Goal: Book appointment/travel/reservation

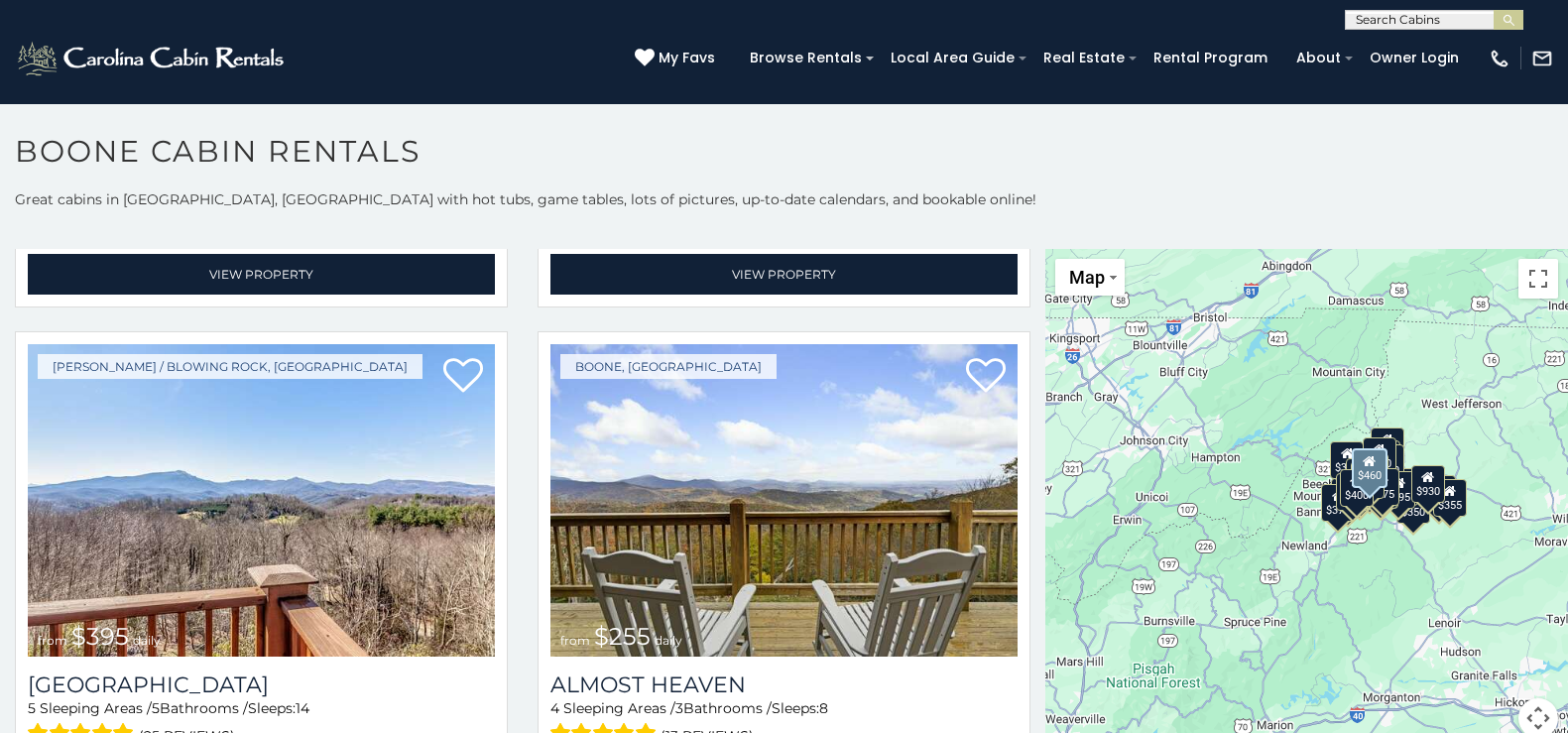
scroll to position [3569, 0]
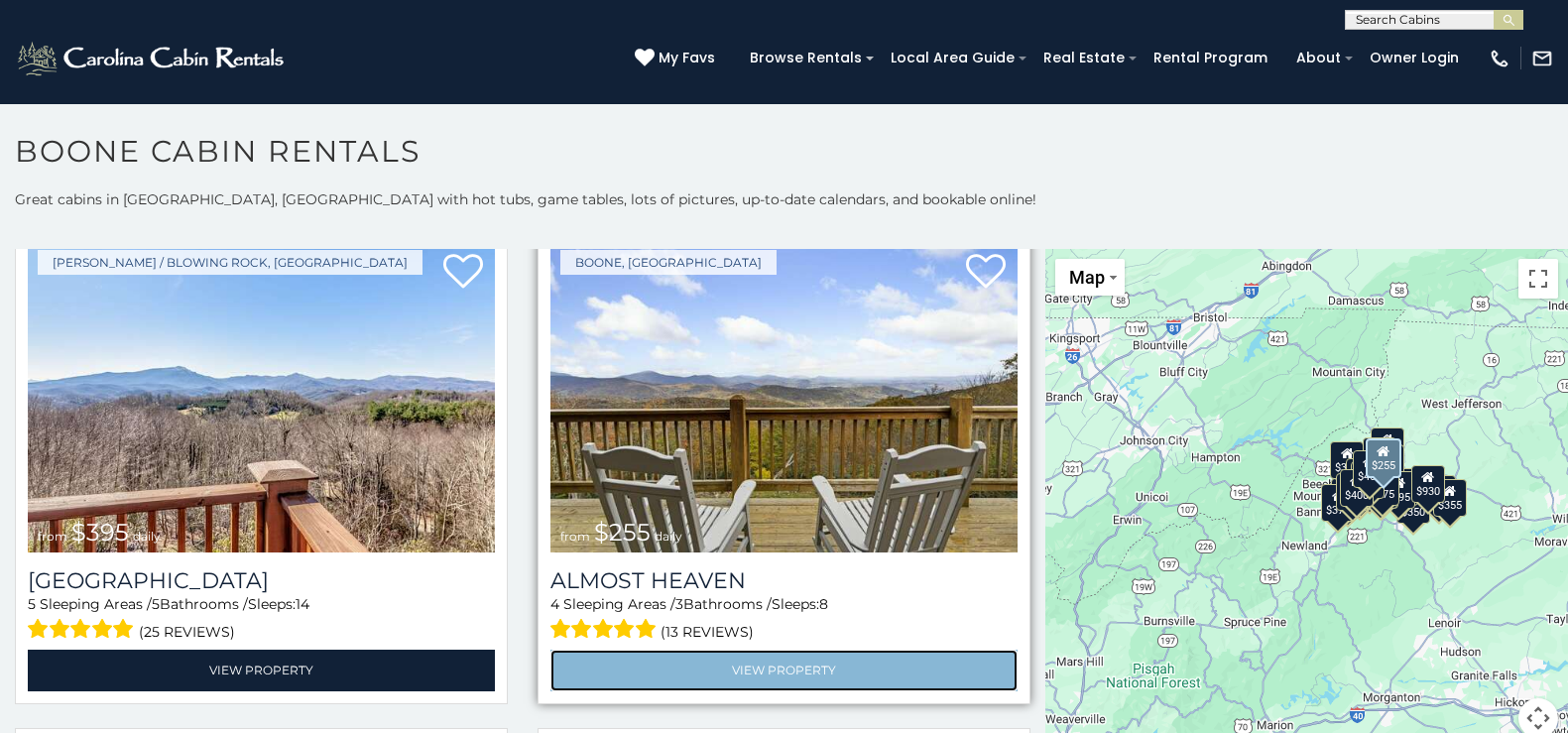
click at [779, 650] on link "View Property" at bounding box center [784, 669] width 467 height 41
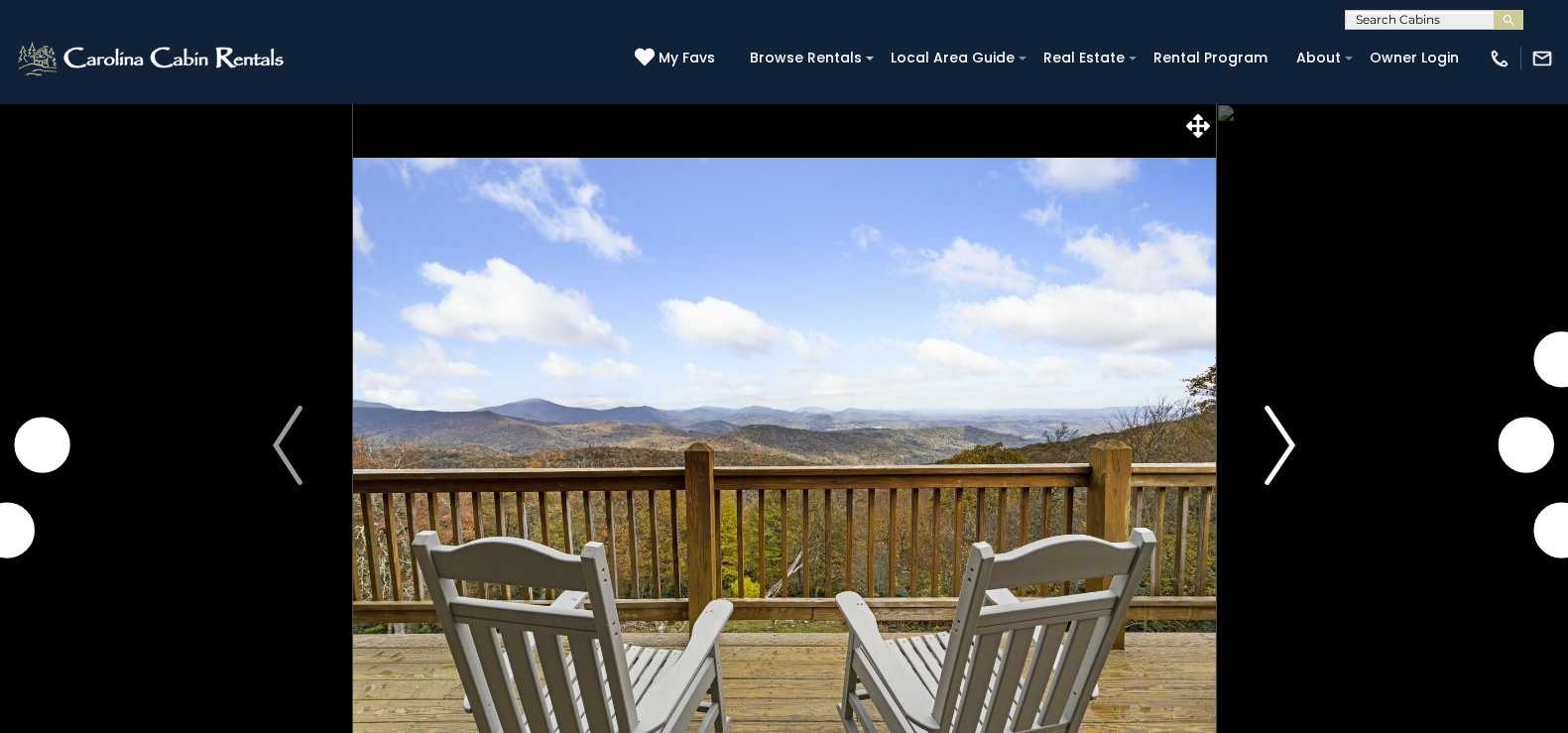
click at [1284, 434] on img "Next" at bounding box center [1281, 445] width 30 height 79
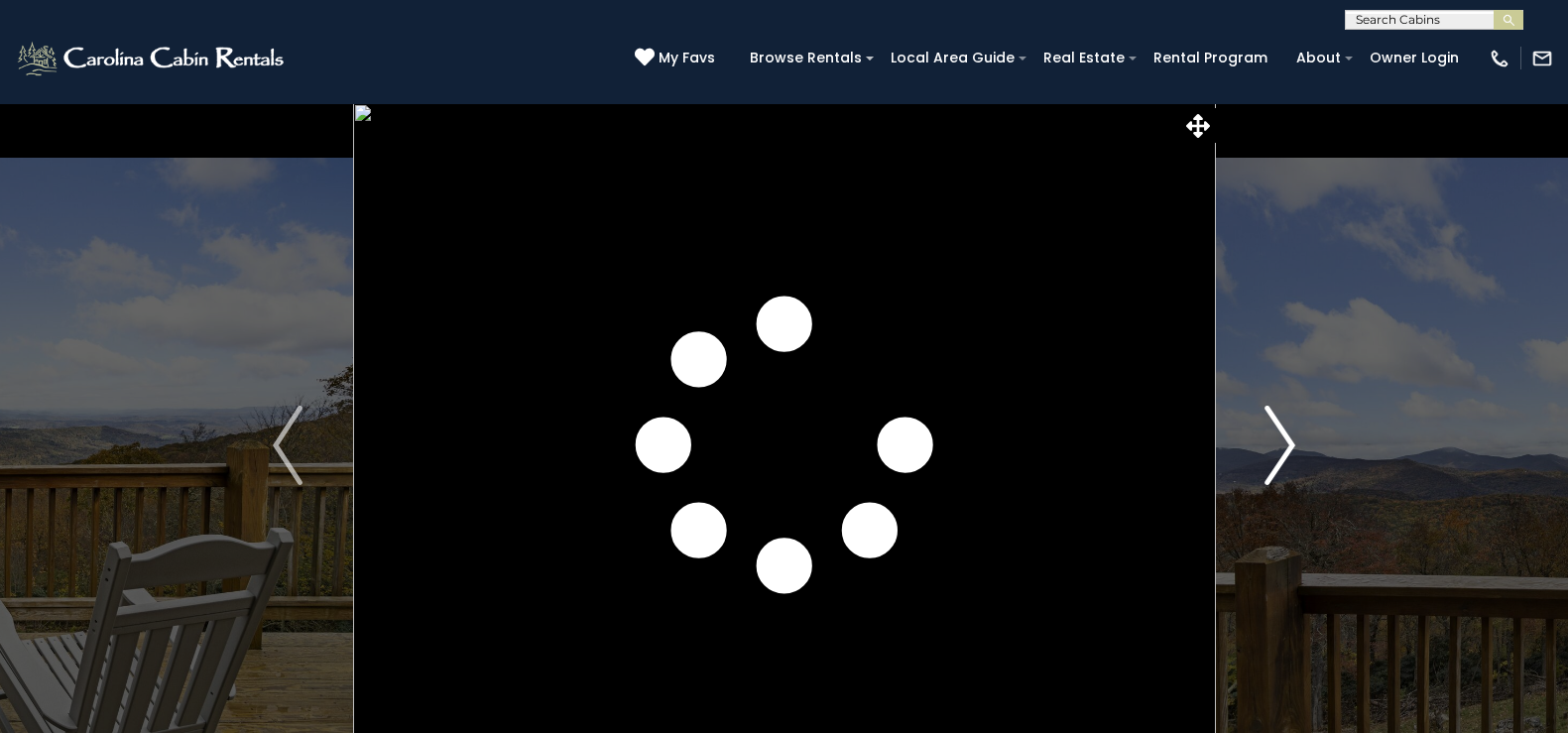
click at [1284, 435] on img "Next" at bounding box center [1281, 445] width 30 height 79
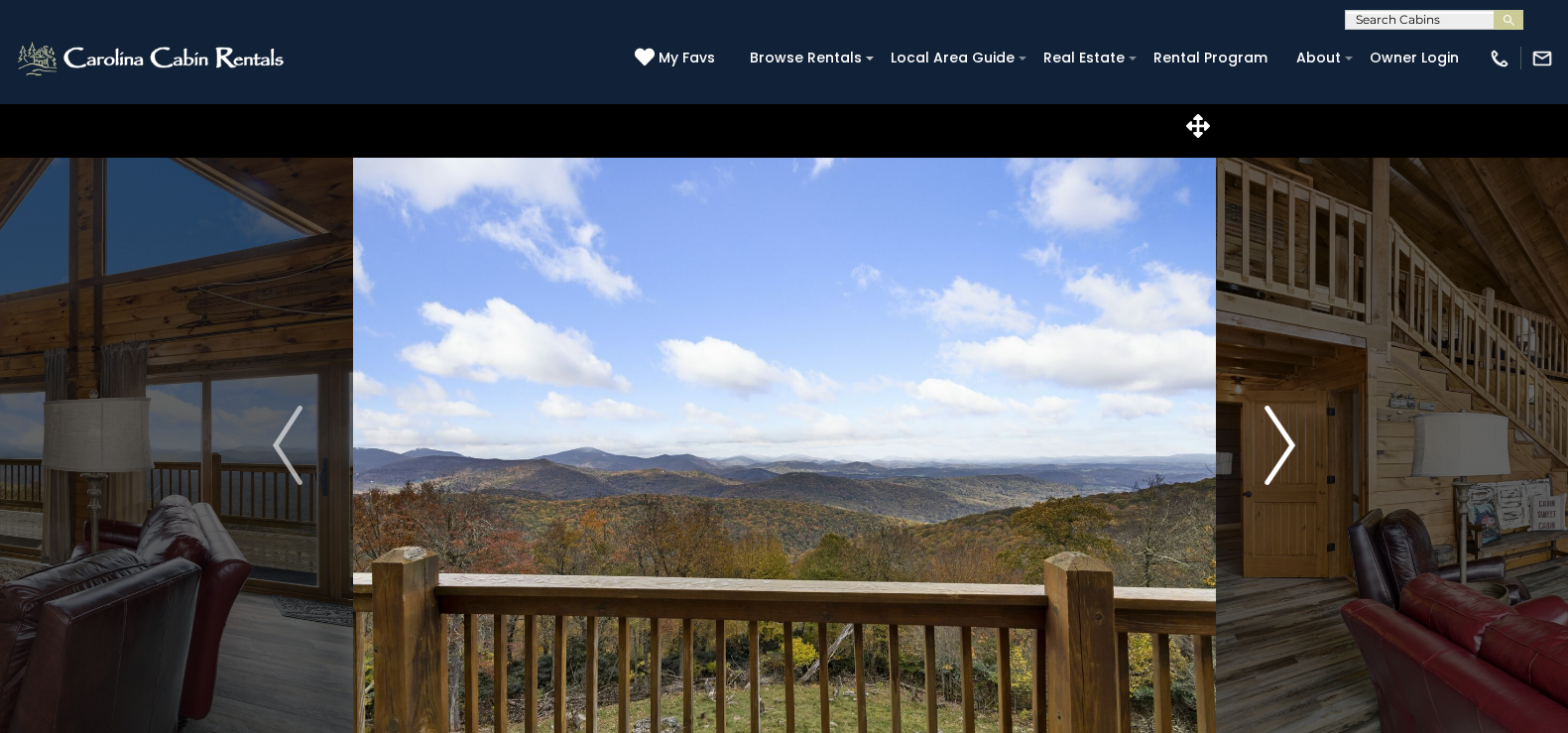
click at [1284, 435] on img "Next" at bounding box center [1281, 445] width 30 height 79
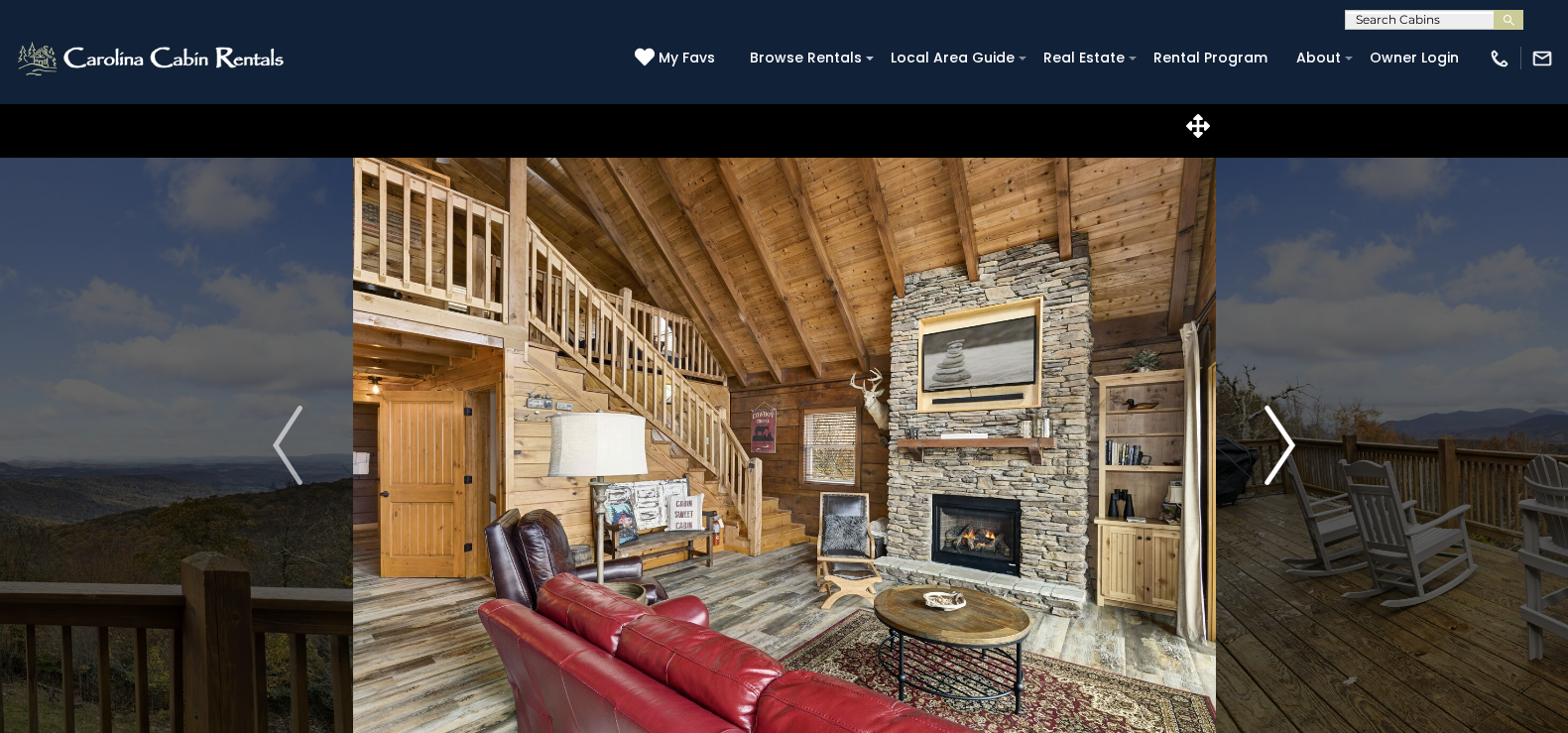
click at [1284, 435] on img "Next" at bounding box center [1281, 445] width 30 height 79
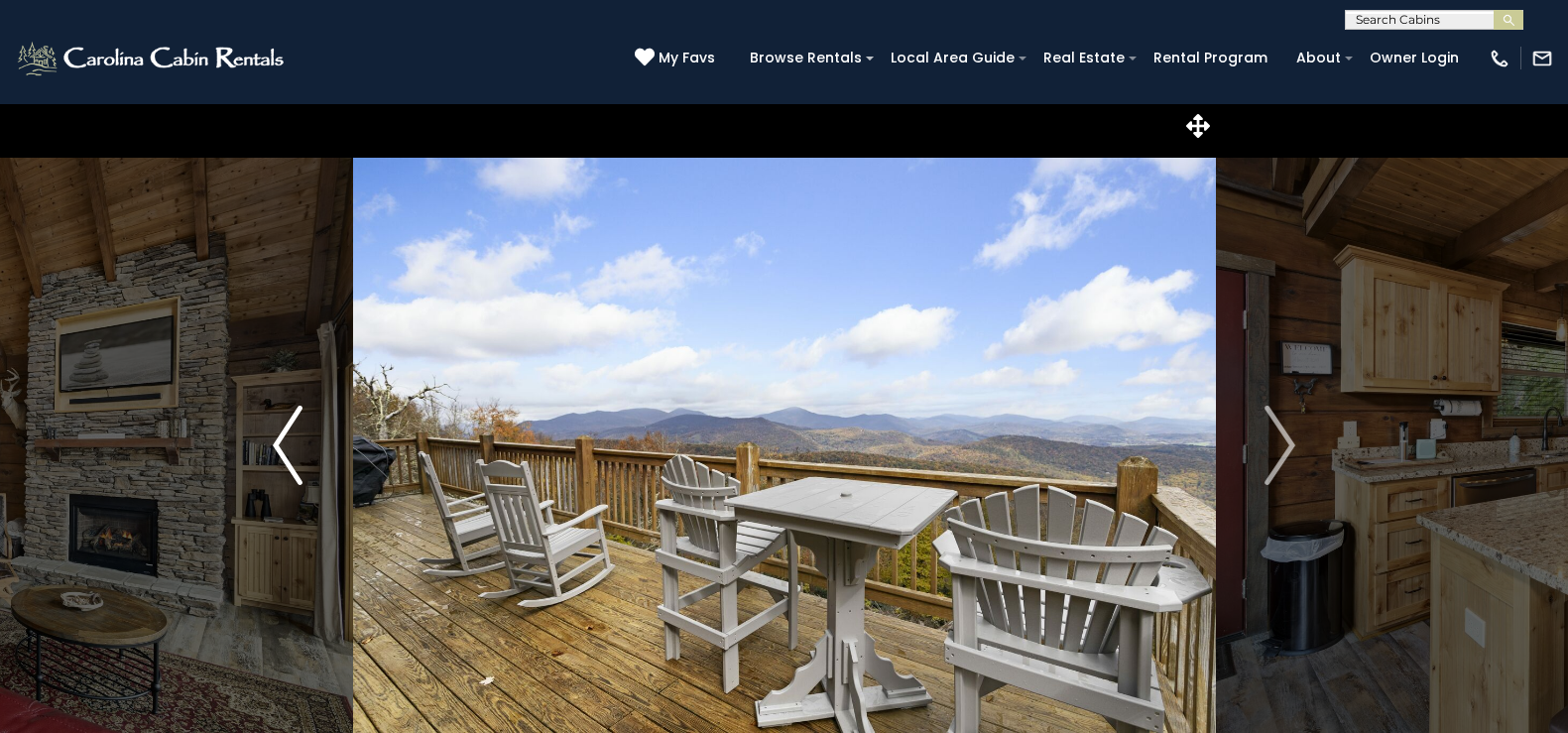
click at [281, 459] on img "Previous" at bounding box center [287, 445] width 30 height 79
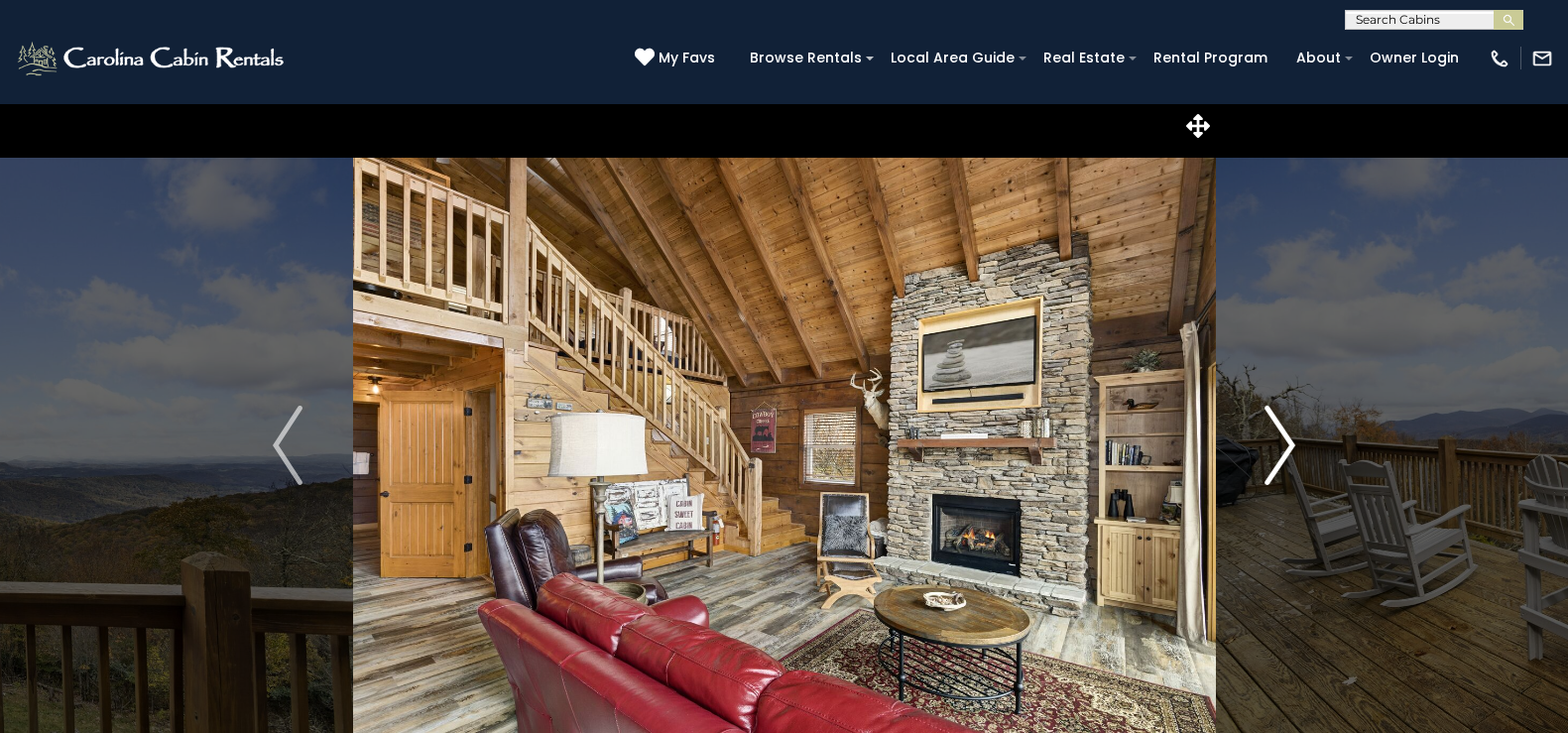
click at [1291, 435] on img "Next" at bounding box center [1281, 445] width 30 height 79
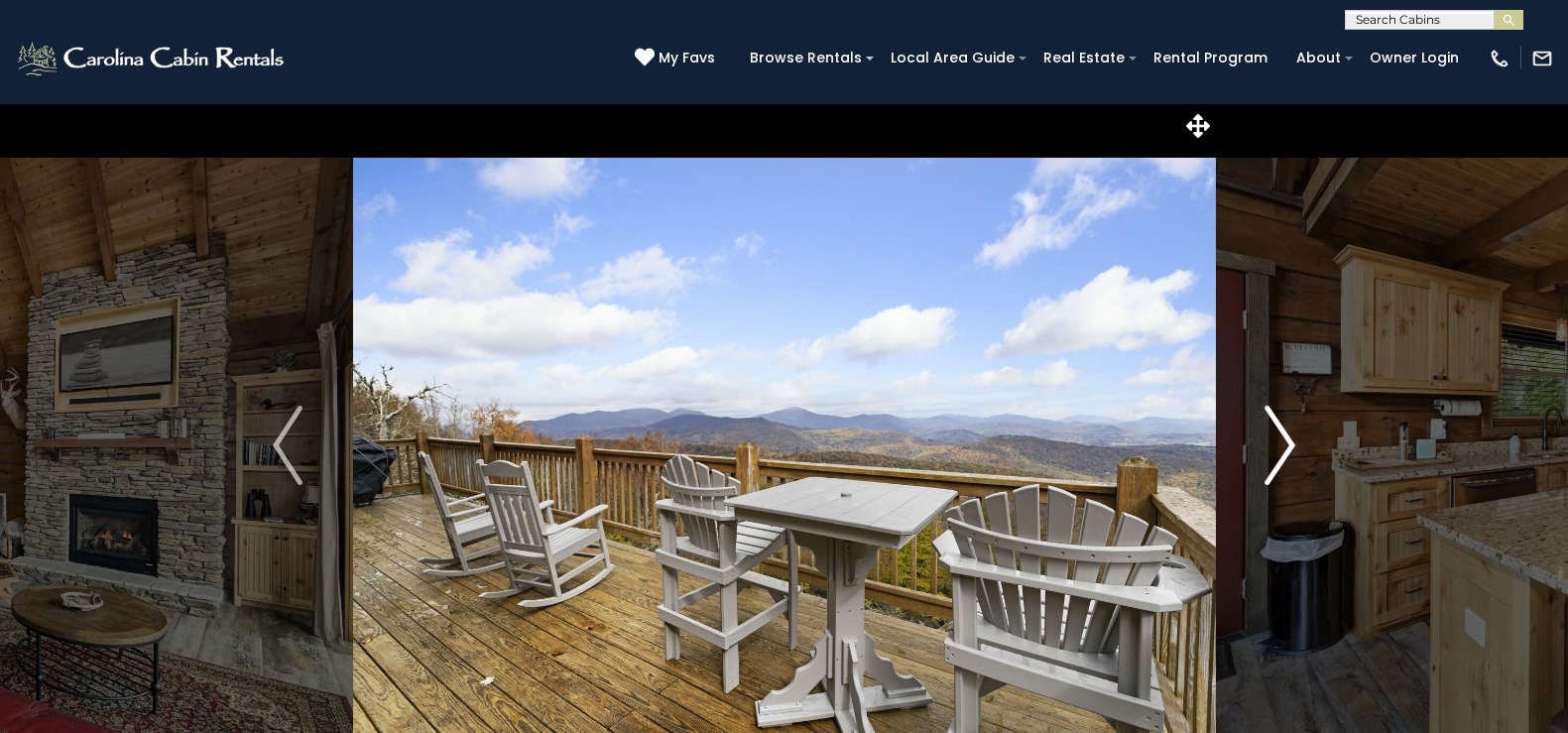
click at [1291, 435] on img "Next" at bounding box center [1281, 445] width 30 height 79
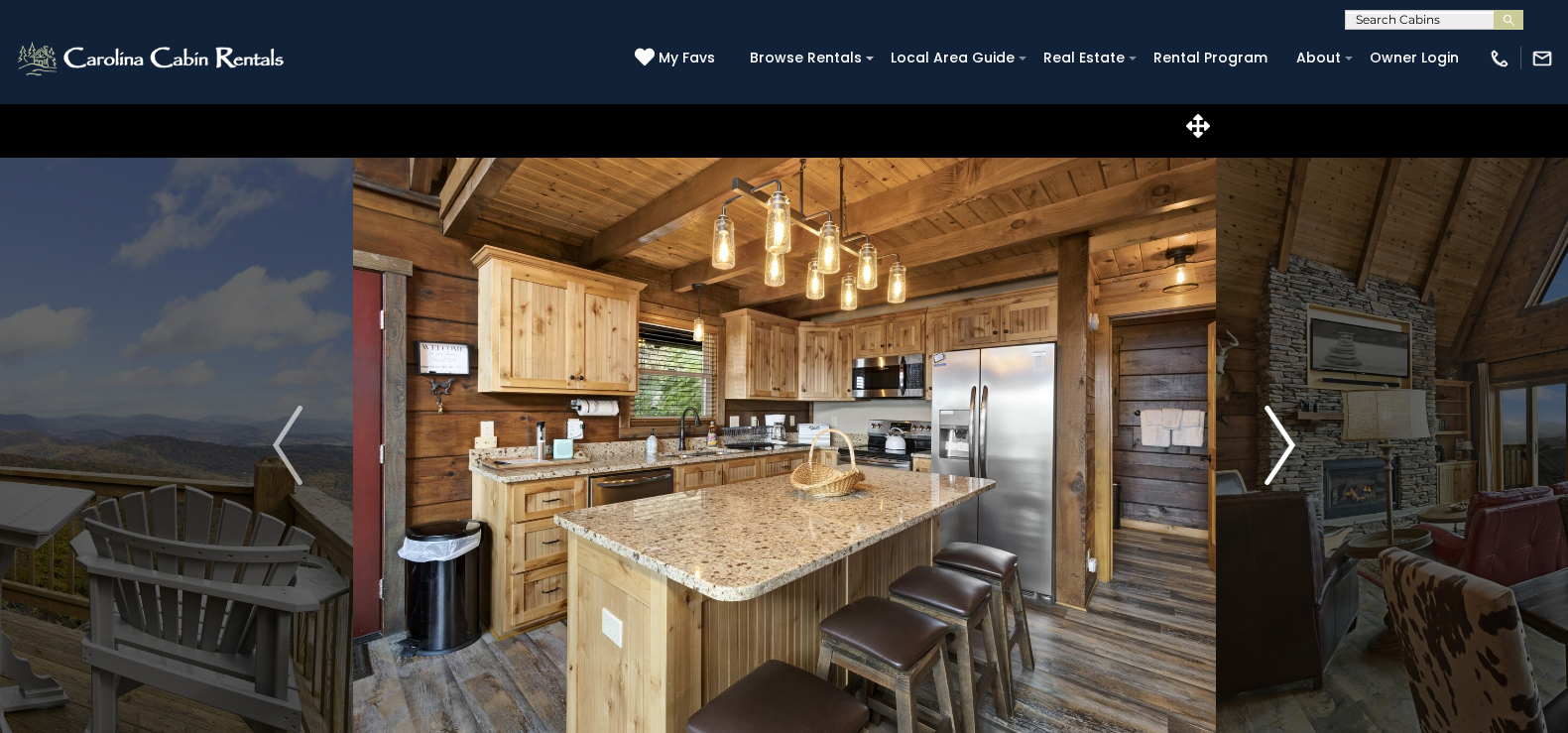
click at [1291, 435] on img "Next" at bounding box center [1281, 445] width 30 height 79
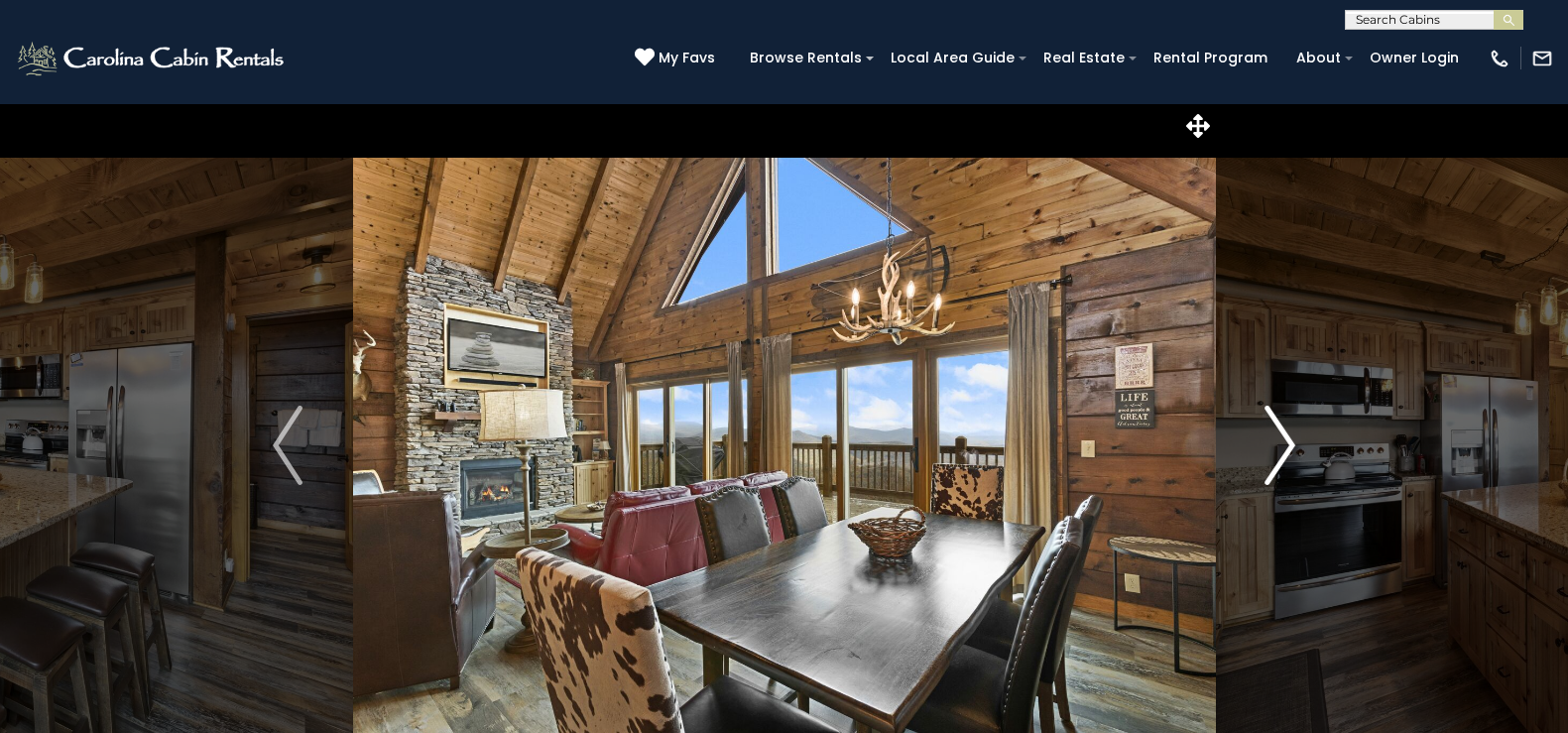
click at [1291, 435] on img "Next" at bounding box center [1281, 445] width 30 height 79
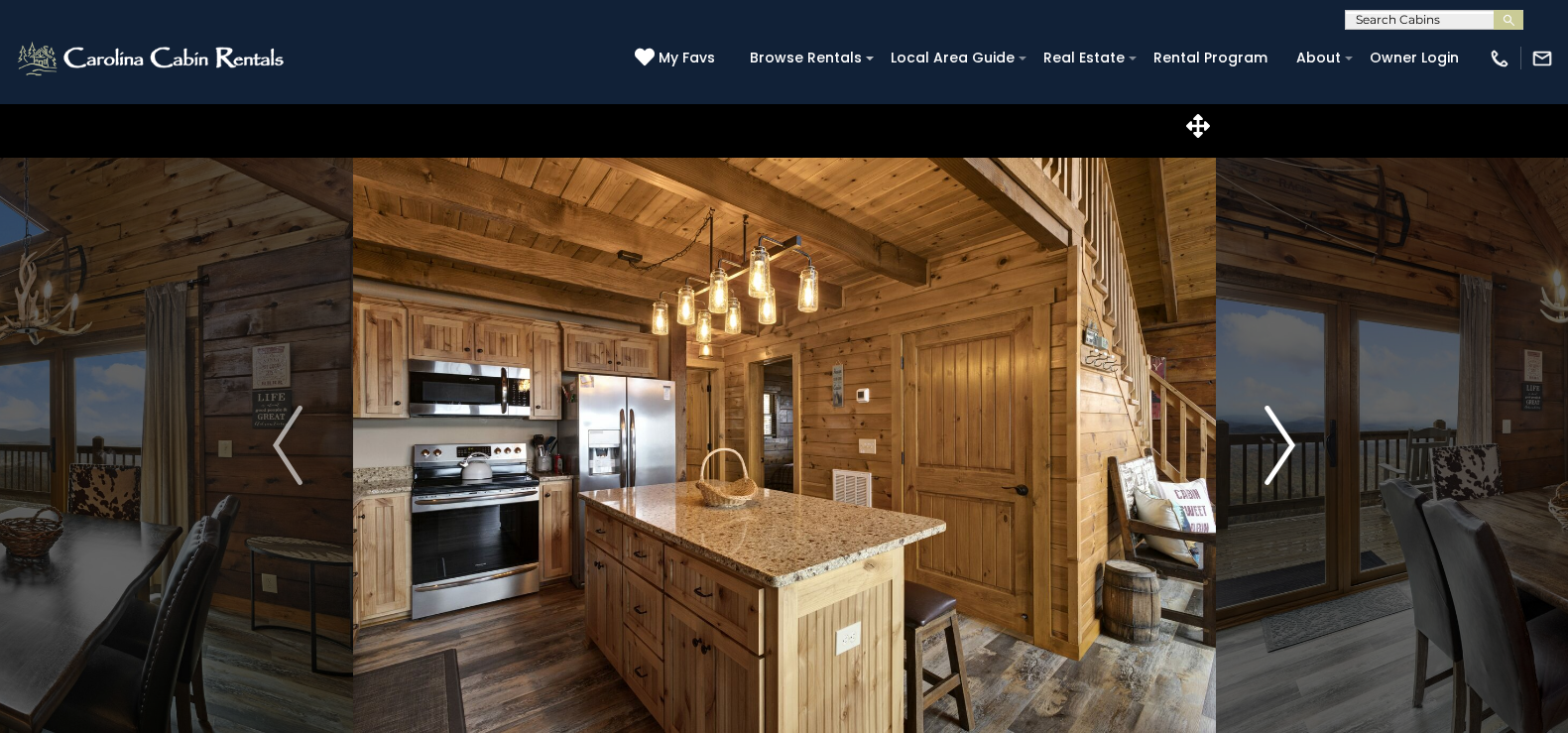
click at [1291, 435] on img "Next" at bounding box center [1281, 445] width 30 height 79
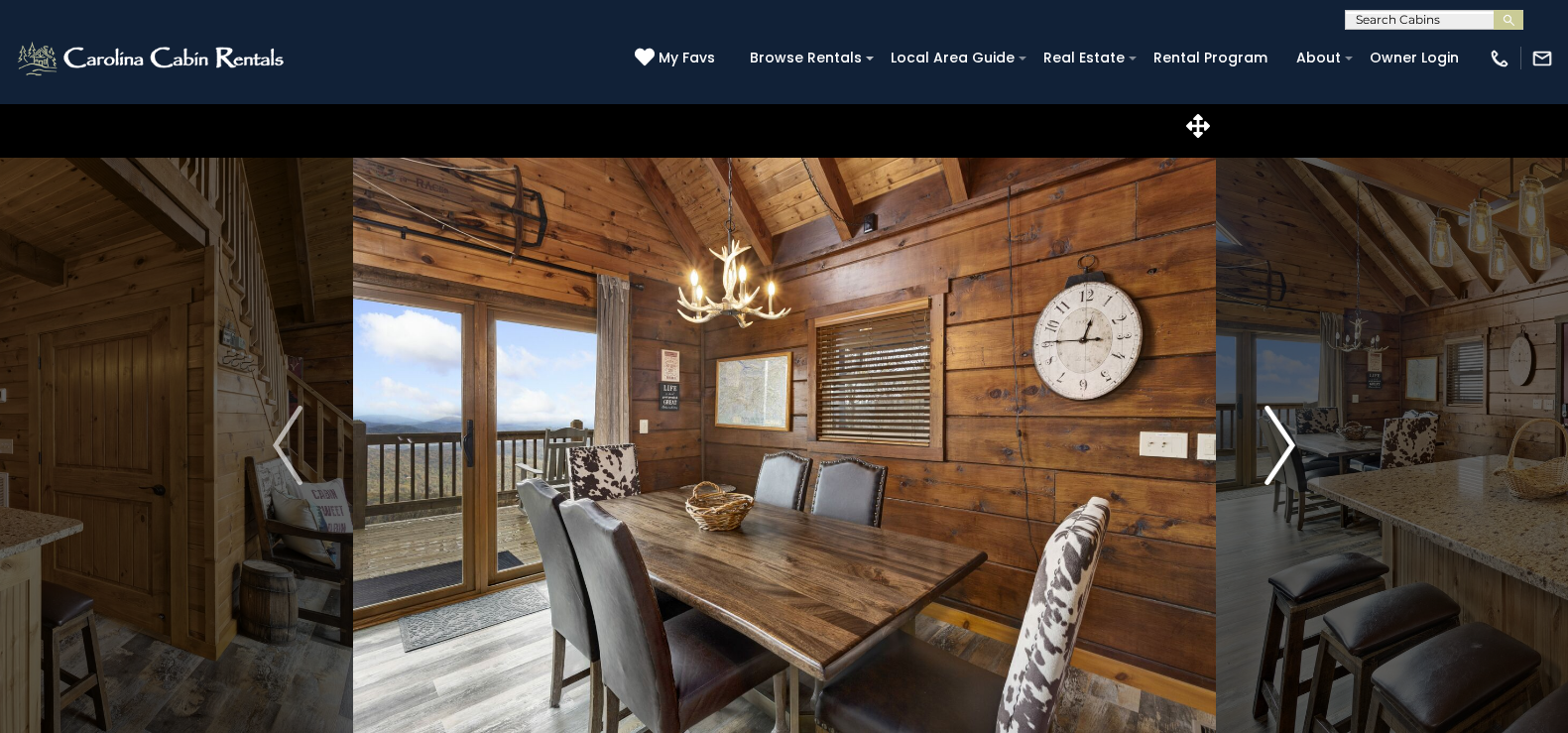
click at [1291, 435] on img "Next" at bounding box center [1281, 445] width 30 height 79
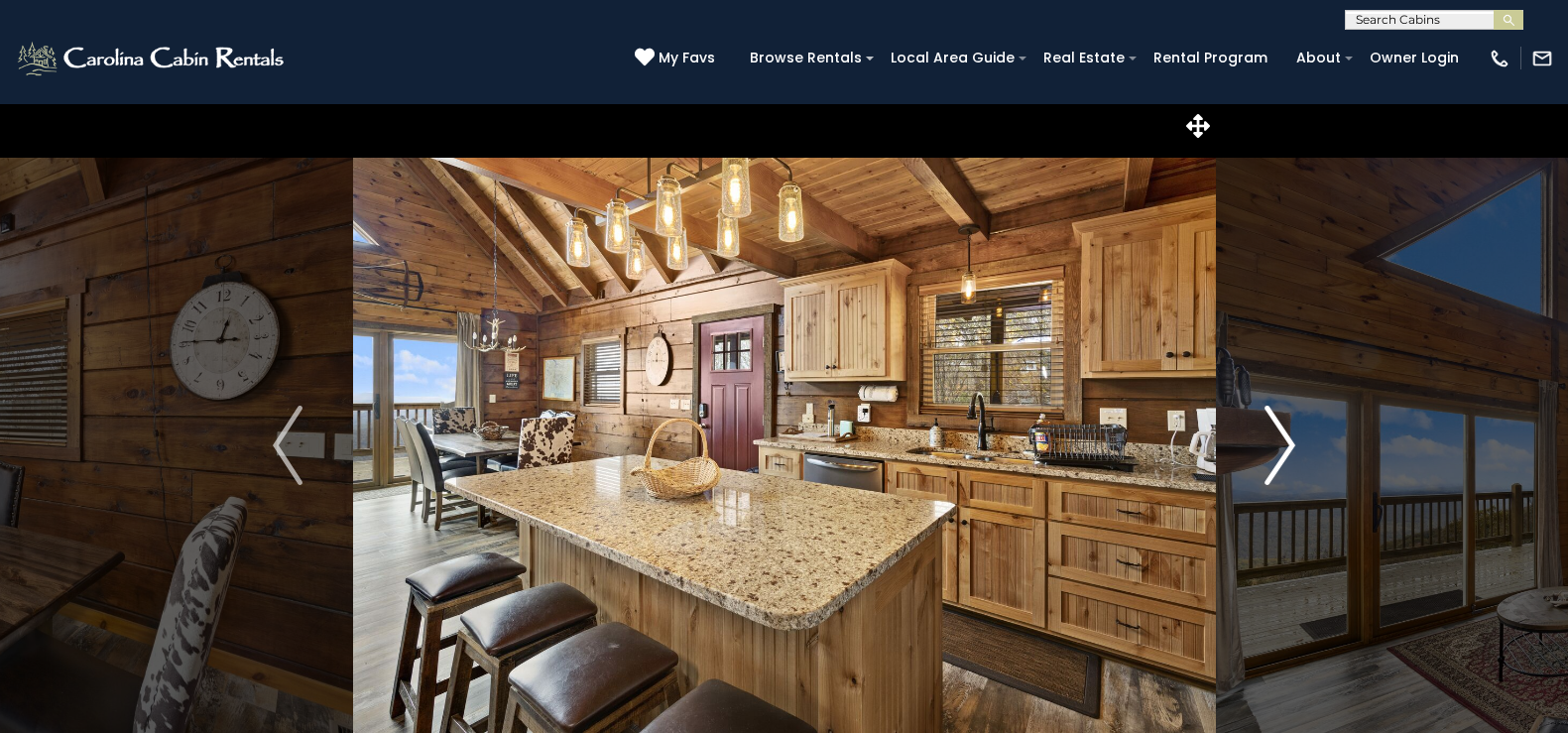
click at [1291, 435] on img "Next" at bounding box center [1281, 445] width 30 height 79
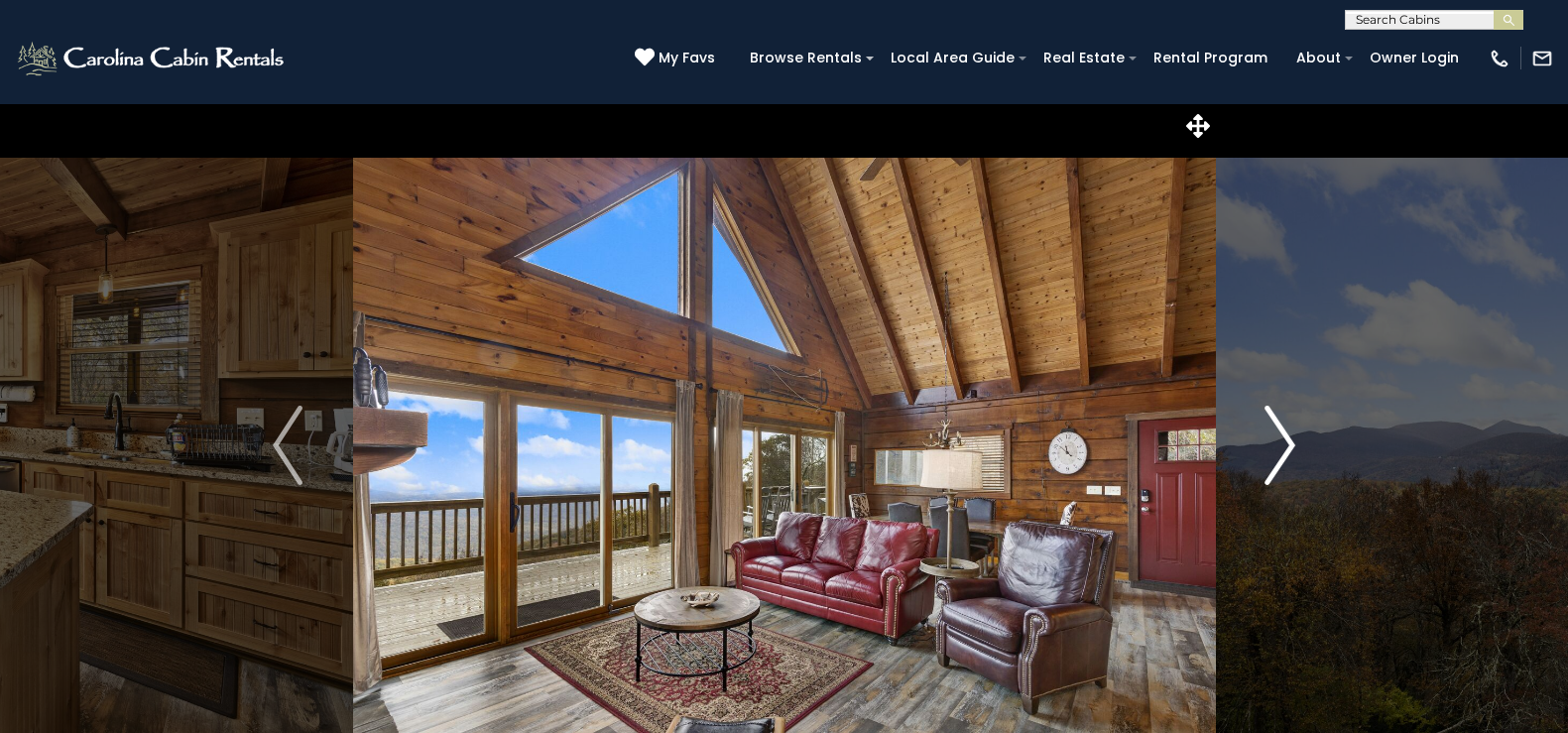
click at [1291, 435] on img "Next" at bounding box center [1281, 445] width 30 height 79
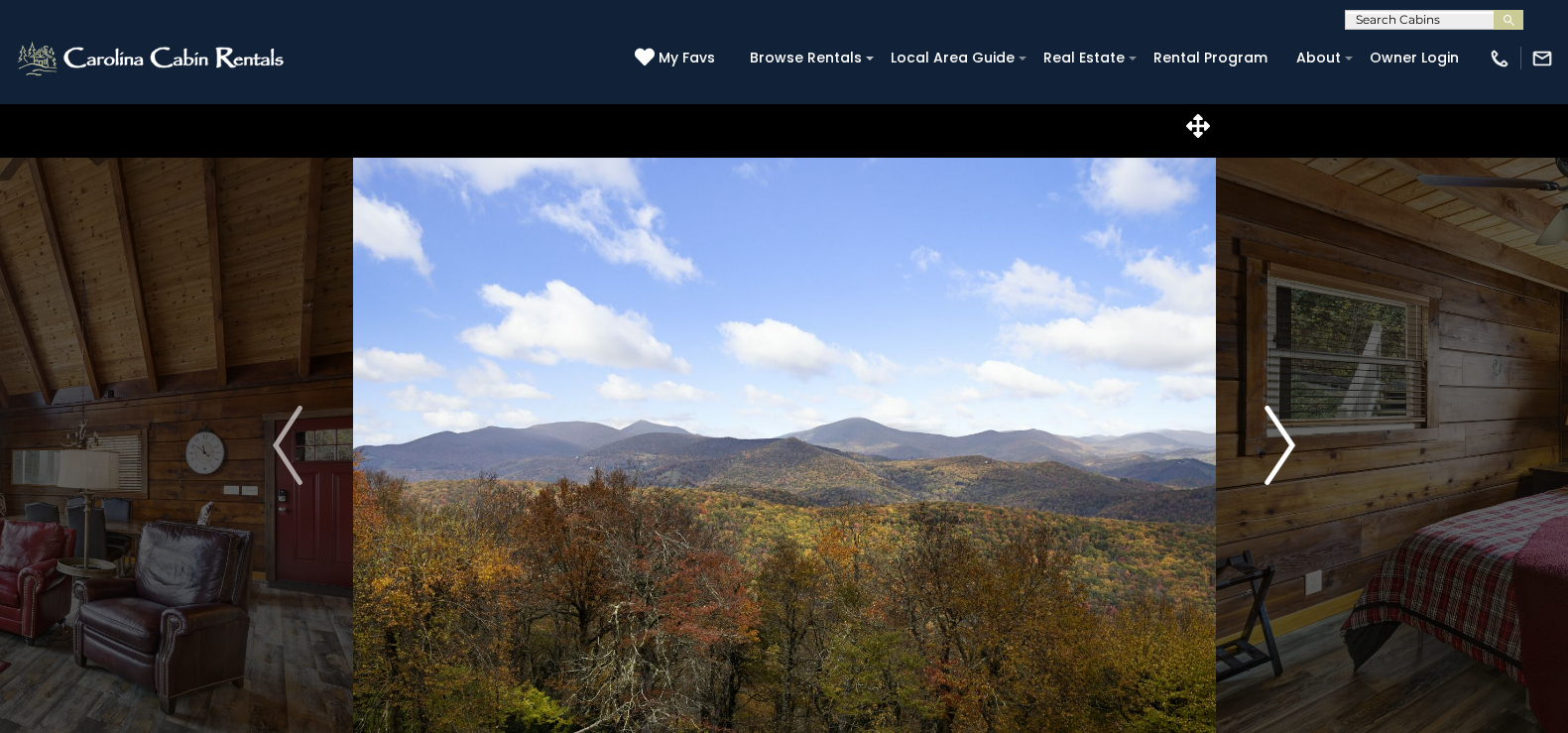
click at [1291, 435] on img "Next" at bounding box center [1281, 445] width 30 height 79
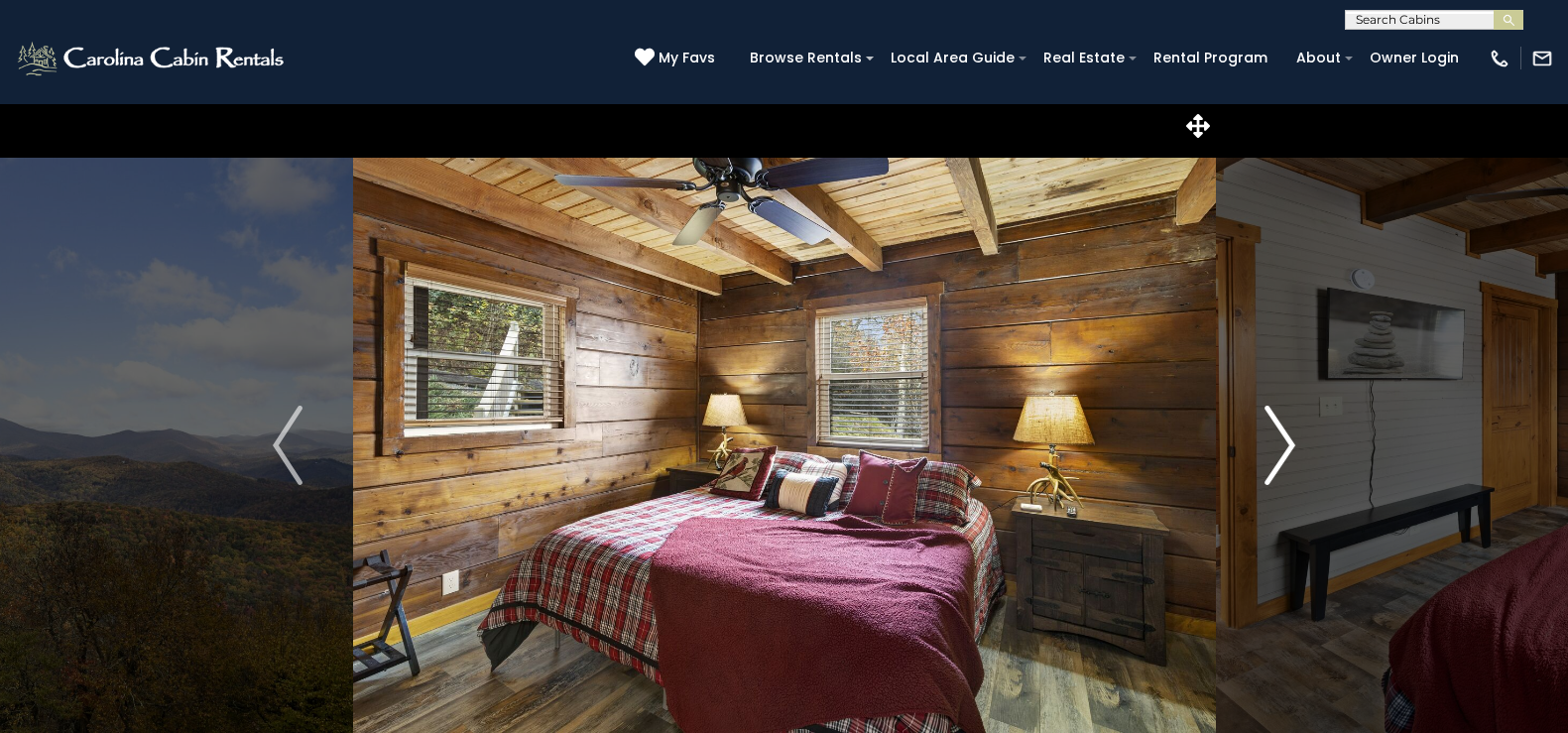
click at [1291, 435] on img "Next" at bounding box center [1281, 445] width 30 height 79
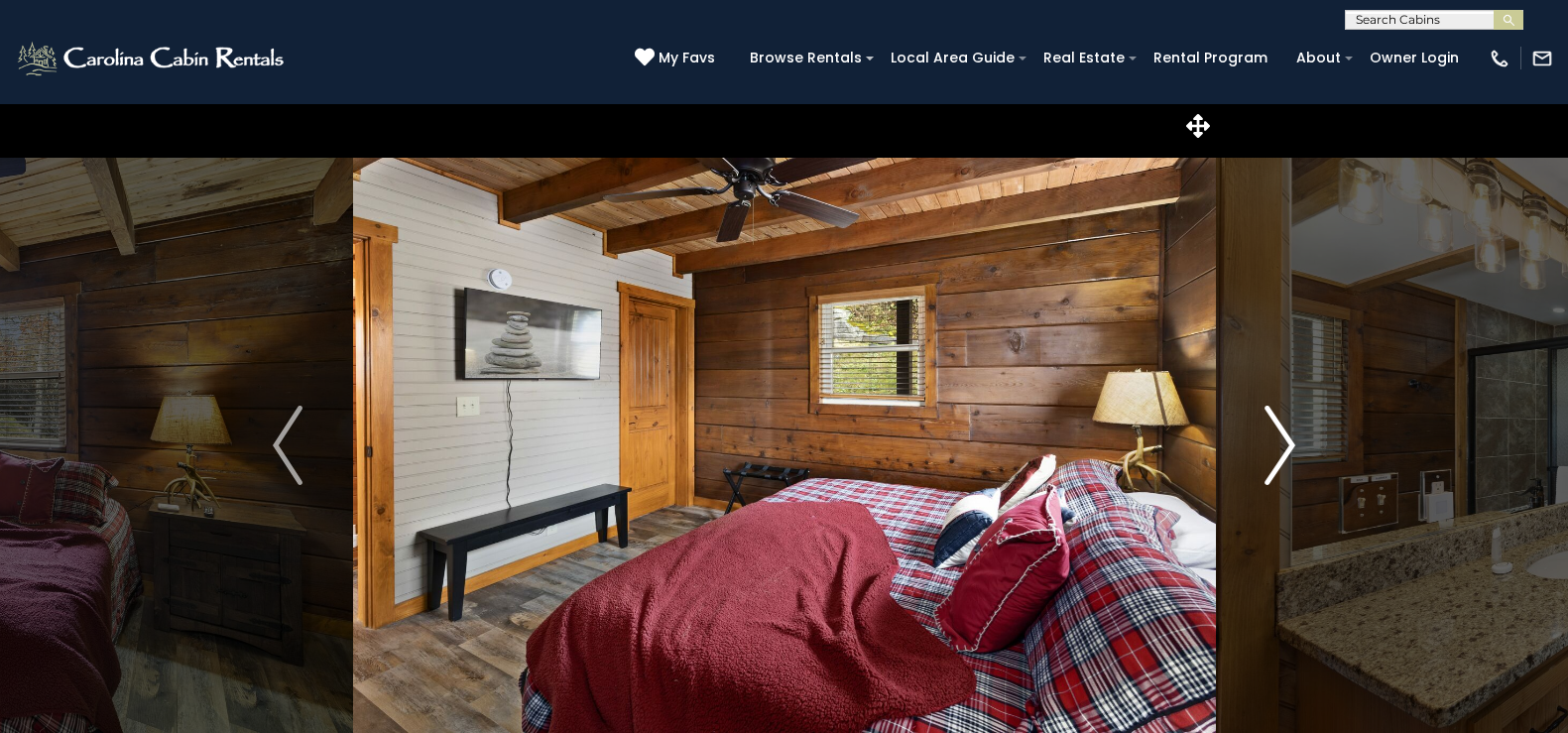
click at [1291, 435] on img "Next" at bounding box center [1281, 445] width 30 height 79
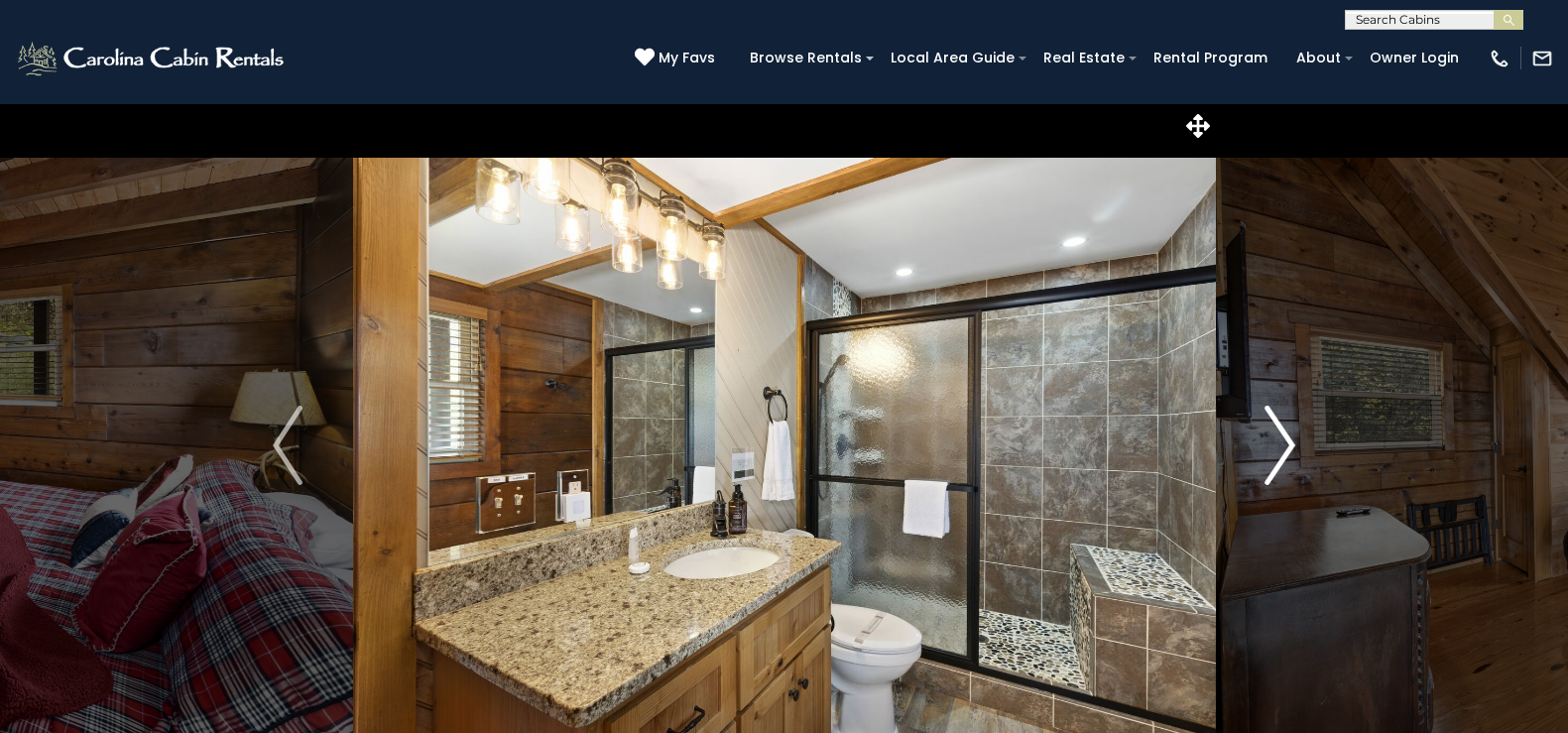
click at [1291, 435] on img "Next" at bounding box center [1281, 445] width 30 height 79
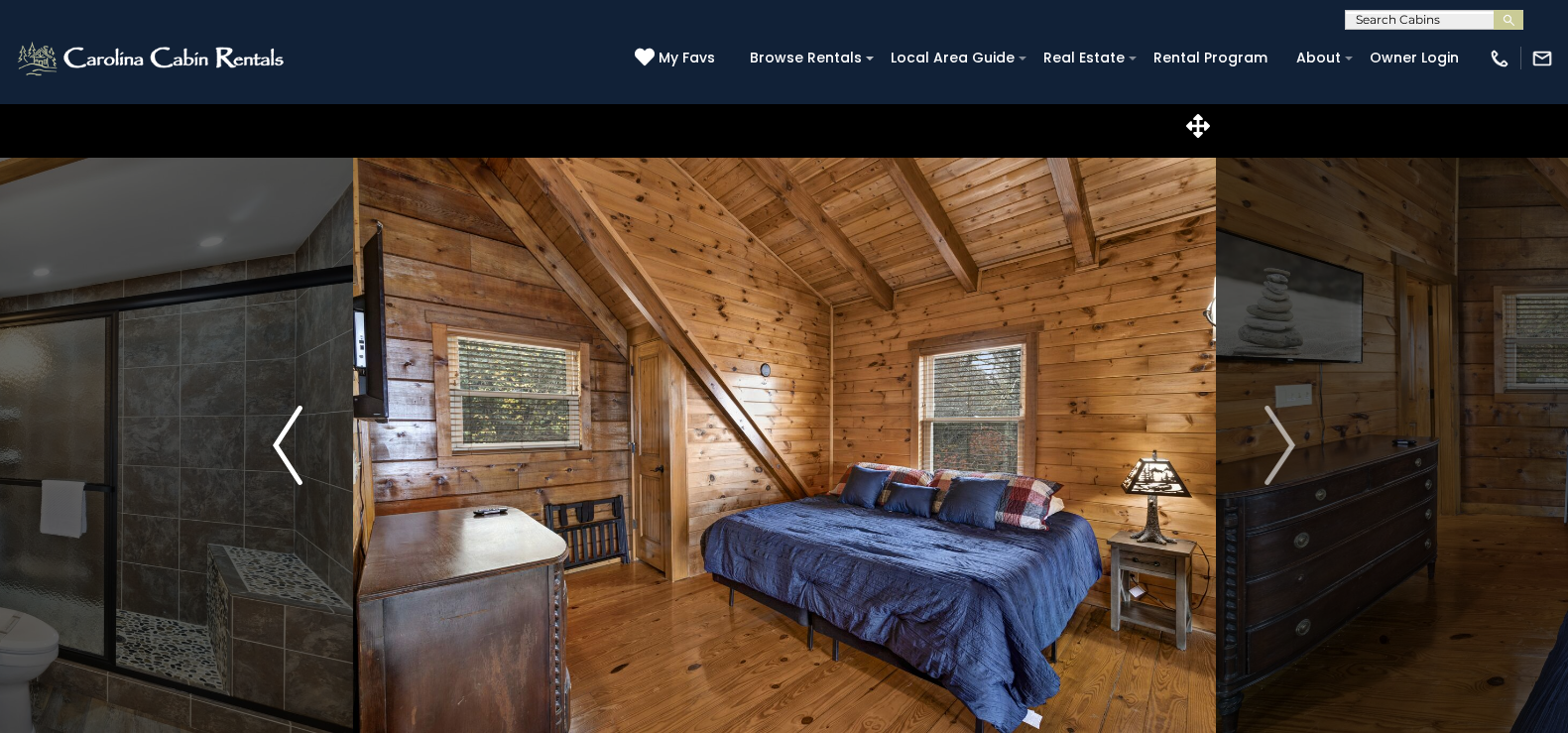
click at [283, 456] on img "Previous" at bounding box center [287, 445] width 30 height 79
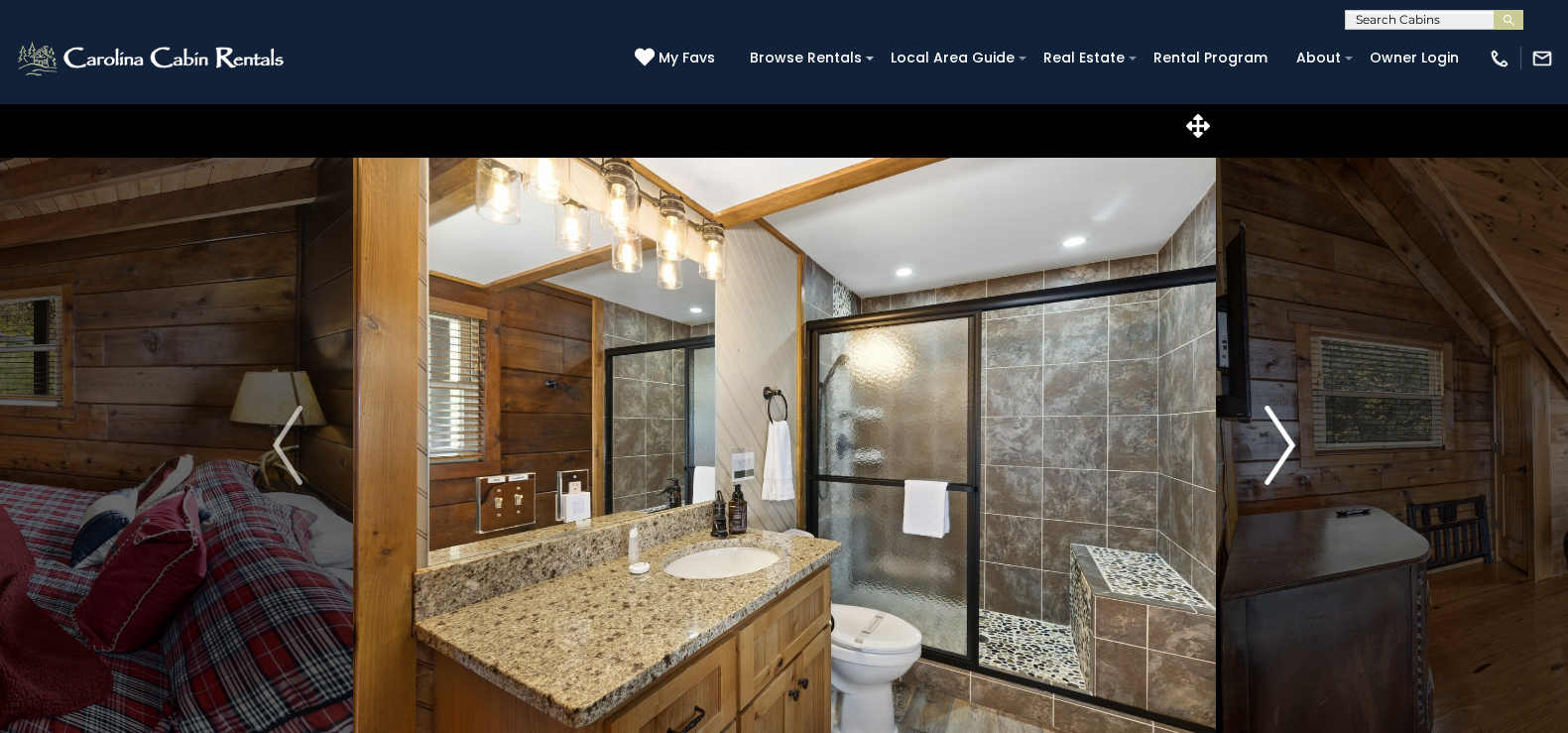
click at [1288, 433] on img "Next" at bounding box center [1281, 445] width 30 height 79
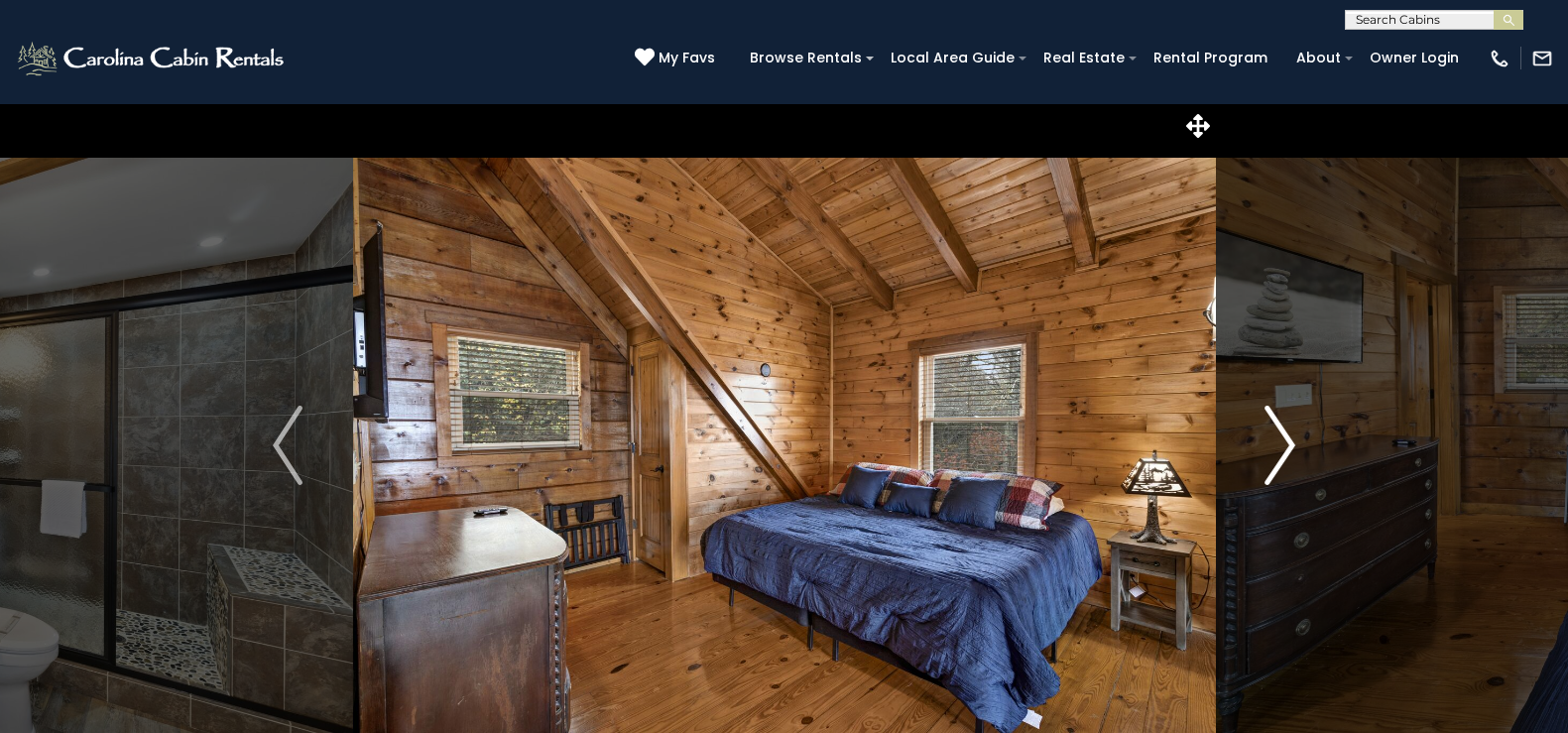
click at [1288, 433] on img "Next" at bounding box center [1281, 445] width 30 height 79
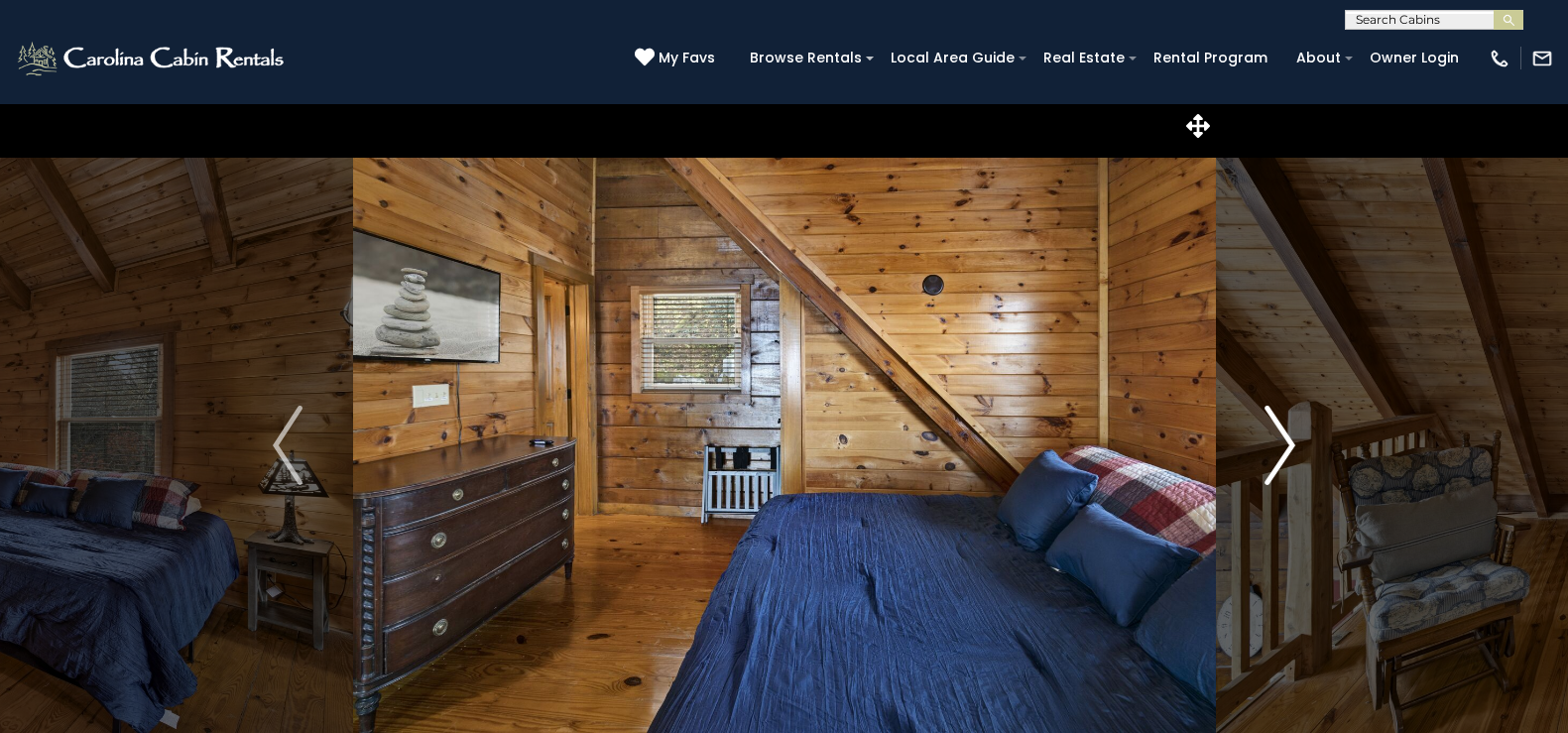
click at [1288, 433] on img "Next" at bounding box center [1281, 445] width 30 height 79
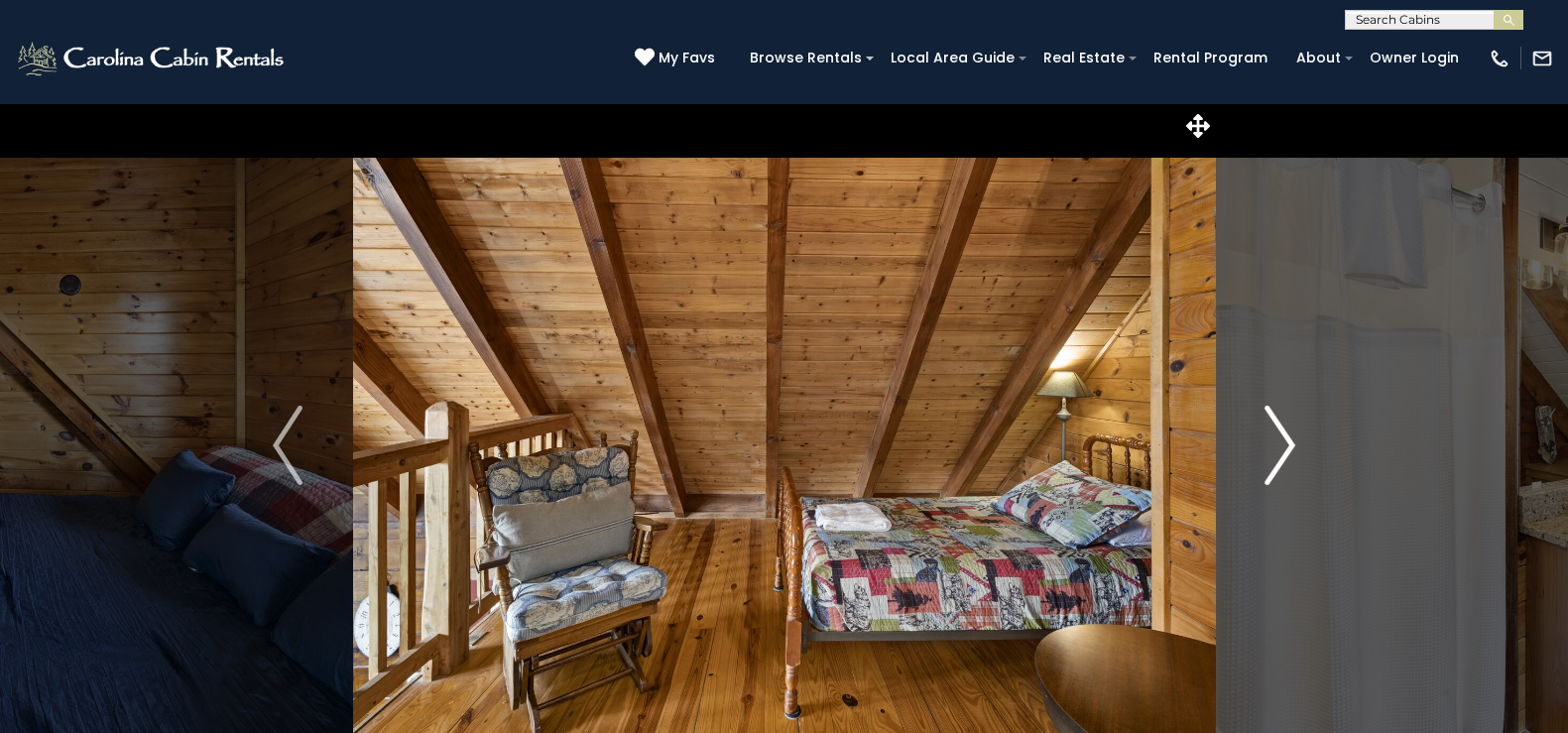
click at [1288, 433] on img "Next" at bounding box center [1281, 445] width 30 height 79
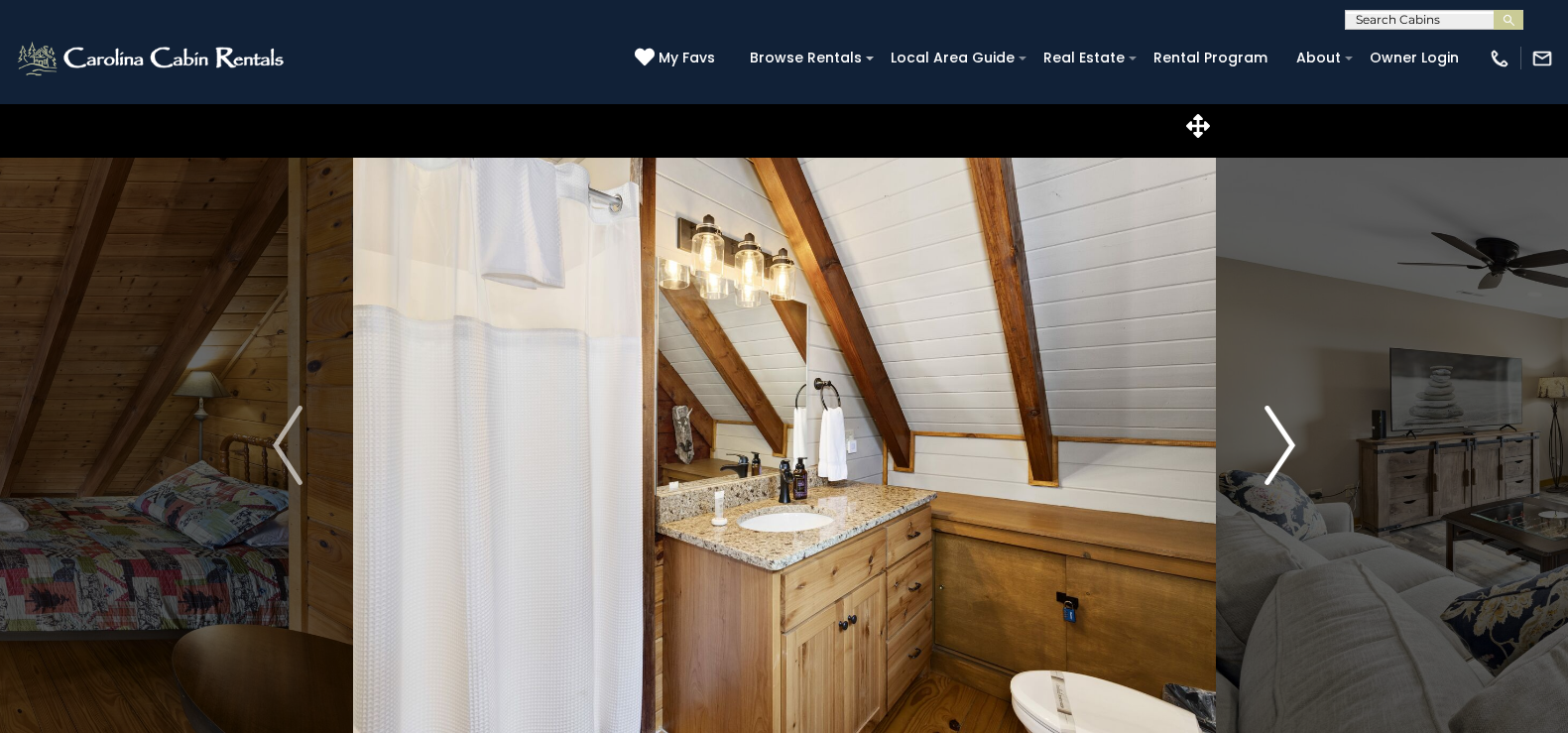
click at [1288, 433] on img "Next" at bounding box center [1281, 445] width 30 height 79
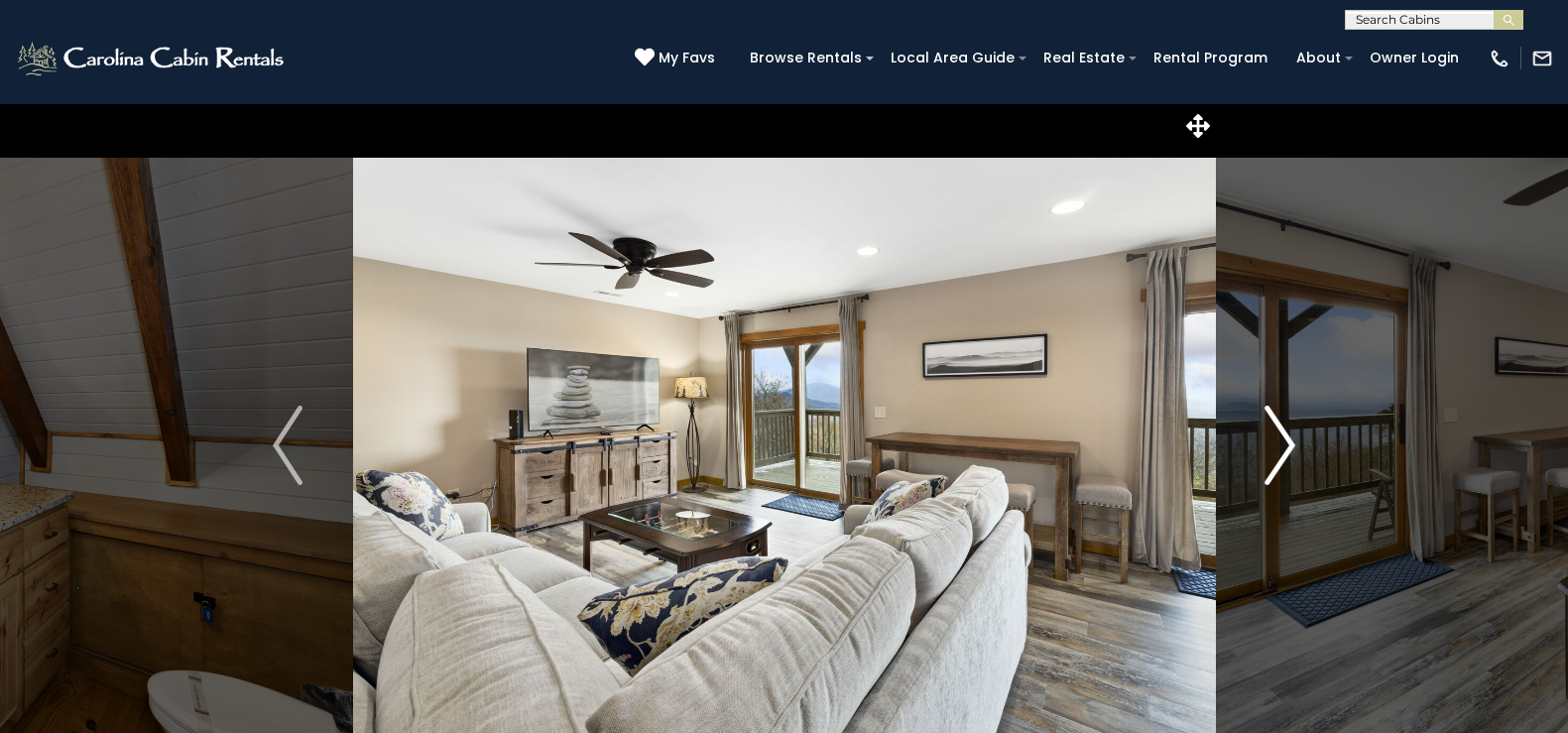
click at [1288, 433] on img "Next" at bounding box center [1281, 445] width 30 height 79
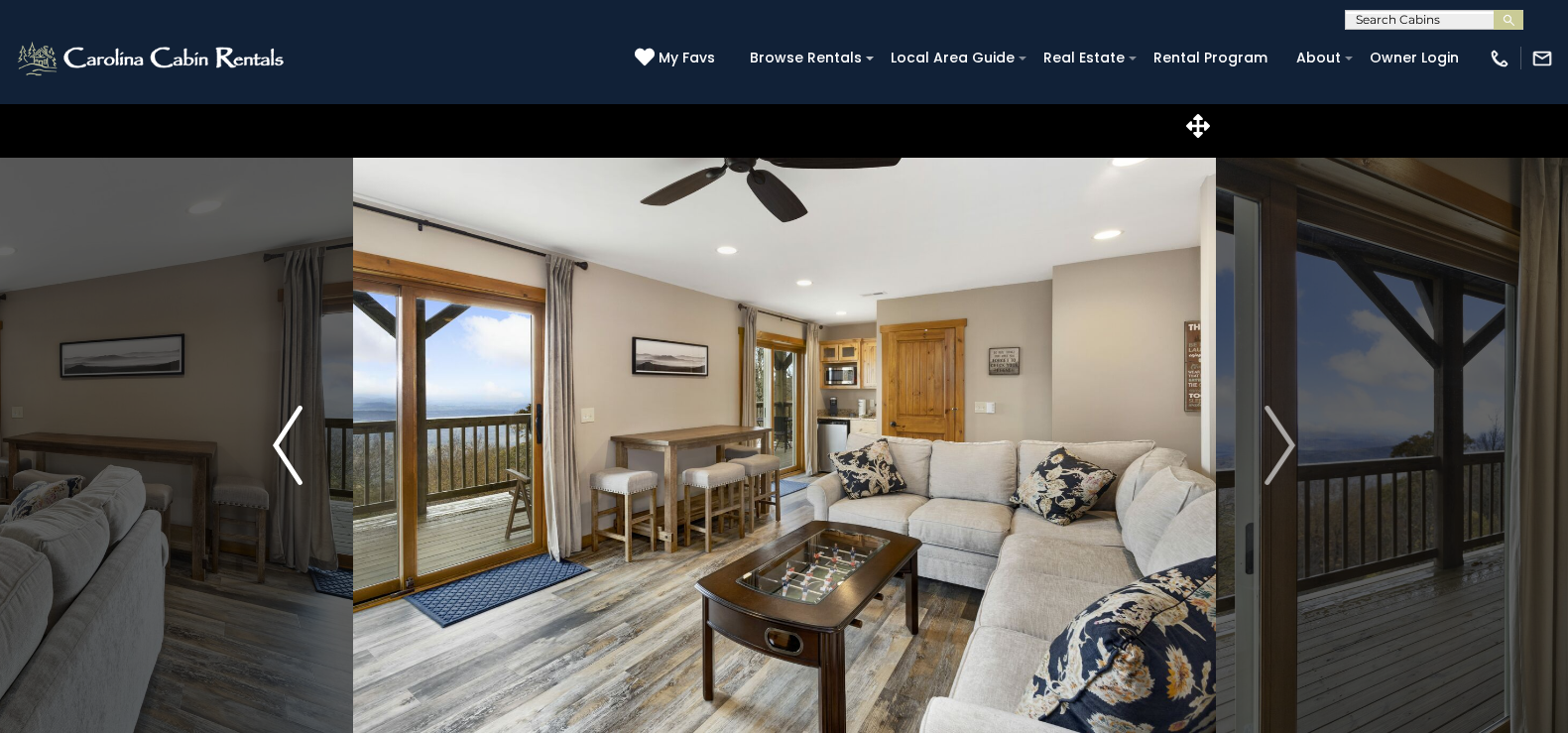
click at [287, 455] on img "Previous" at bounding box center [287, 445] width 30 height 79
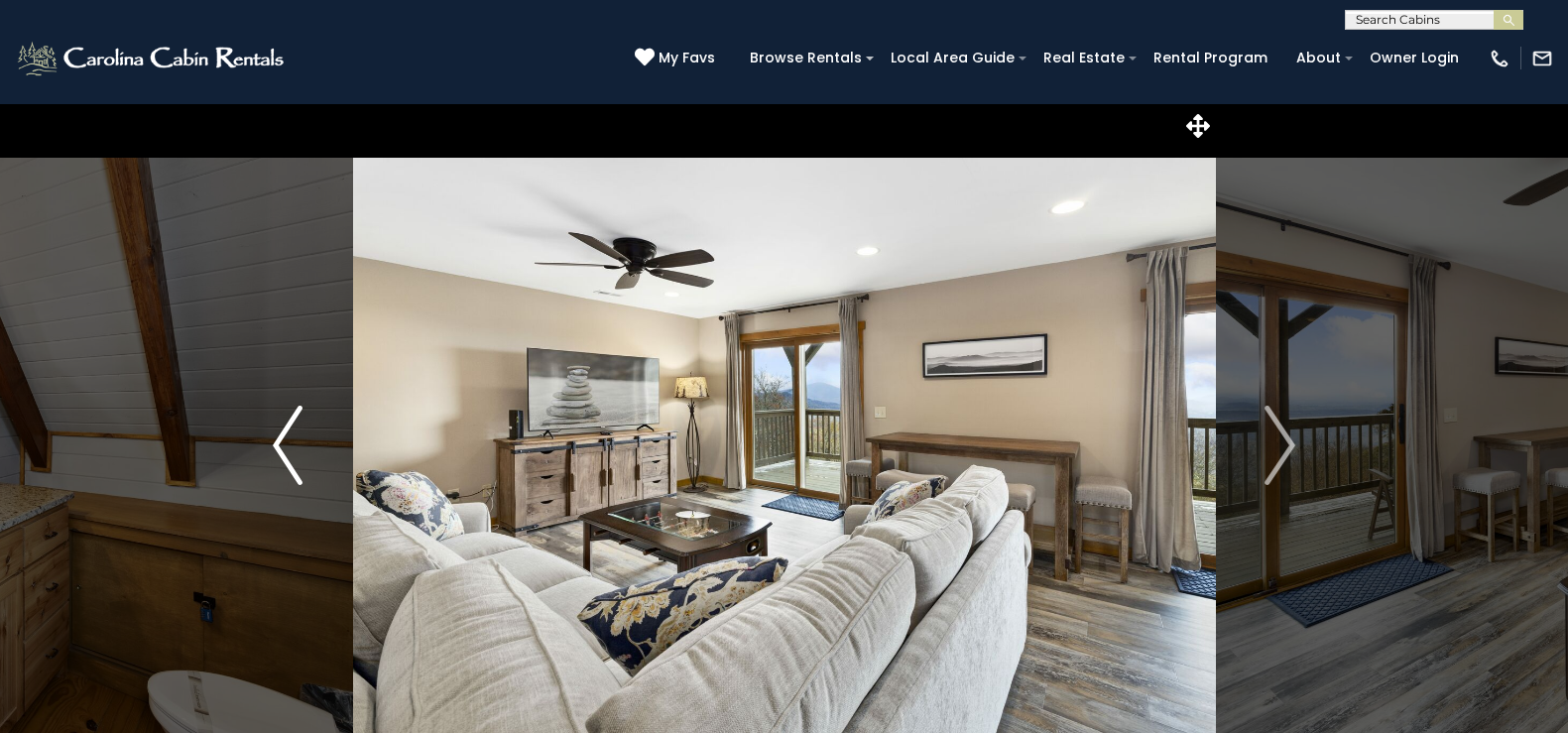
click at [287, 455] on img "Previous" at bounding box center [287, 445] width 30 height 79
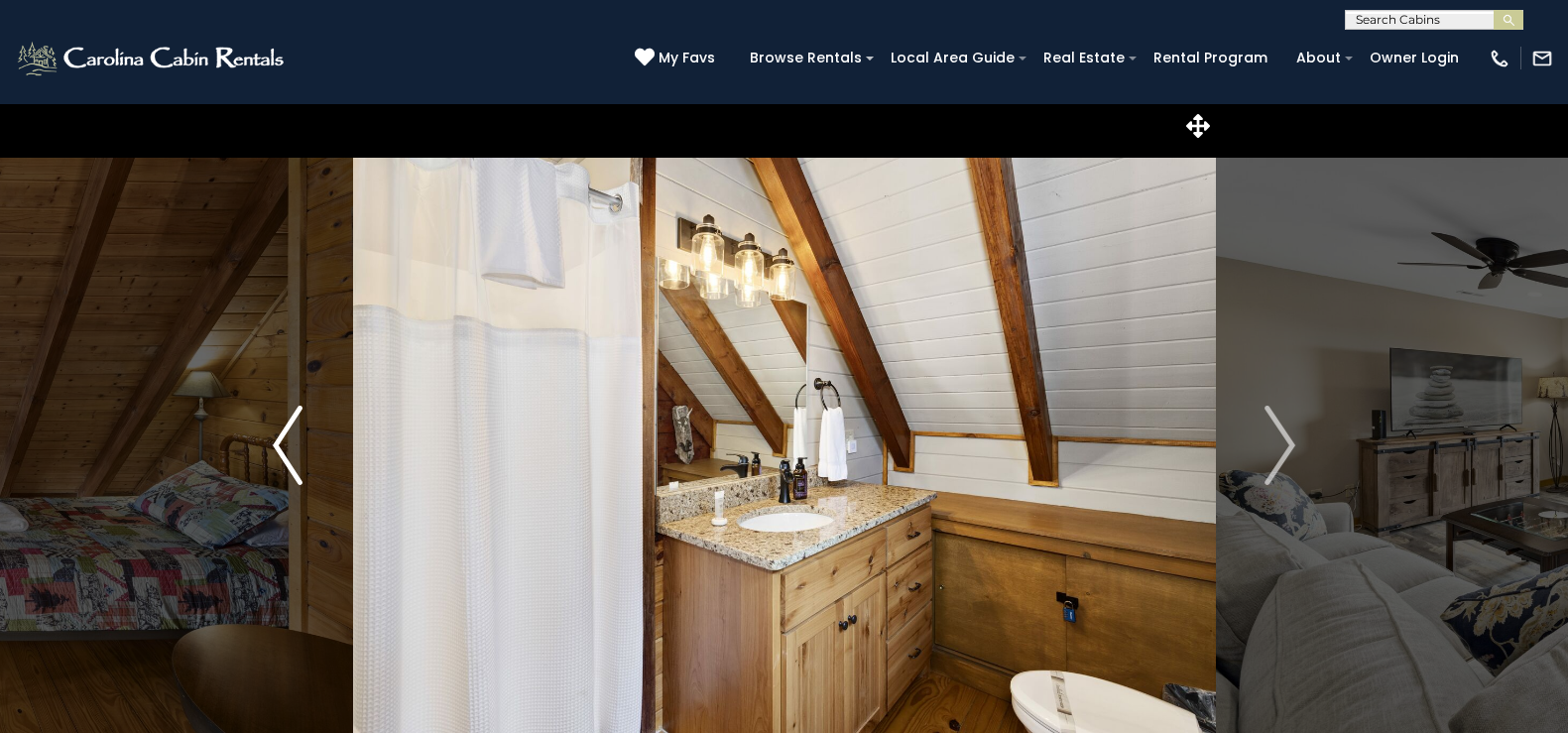
click at [287, 455] on img "Previous" at bounding box center [287, 445] width 30 height 79
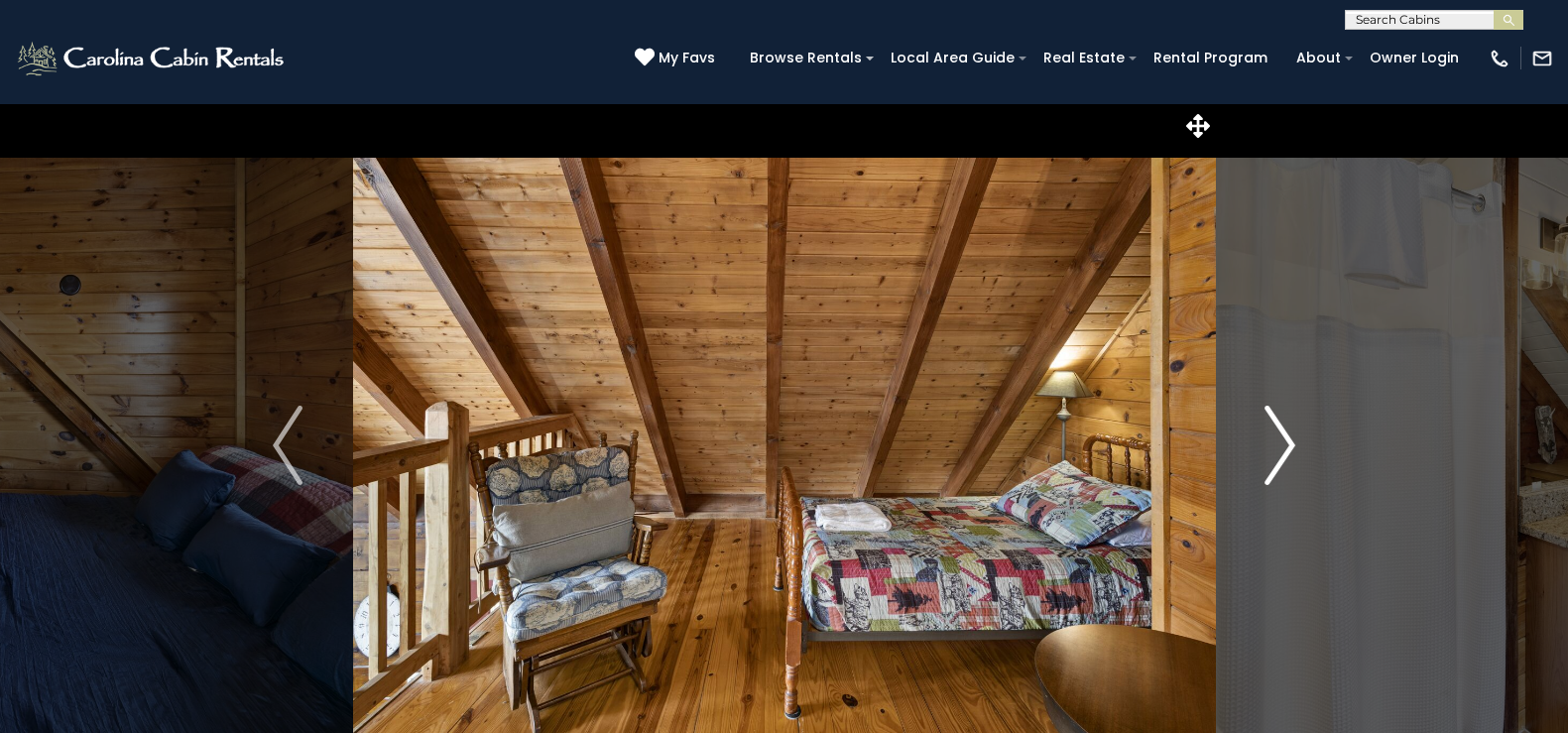
click at [1288, 436] on img "Next" at bounding box center [1281, 445] width 30 height 79
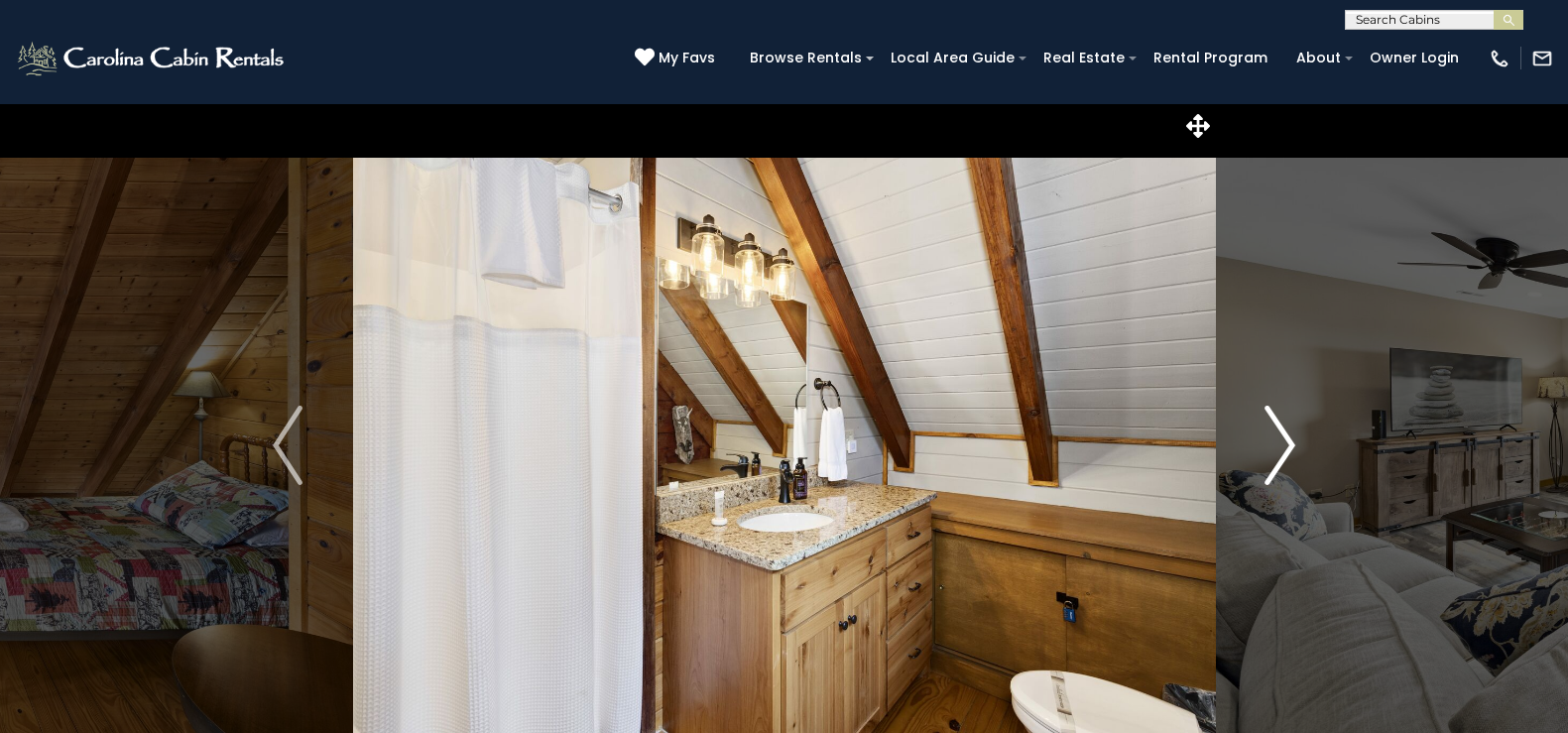
click at [1288, 436] on img "Next" at bounding box center [1281, 445] width 30 height 79
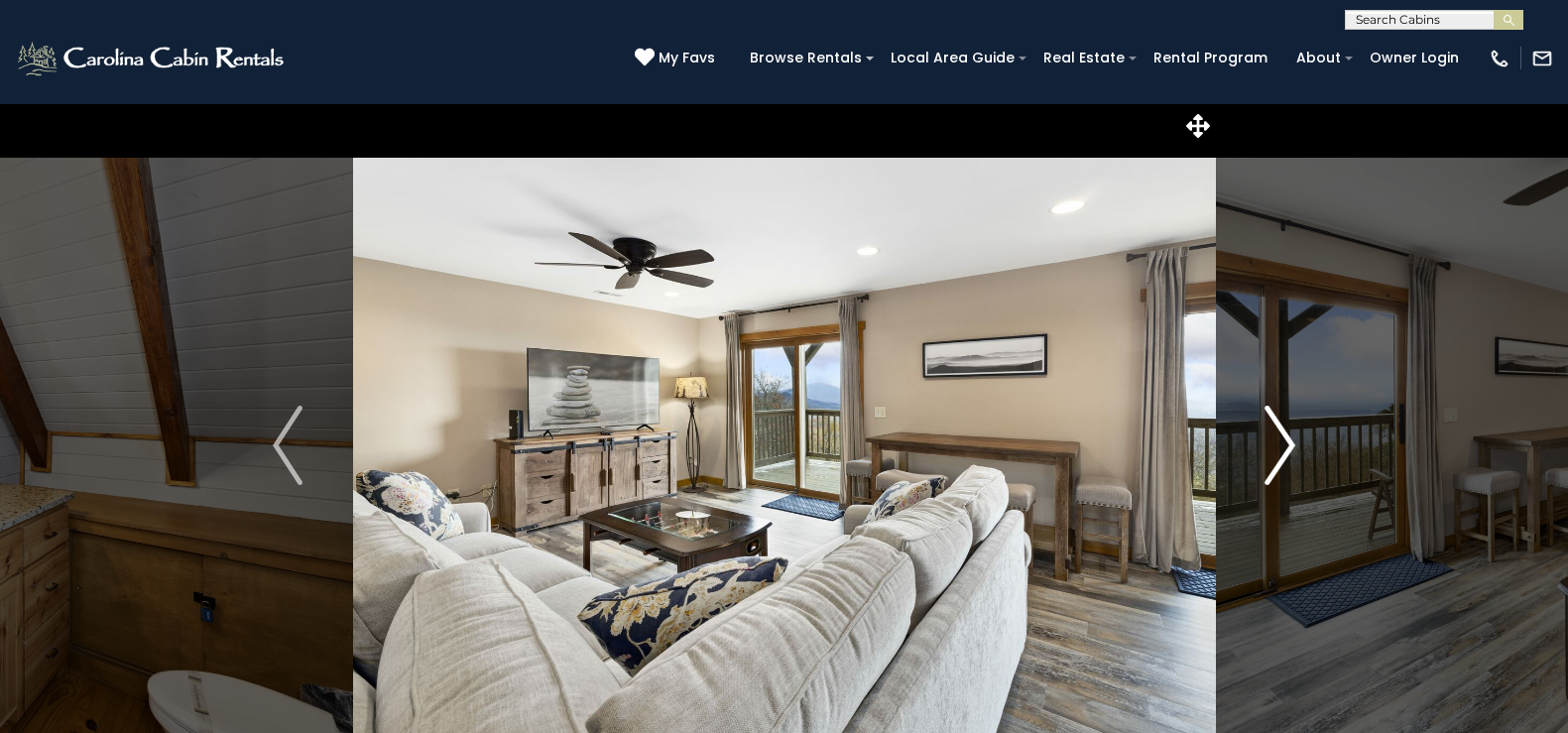
click at [1285, 436] on img "Next" at bounding box center [1281, 445] width 30 height 79
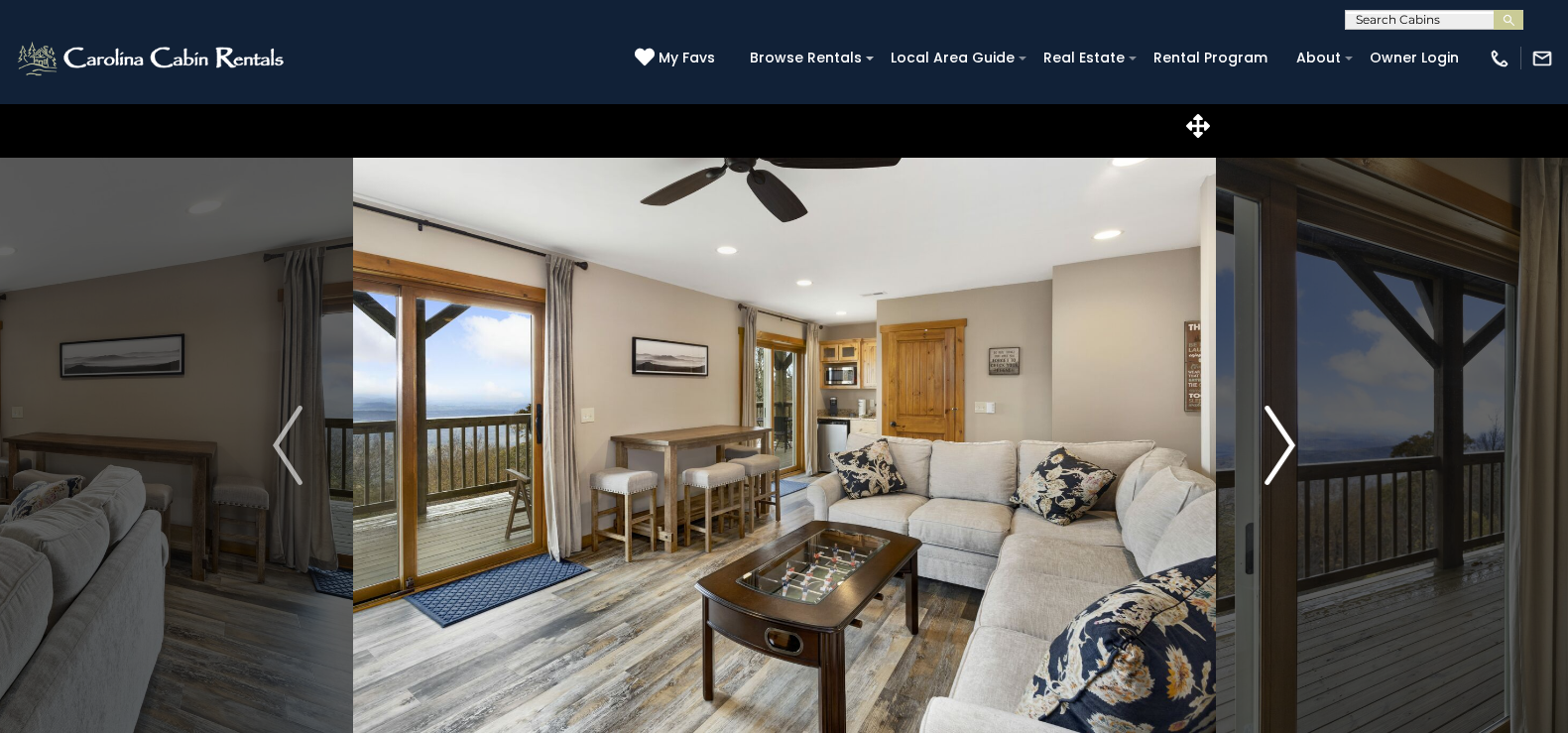
click at [1285, 436] on img "Next" at bounding box center [1281, 445] width 30 height 79
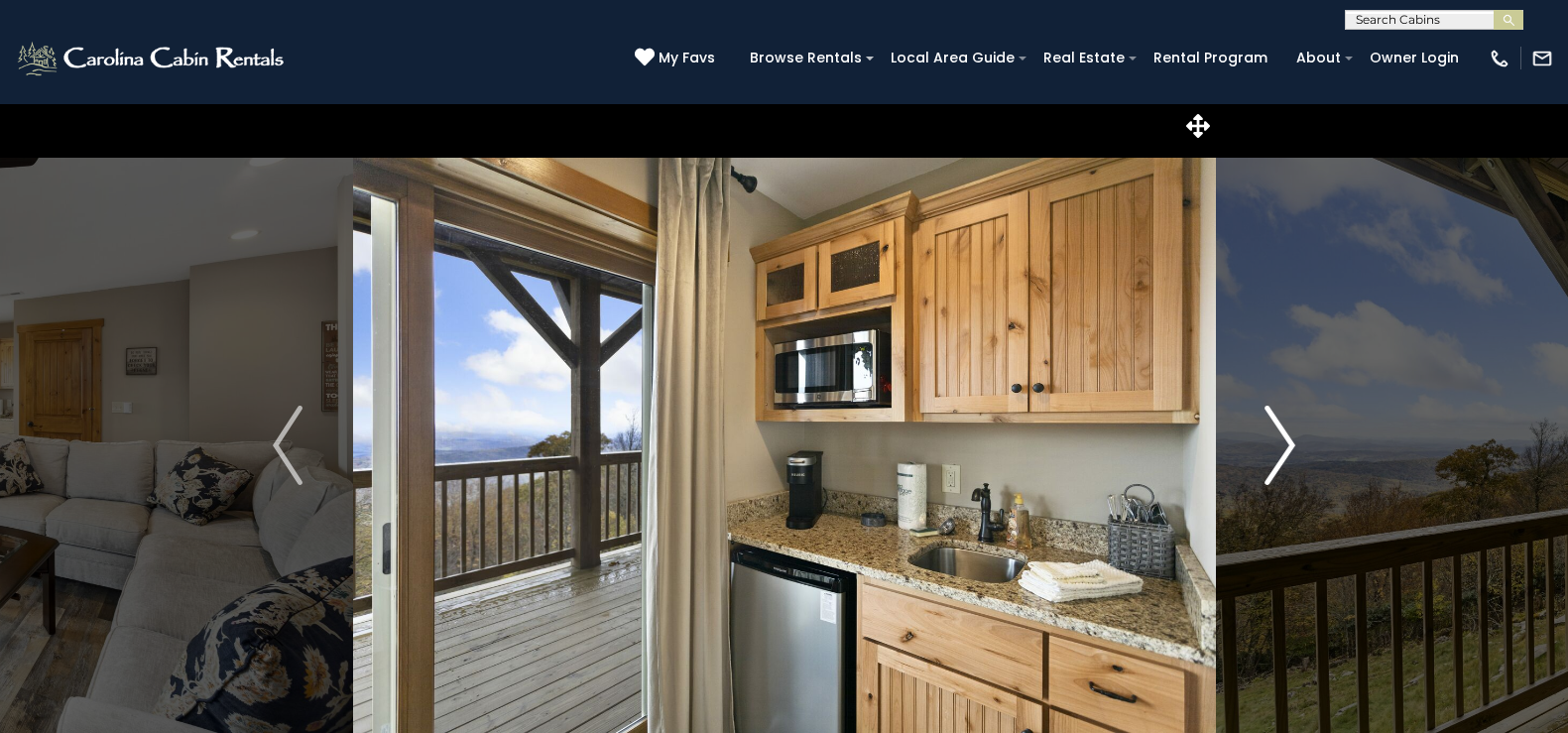
click at [1285, 436] on img "Next" at bounding box center [1281, 445] width 30 height 79
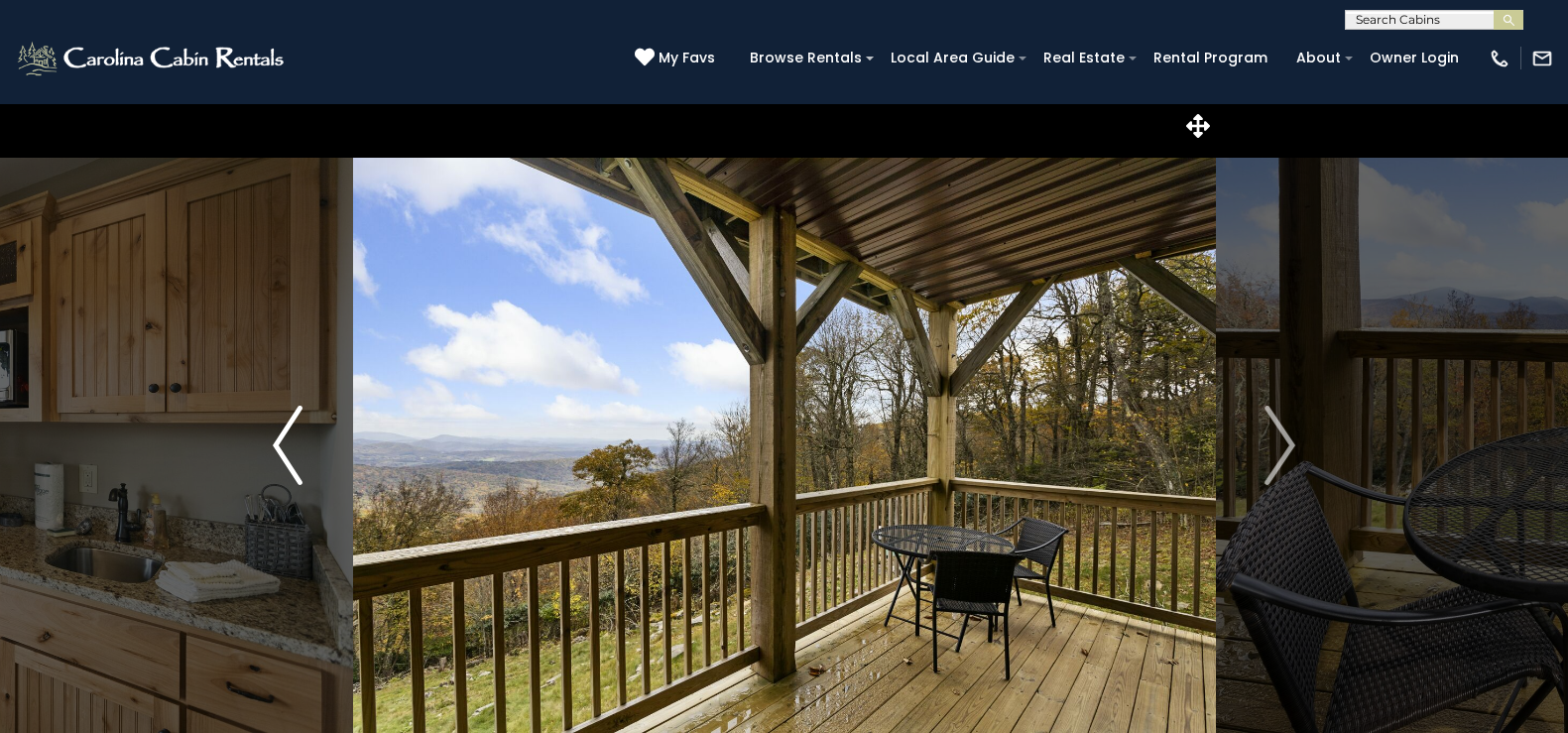
click at [285, 463] on img "Previous" at bounding box center [287, 445] width 30 height 79
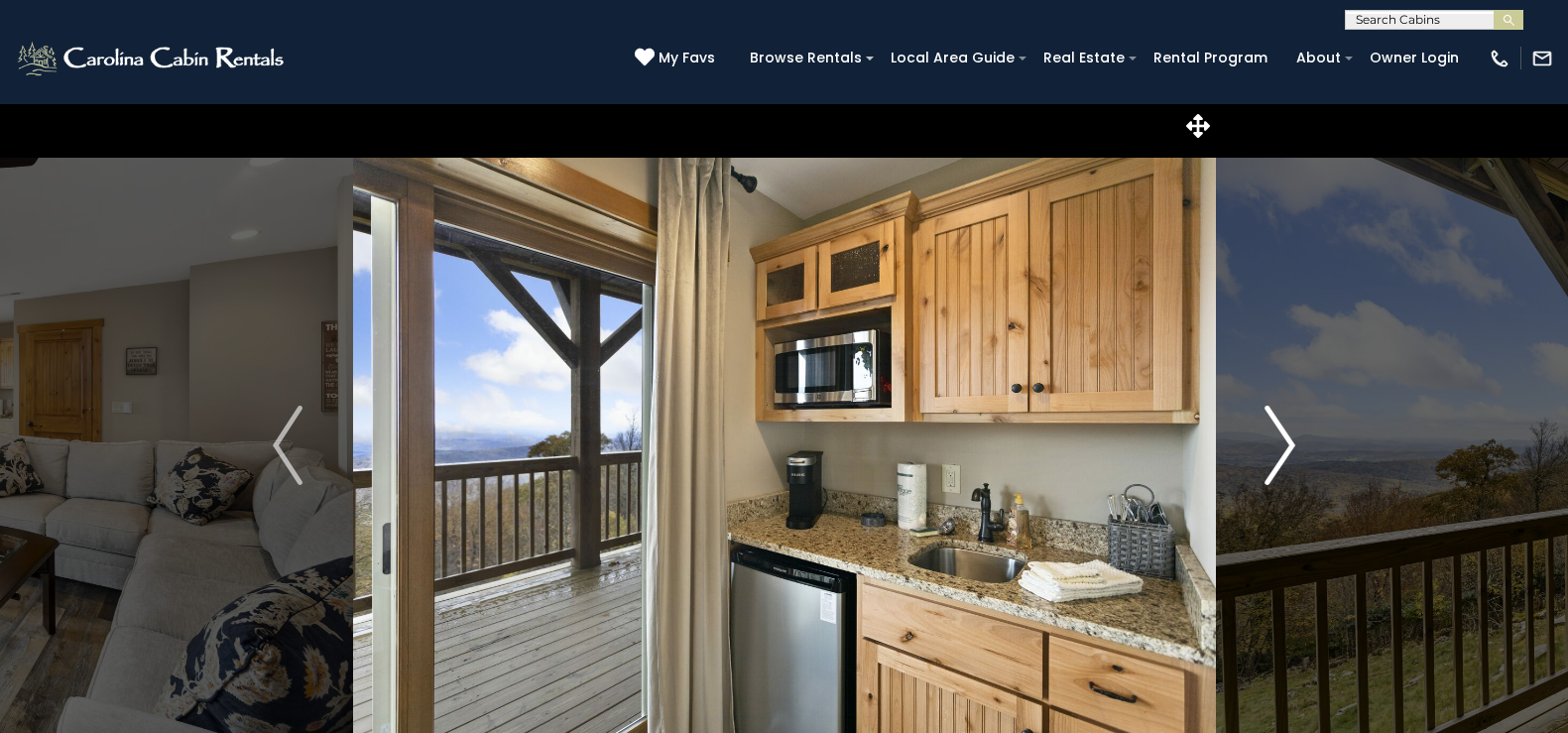
click at [1290, 435] on img "Next" at bounding box center [1281, 445] width 30 height 79
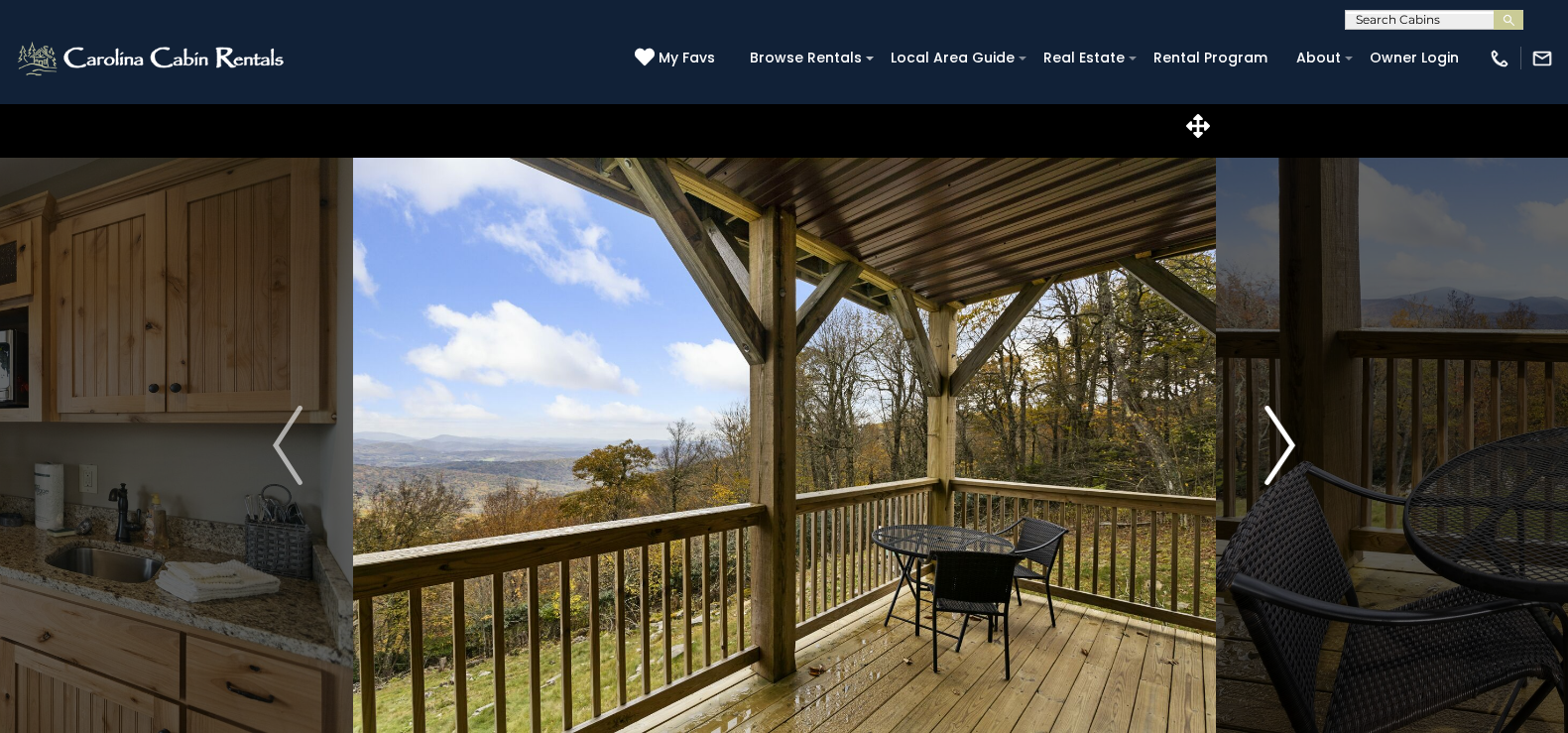
click at [1290, 435] on img "Next" at bounding box center [1281, 445] width 30 height 79
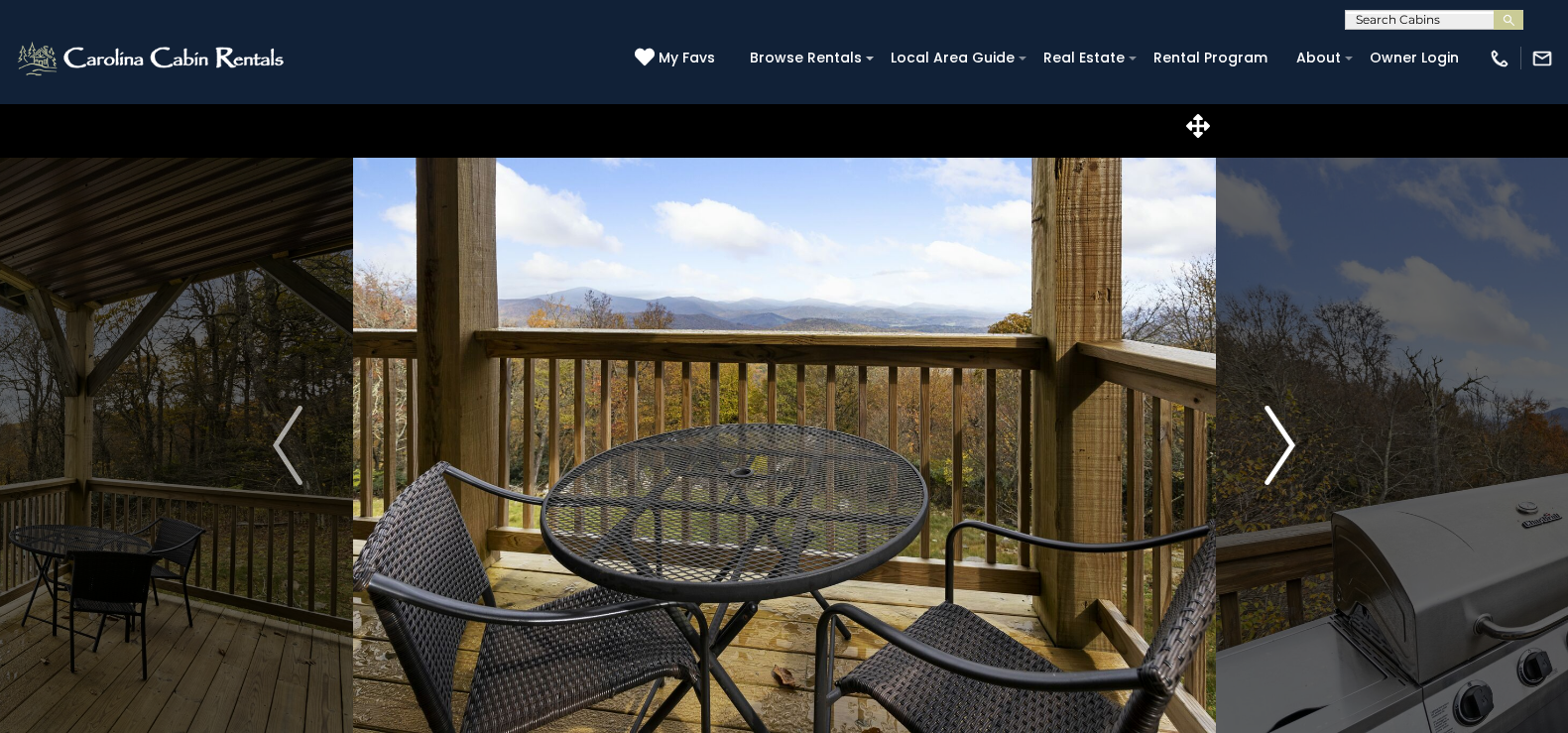
click at [1290, 435] on img "Next" at bounding box center [1281, 445] width 30 height 79
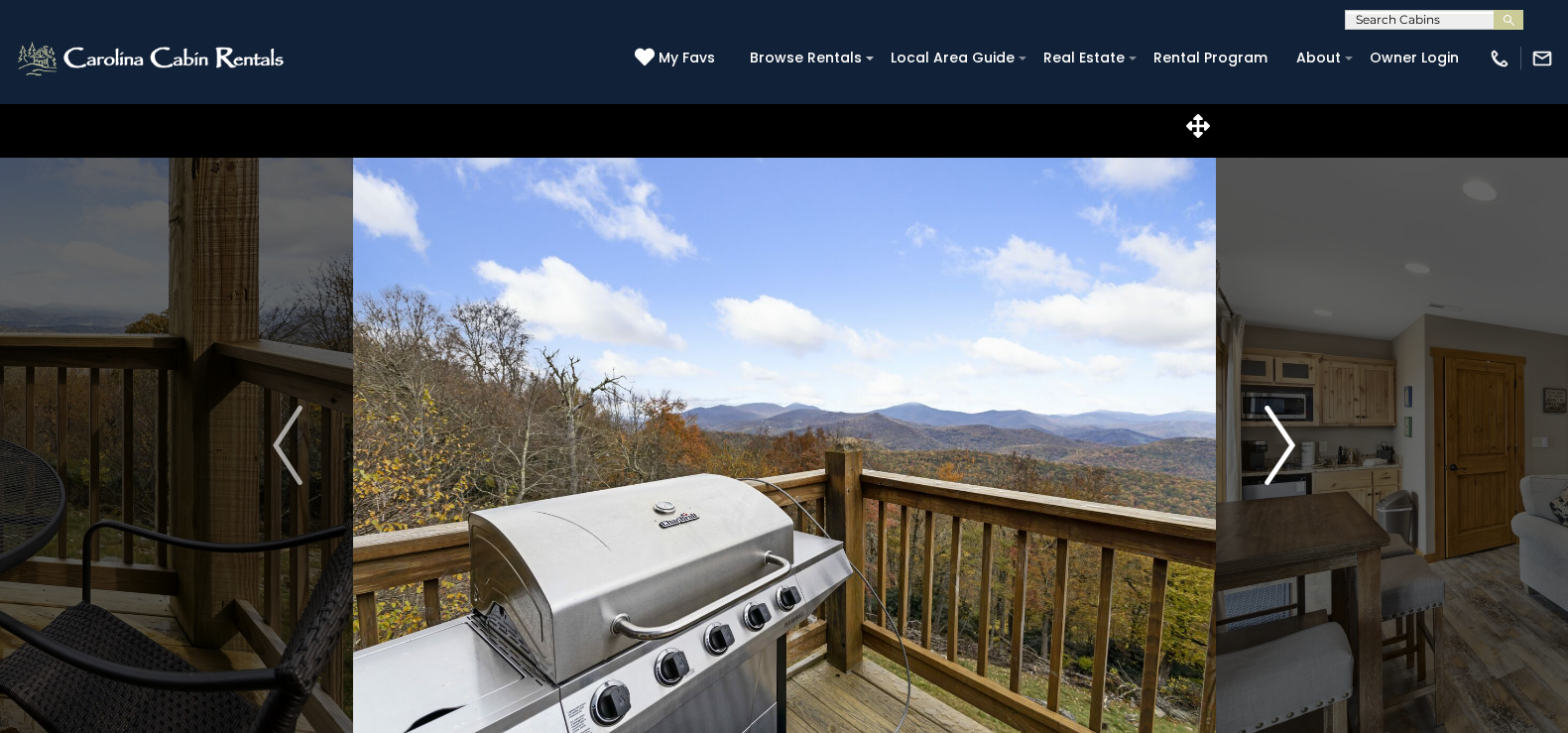
click at [1290, 435] on img "Next" at bounding box center [1281, 445] width 30 height 79
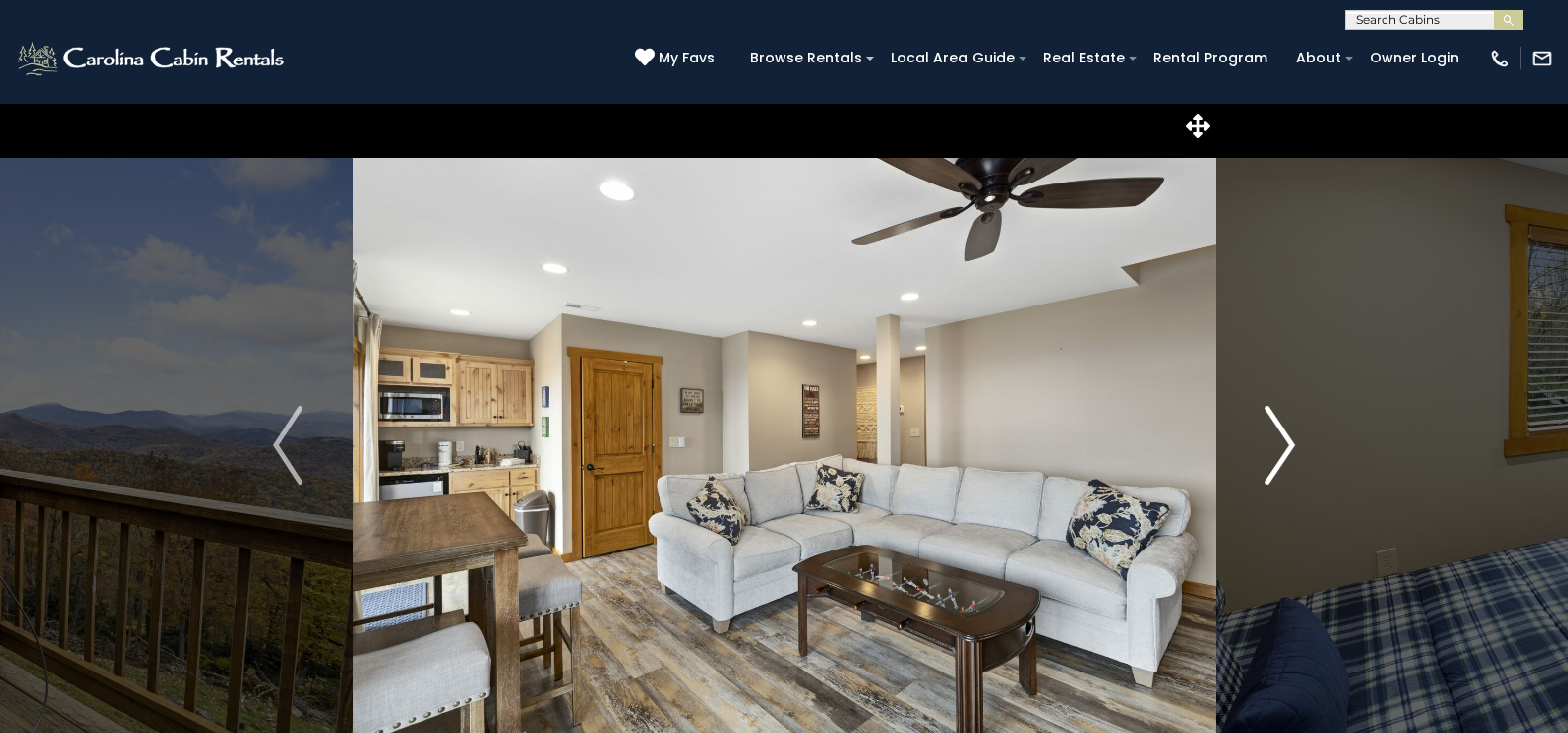
click at [1290, 435] on img "Next" at bounding box center [1281, 445] width 30 height 79
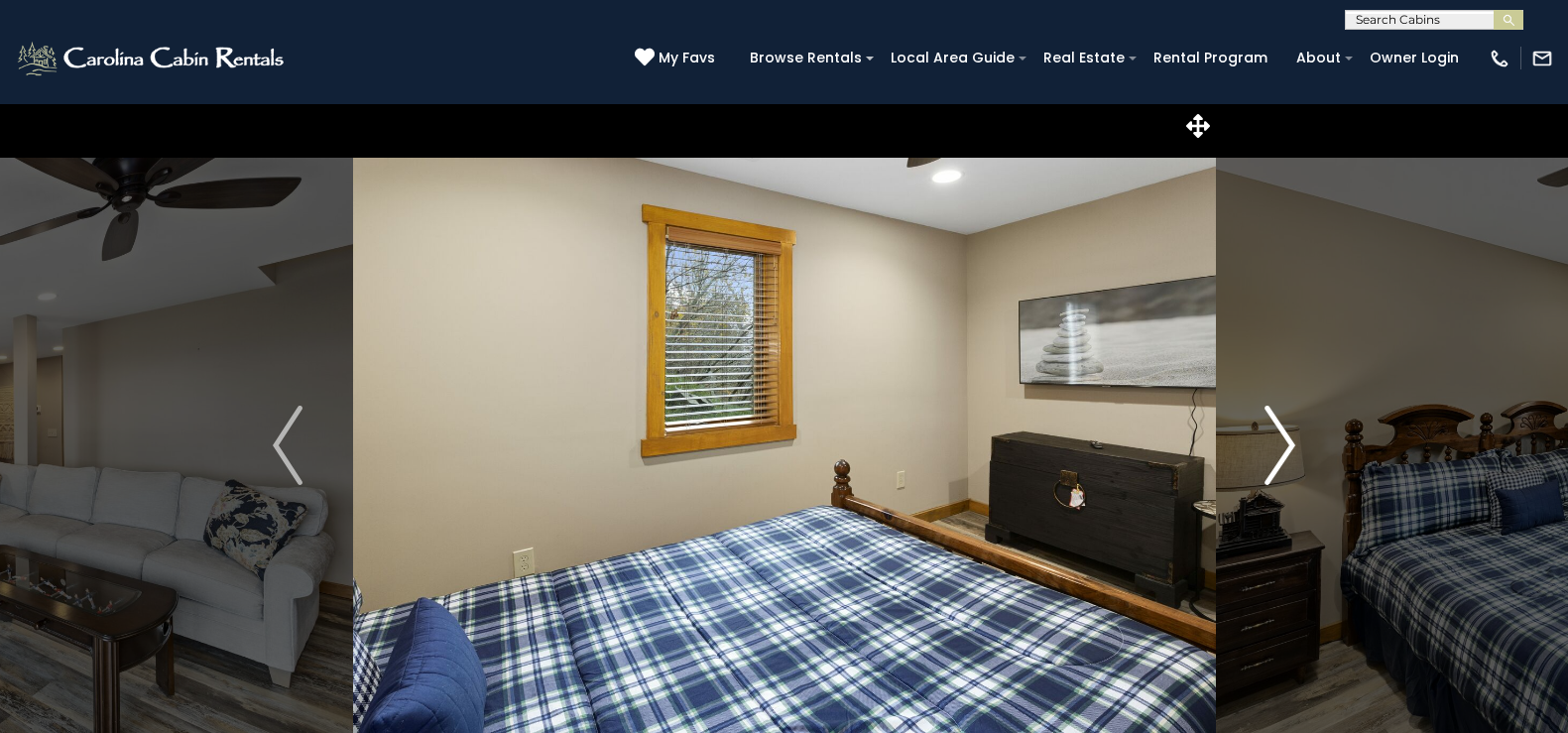
click at [1290, 435] on img "Next" at bounding box center [1281, 445] width 30 height 79
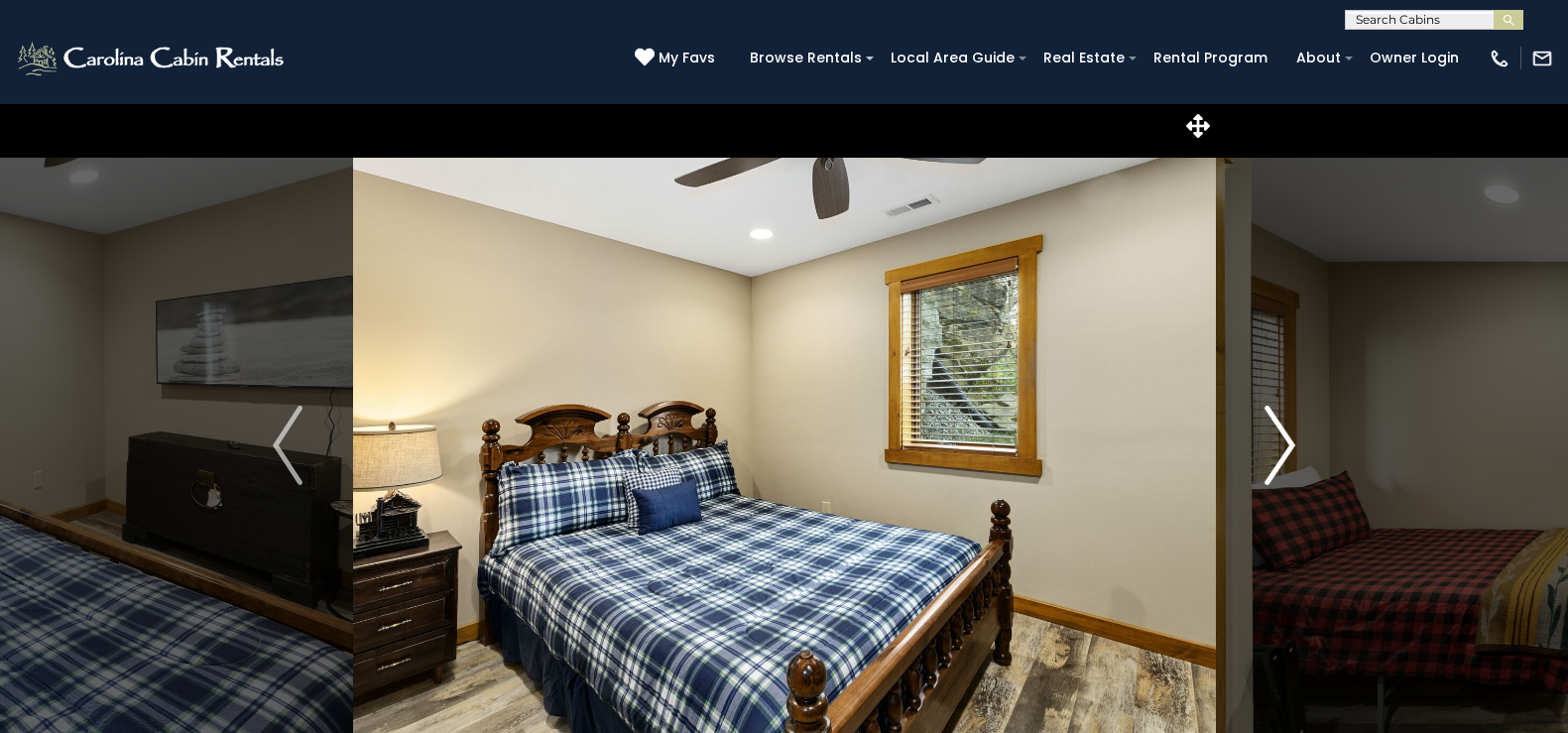
click at [1290, 435] on img "Next" at bounding box center [1281, 445] width 30 height 79
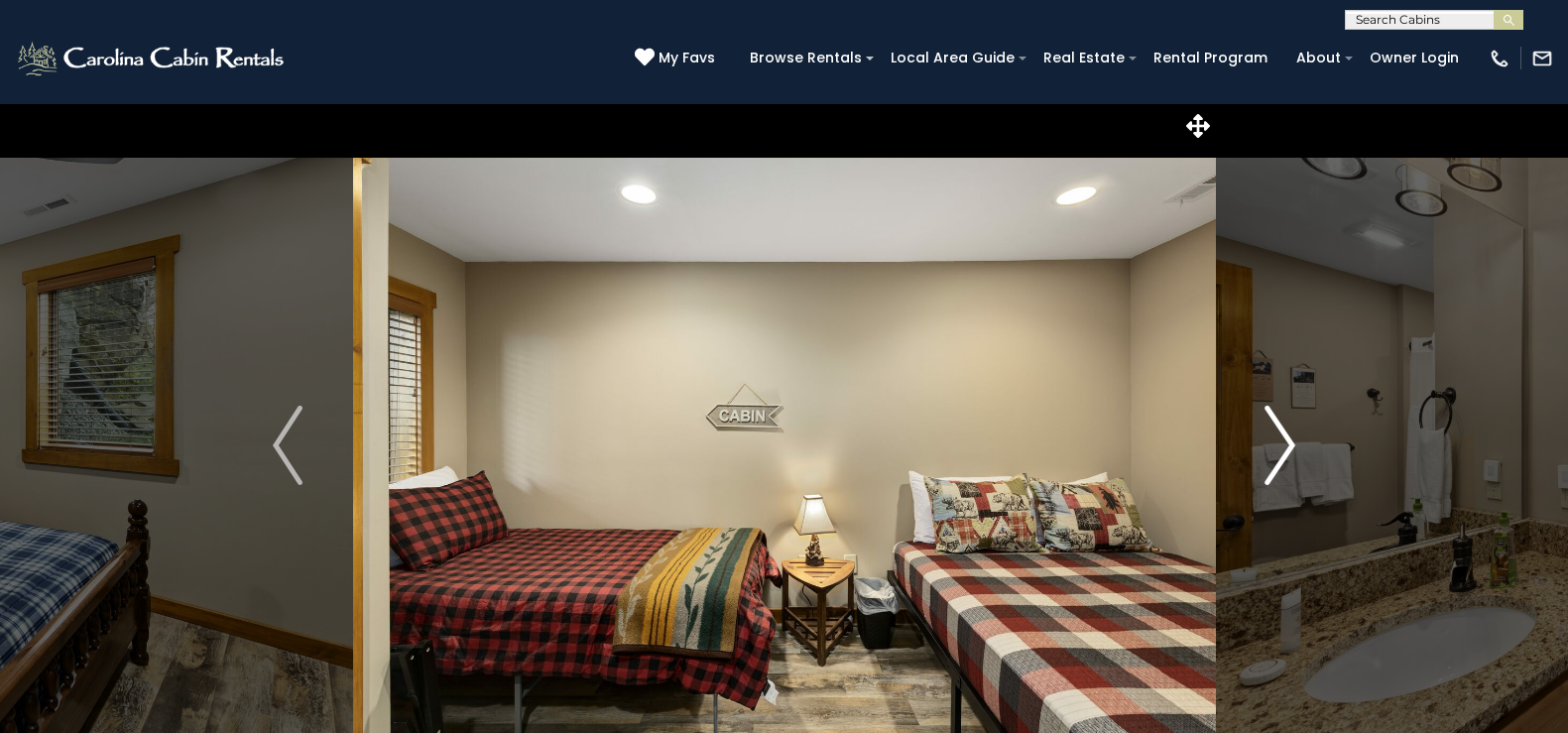
click at [1290, 435] on img "Next" at bounding box center [1281, 445] width 30 height 79
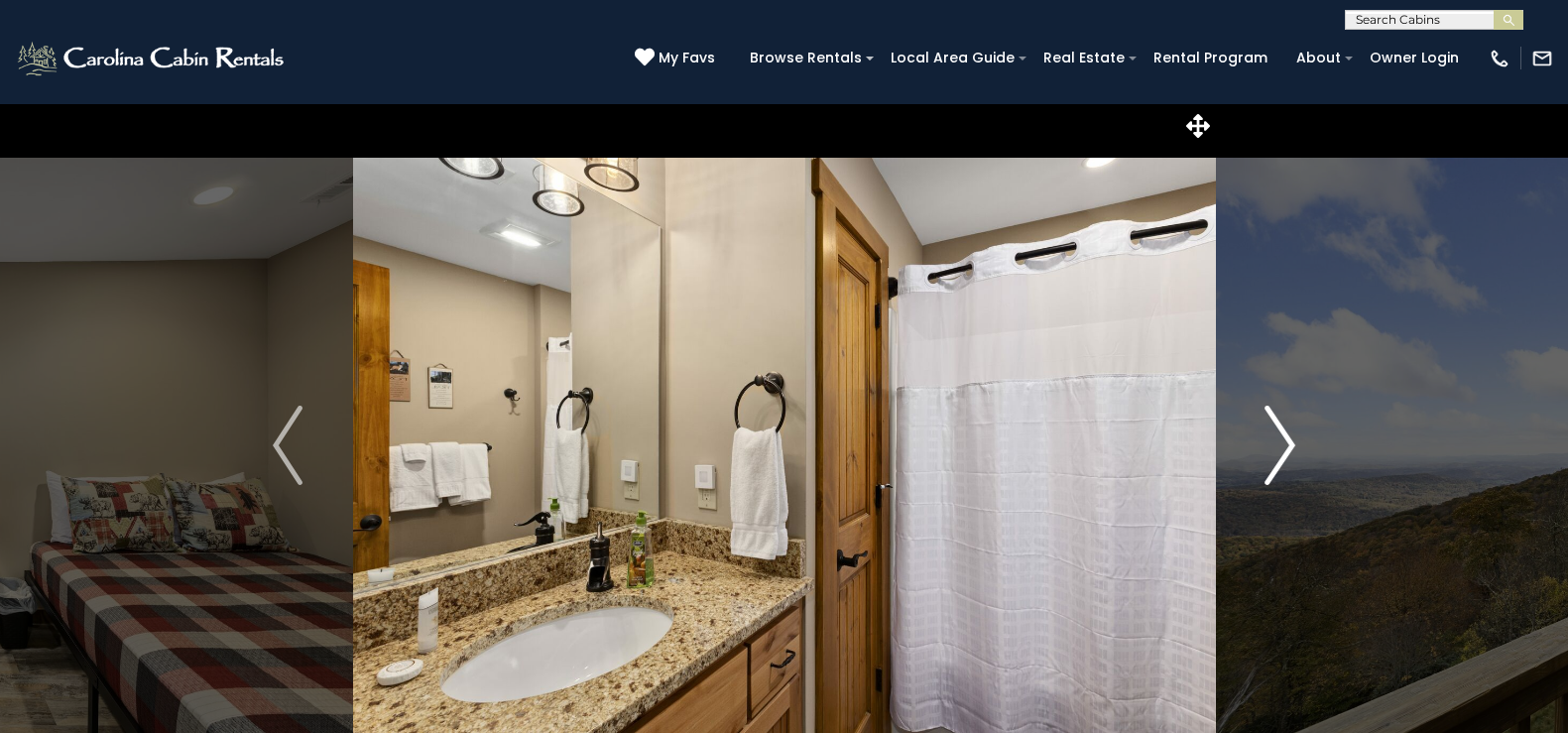
click at [1290, 435] on img "Next" at bounding box center [1281, 445] width 30 height 79
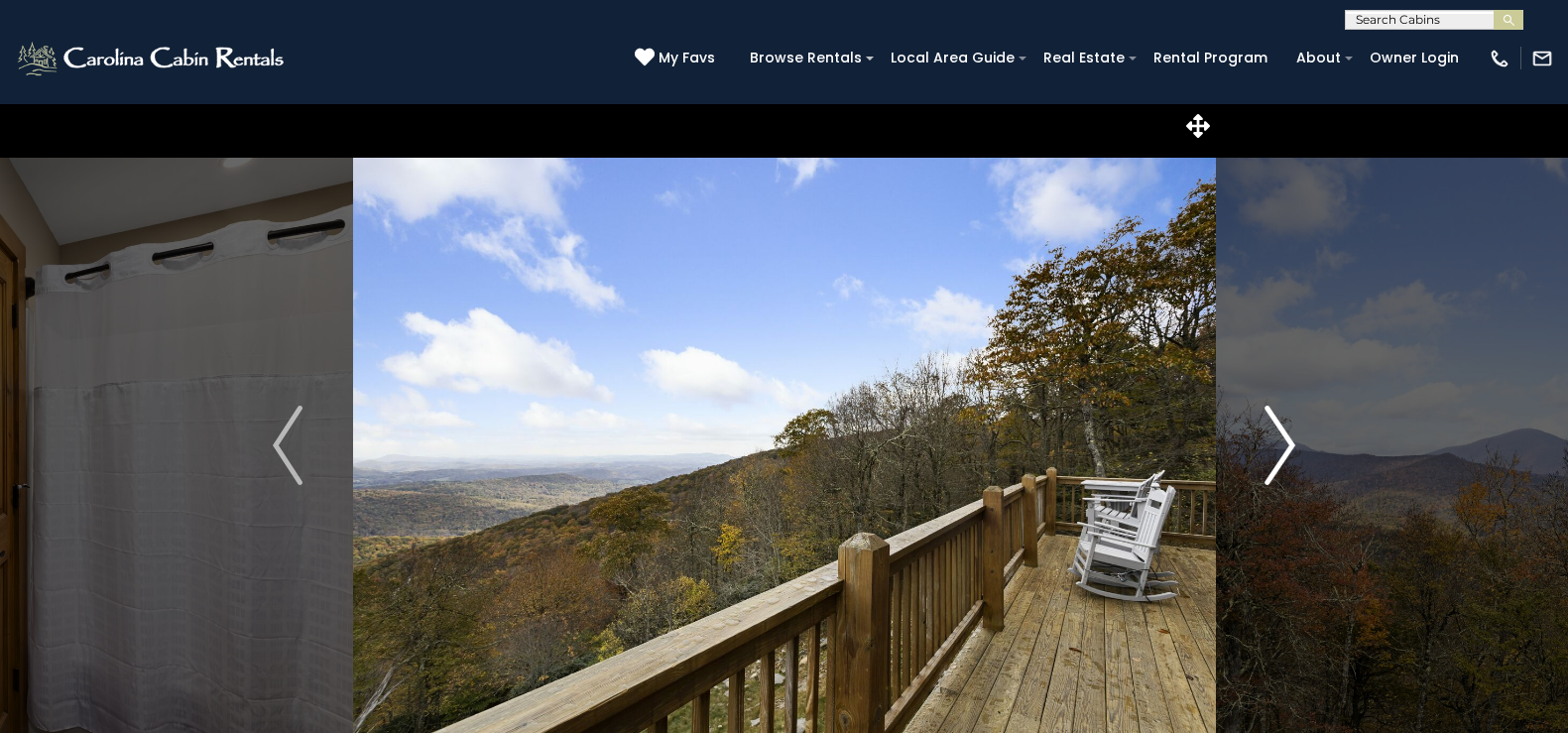
click at [1290, 435] on img "Next" at bounding box center [1281, 445] width 30 height 79
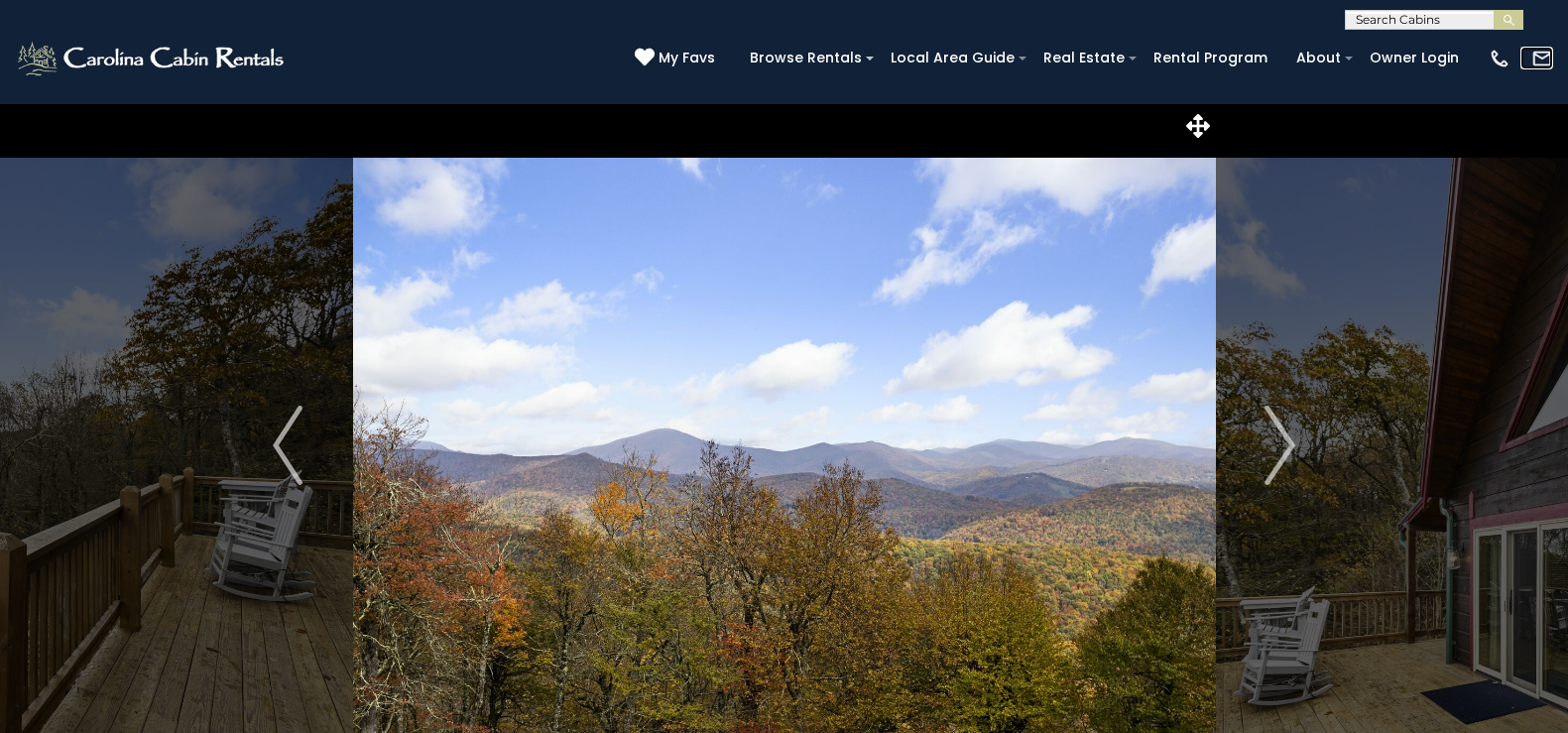
click at [1543, 53] on img at bounding box center [1542, 59] width 22 height 22
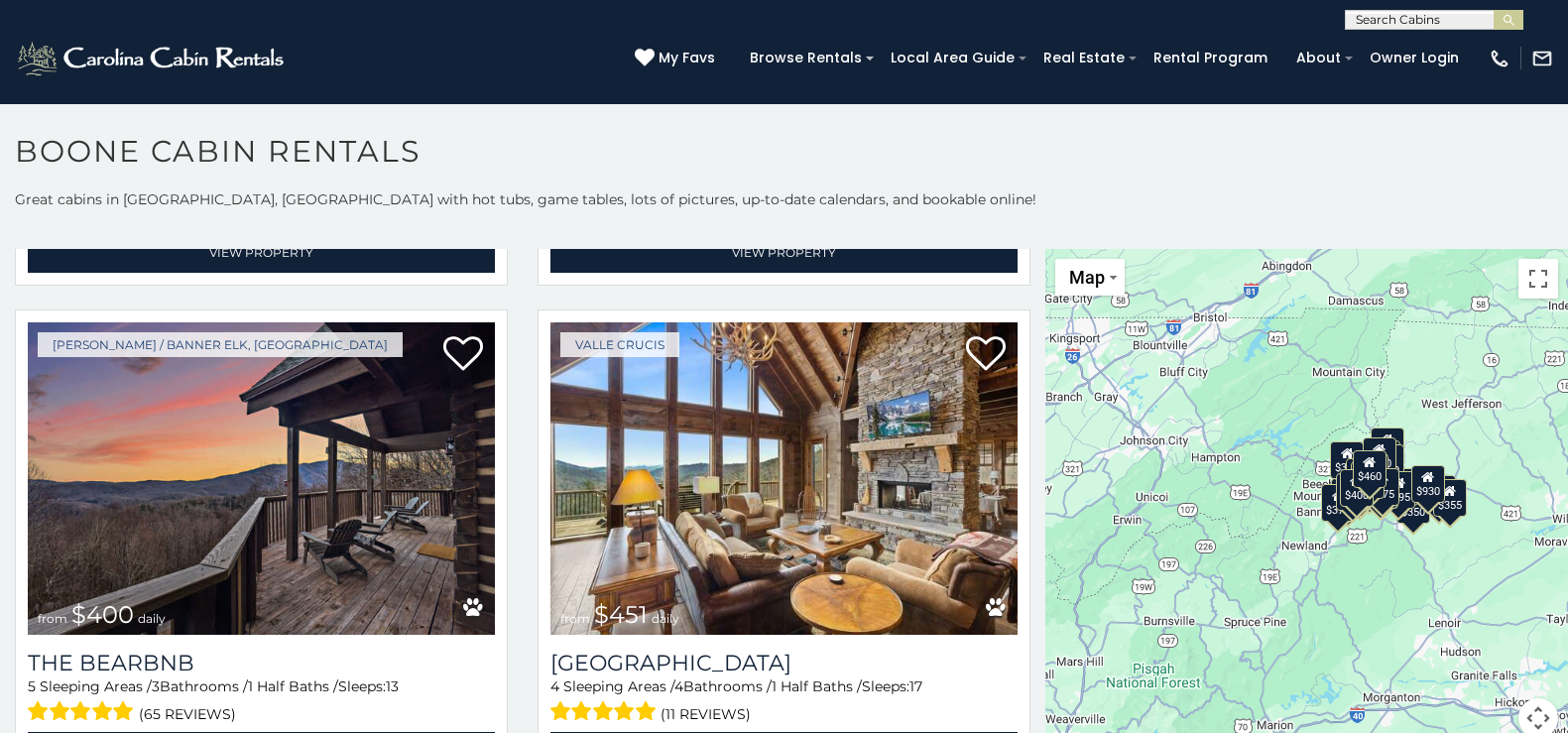
scroll to position [2082, 0]
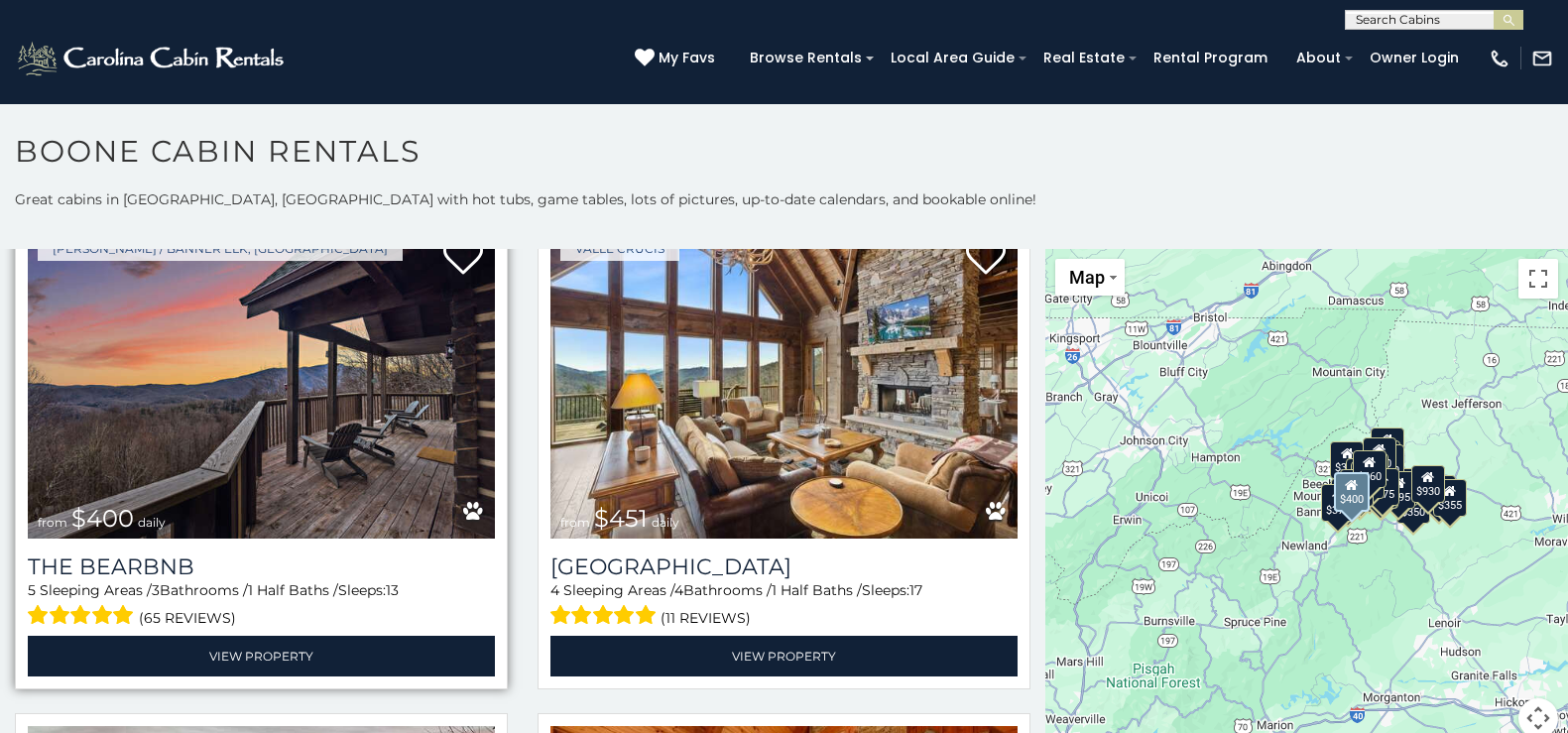
click at [276, 460] on img at bounding box center [261, 382] width 467 height 313
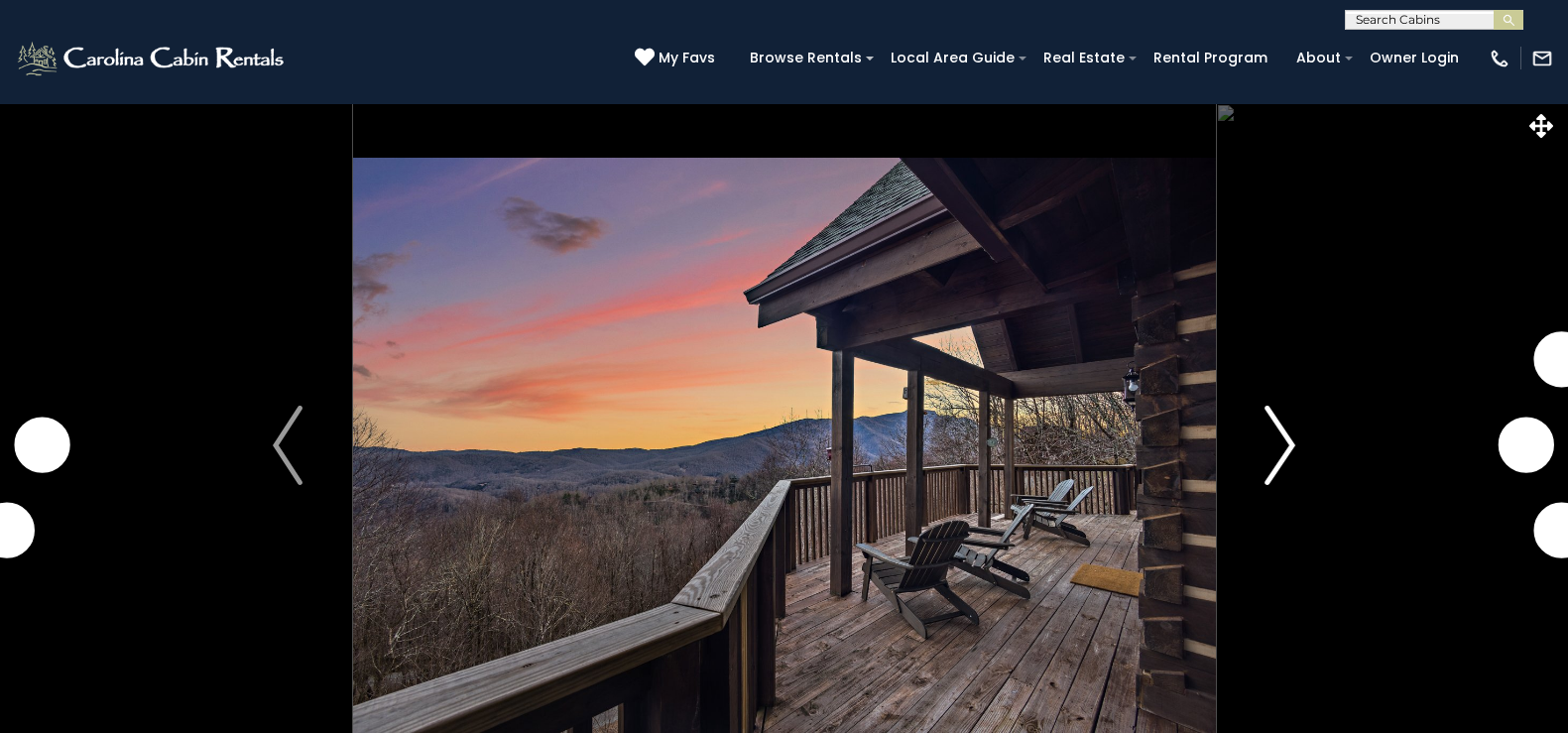
click at [1291, 438] on img "Next" at bounding box center [1281, 445] width 30 height 79
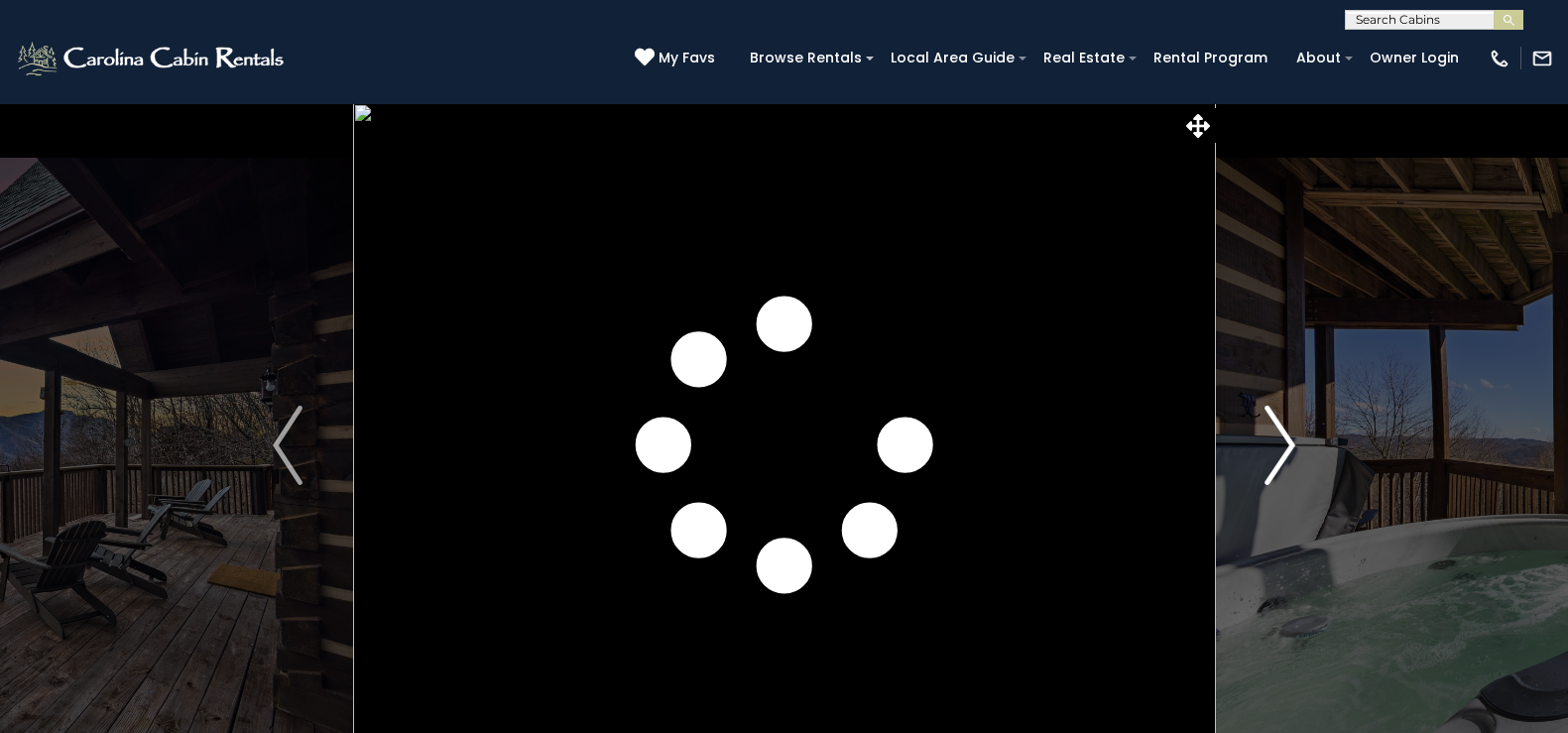
click at [1291, 438] on img "Next" at bounding box center [1281, 445] width 30 height 79
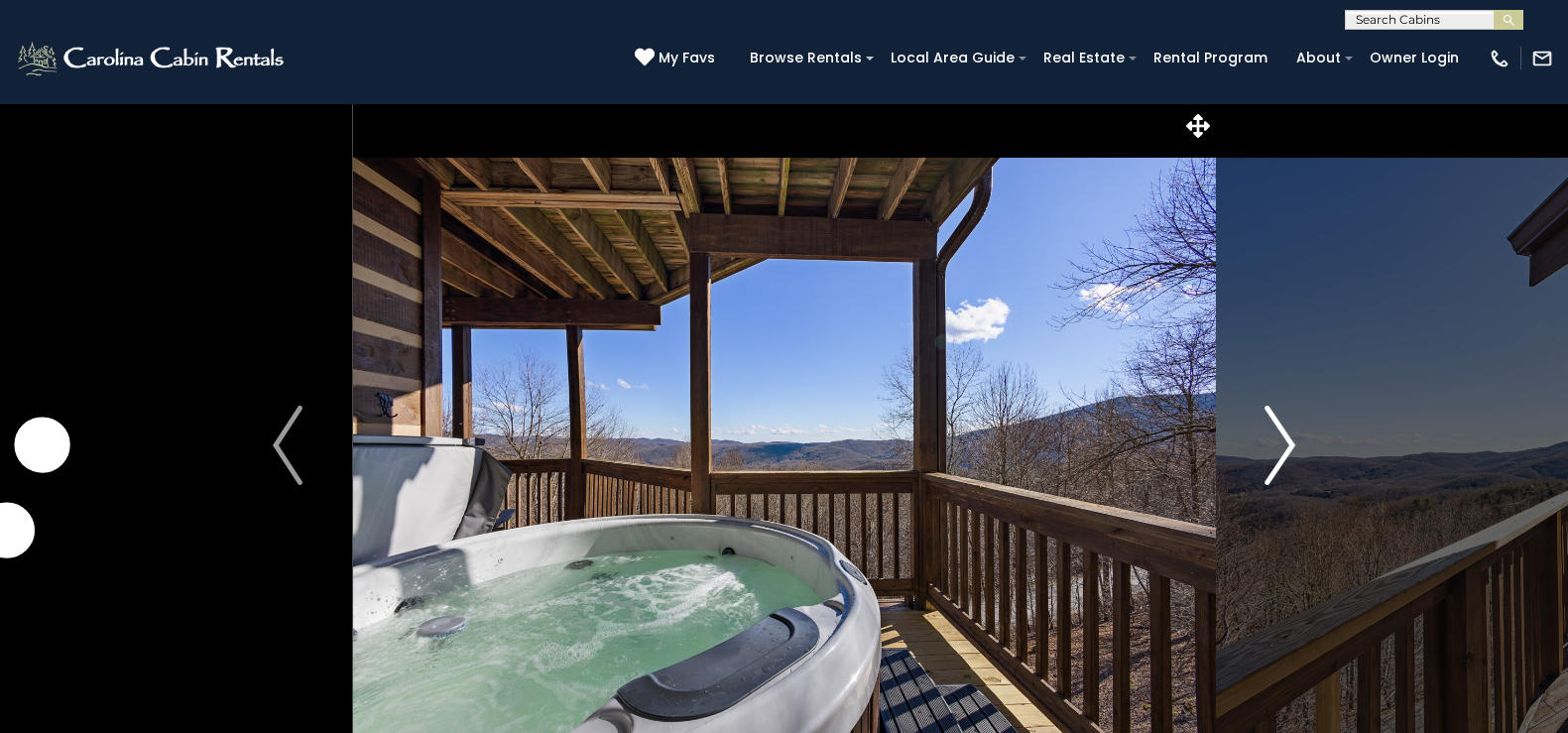
click at [1291, 438] on img "Next" at bounding box center [1281, 445] width 30 height 79
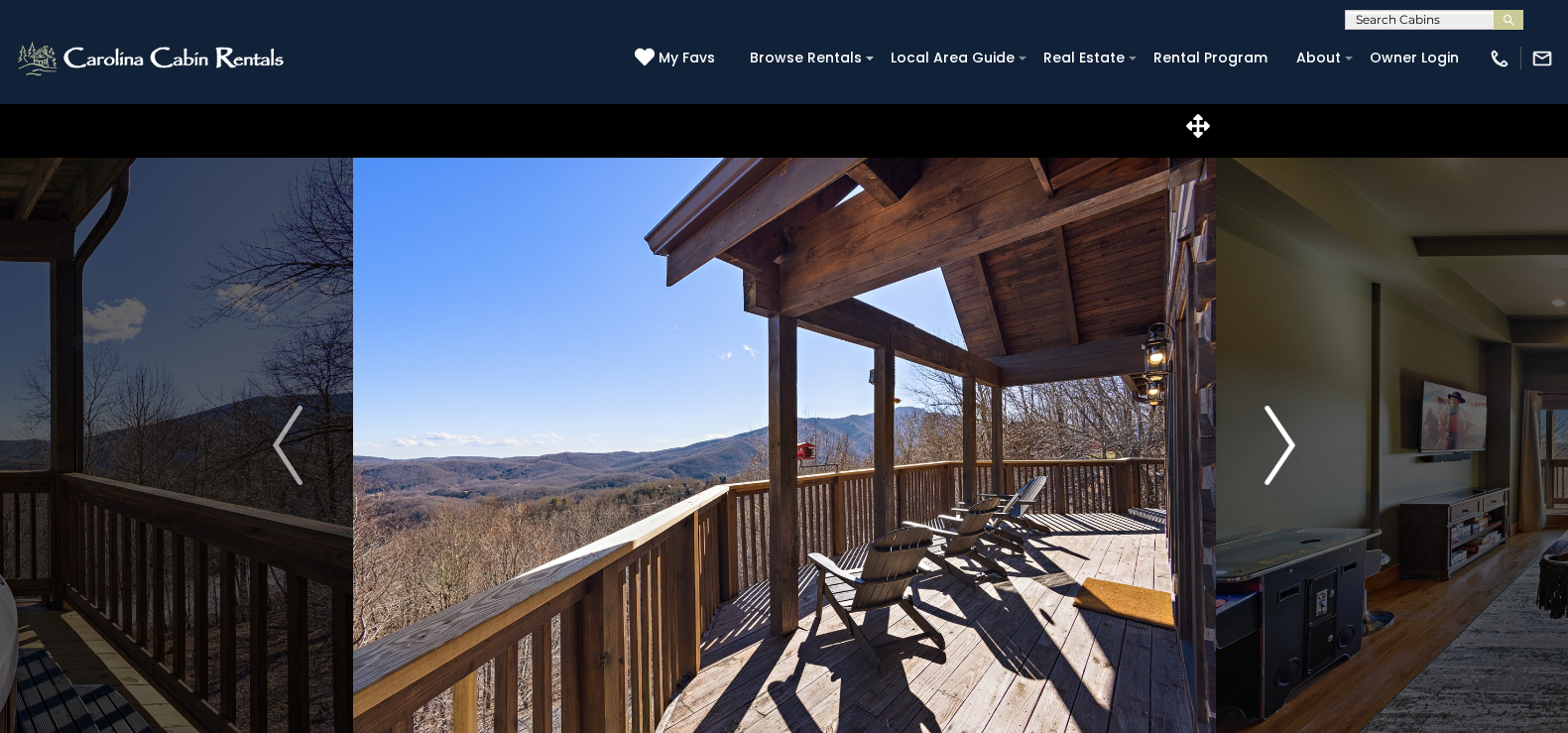
click at [1291, 438] on img "Next" at bounding box center [1281, 445] width 30 height 79
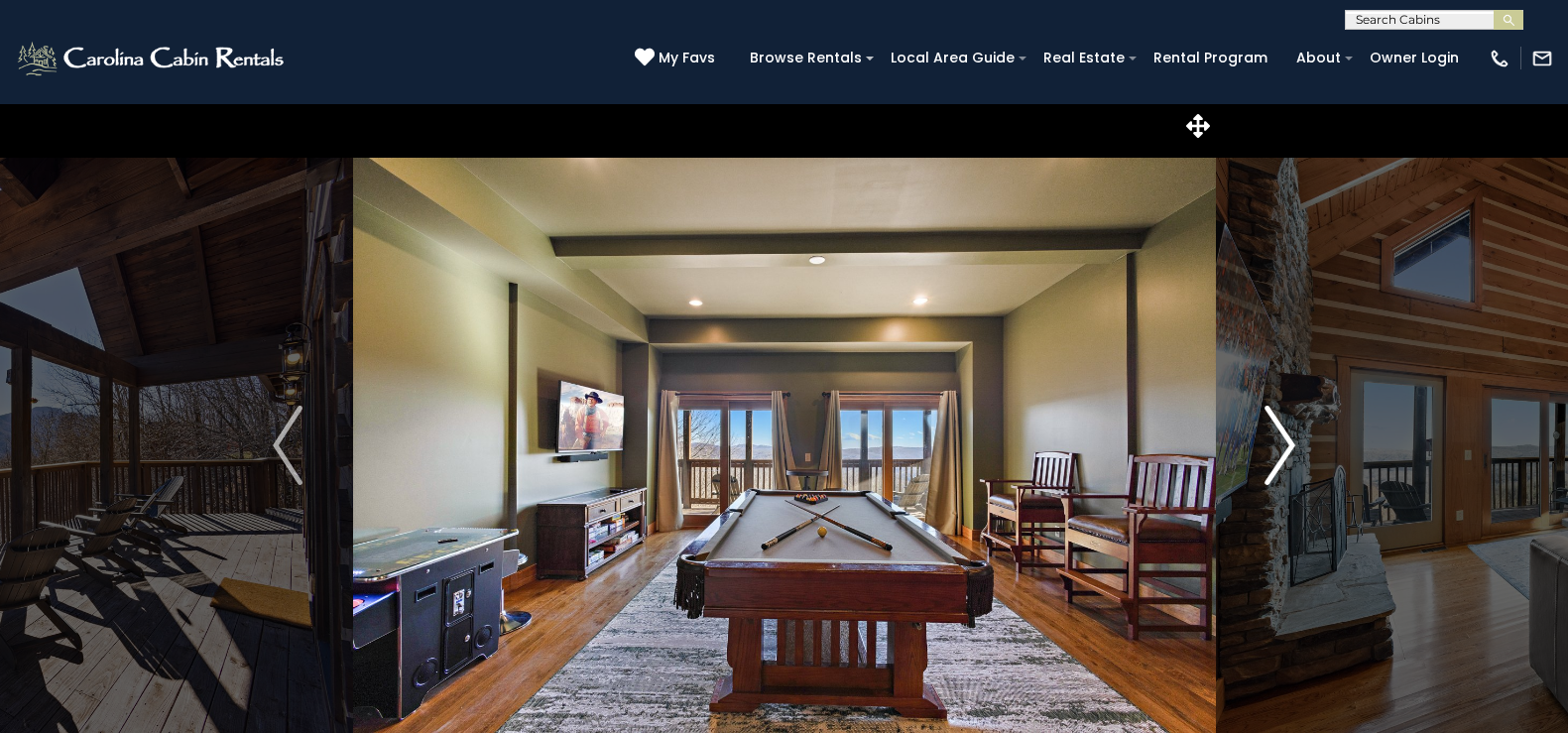
click at [1291, 438] on img "Next" at bounding box center [1281, 445] width 30 height 79
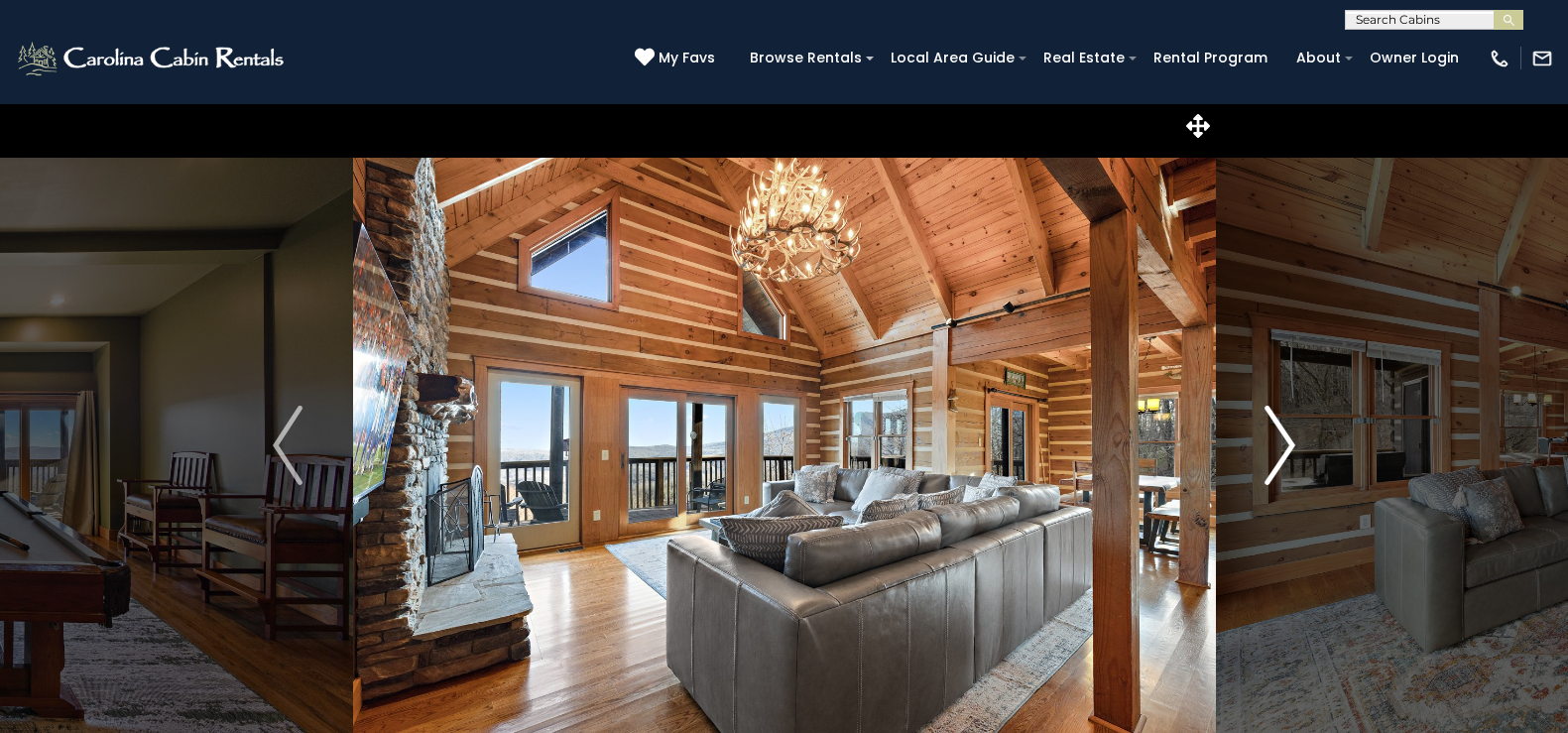
click at [1291, 438] on img "Next" at bounding box center [1281, 445] width 30 height 79
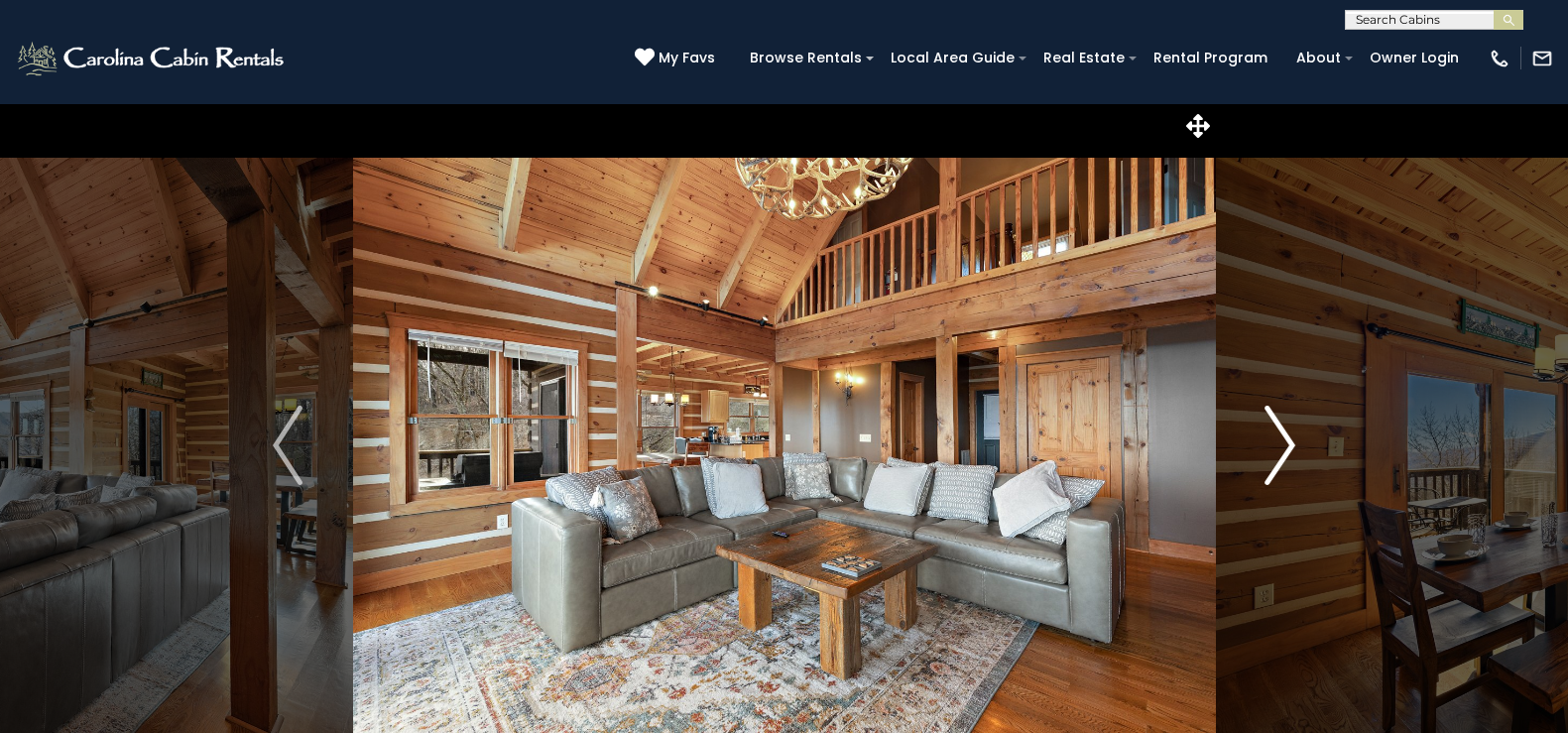
click at [1291, 438] on img "Next" at bounding box center [1281, 445] width 30 height 79
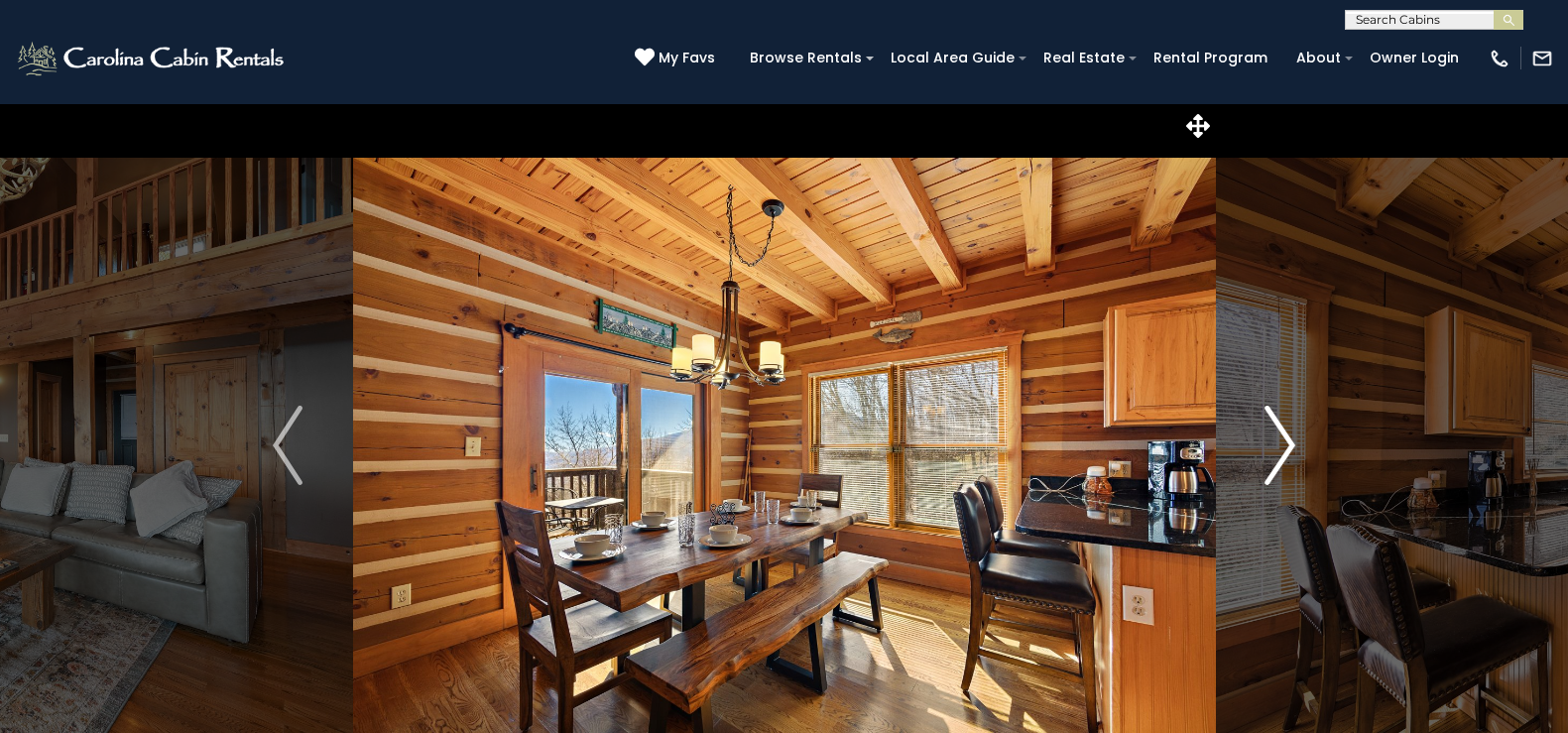
click at [1291, 438] on img "Next" at bounding box center [1281, 445] width 30 height 79
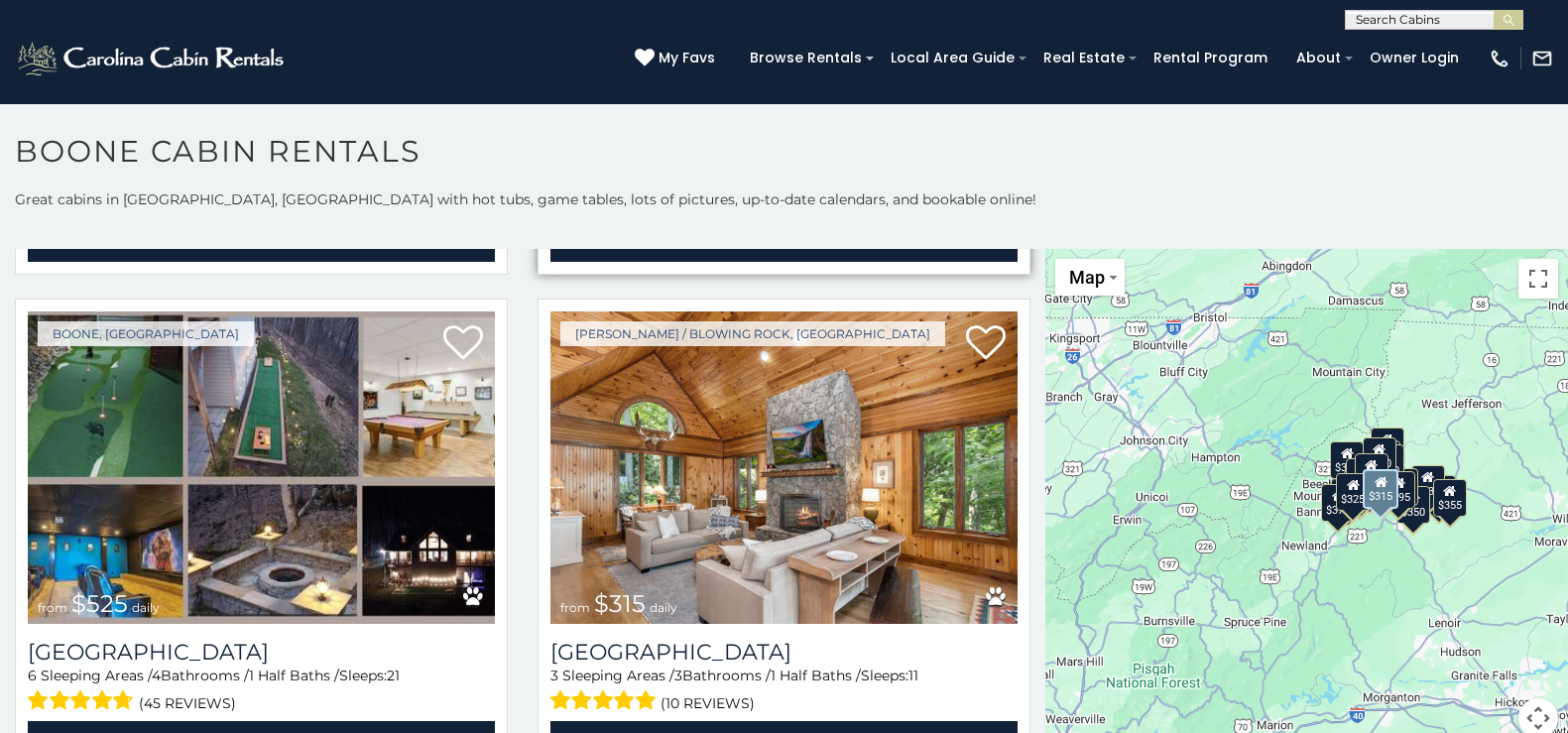
scroll to position [595, 0]
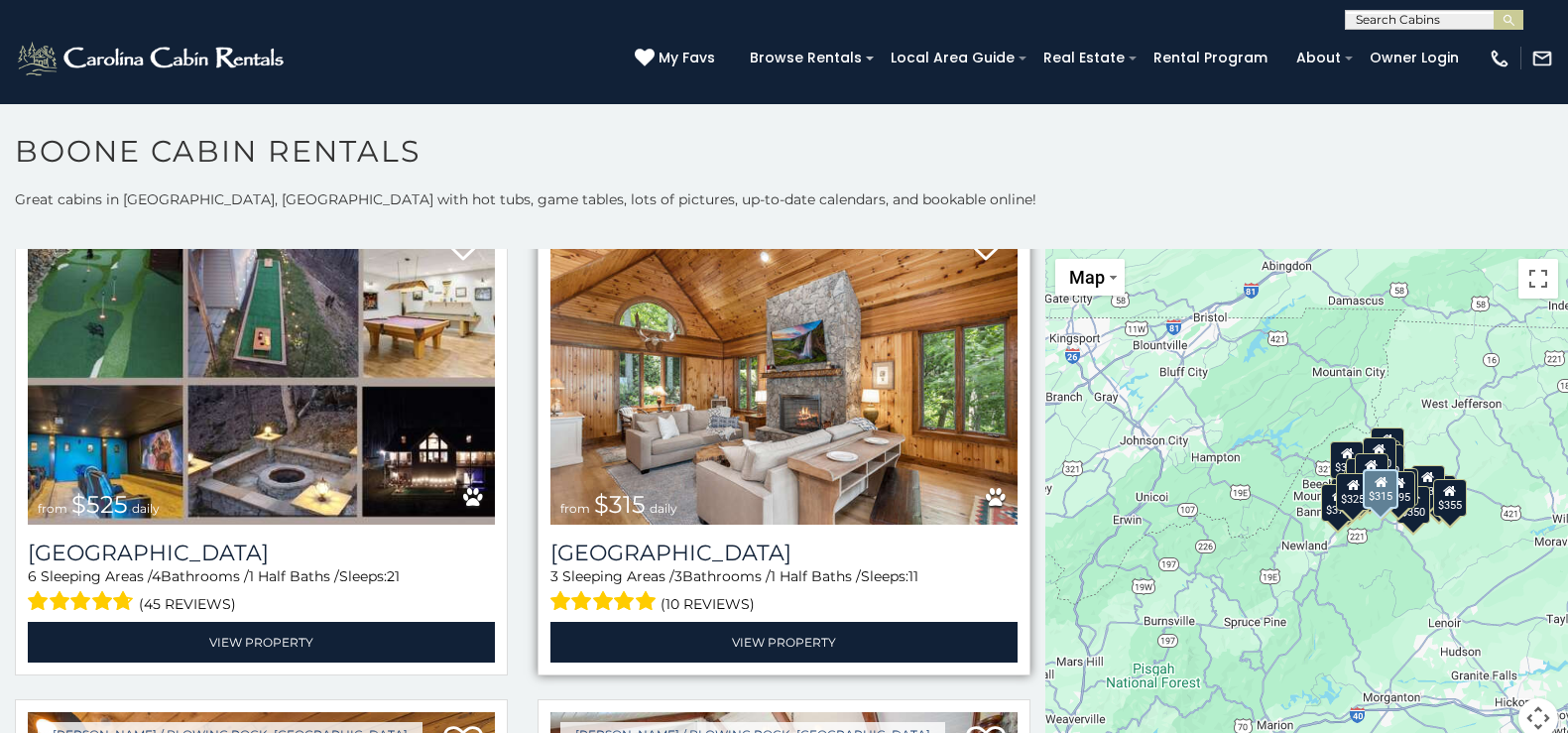
click at [772, 484] on img at bounding box center [784, 368] width 467 height 313
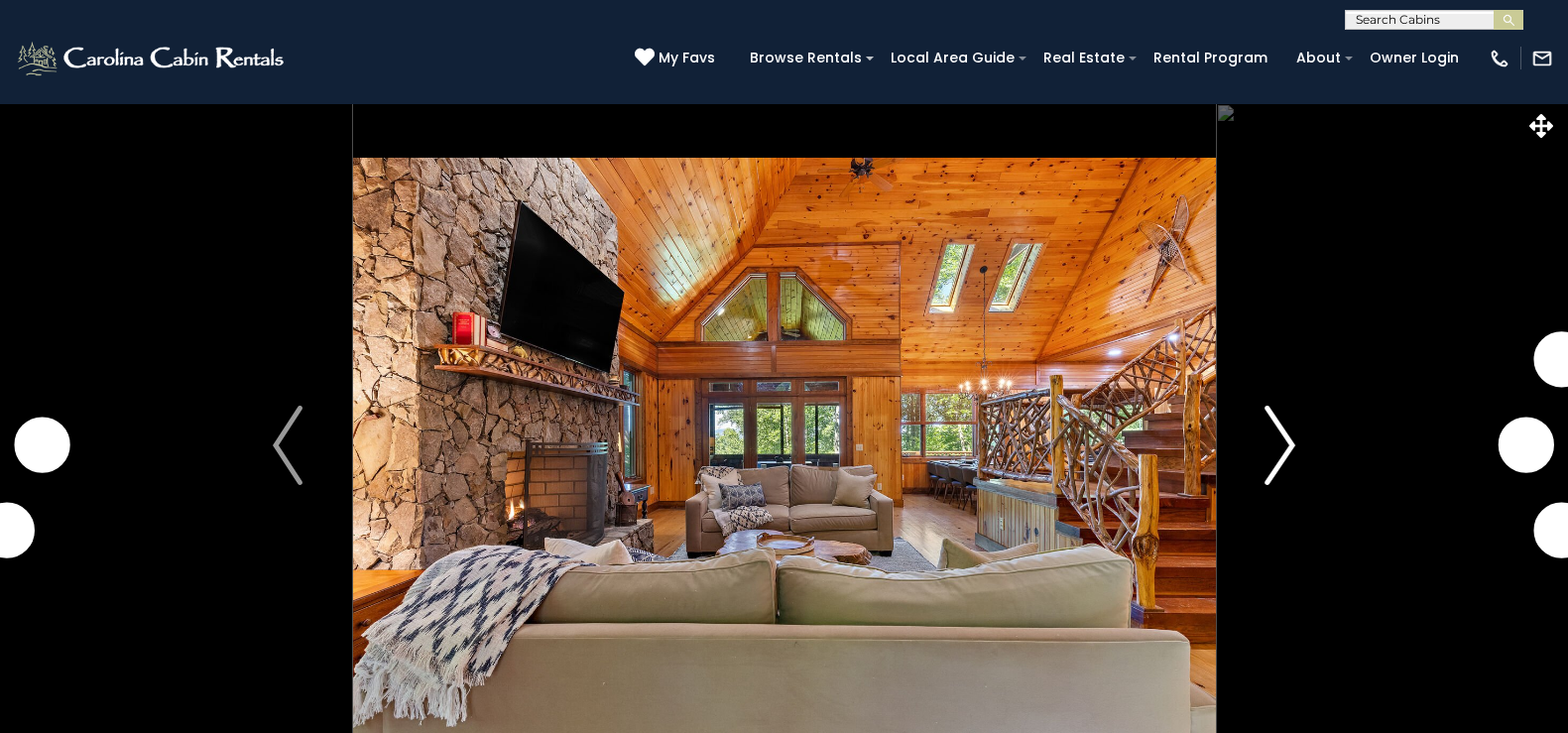
click at [1285, 438] on img "Next" at bounding box center [1281, 445] width 30 height 79
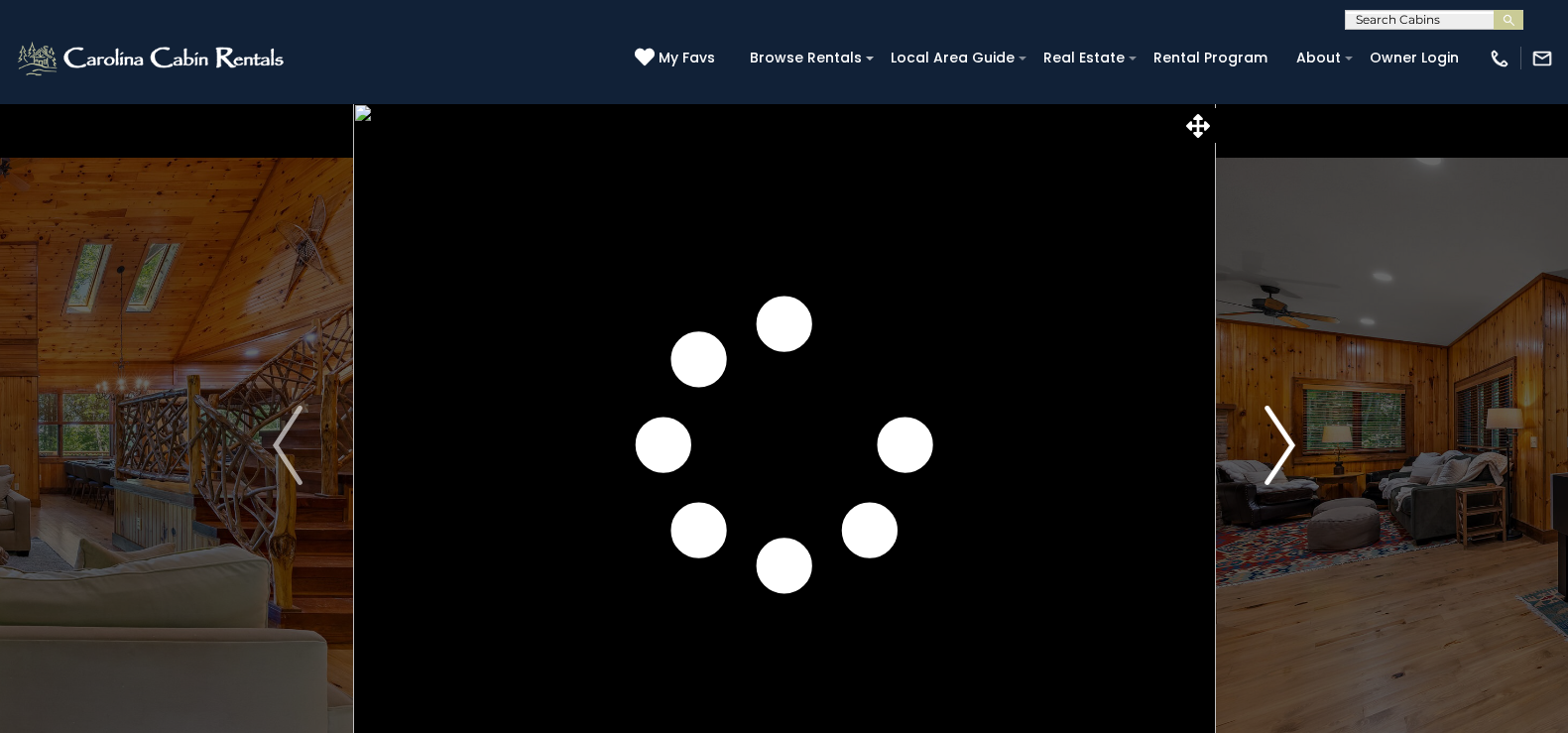
click at [1285, 438] on img "Next" at bounding box center [1281, 445] width 30 height 79
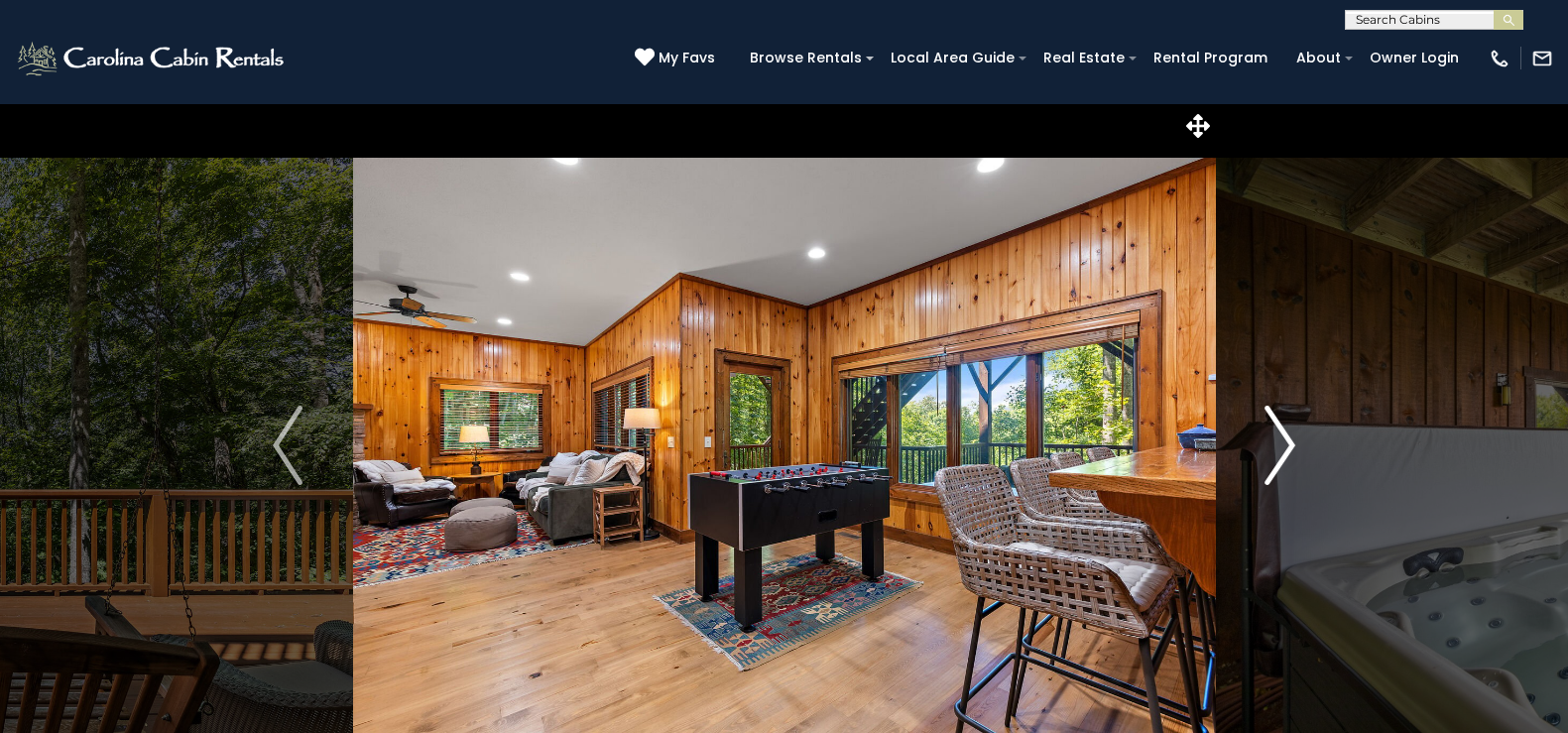
click at [1285, 438] on img "Next" at bounding box center [1281, 445] width 30 height 79
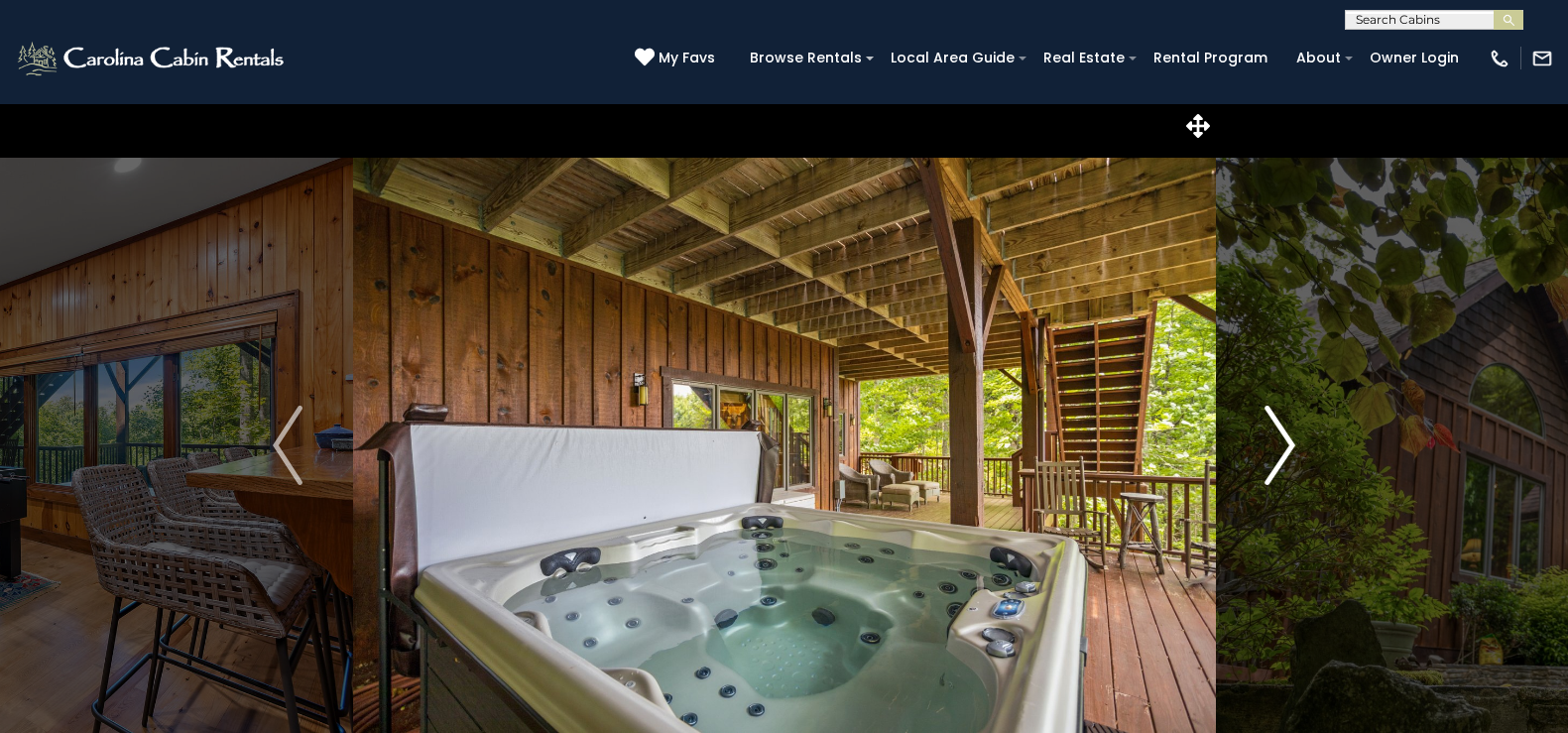
click at [1285, 438] on img "Next" at bounding box center [1281, 445] width 30 height 79
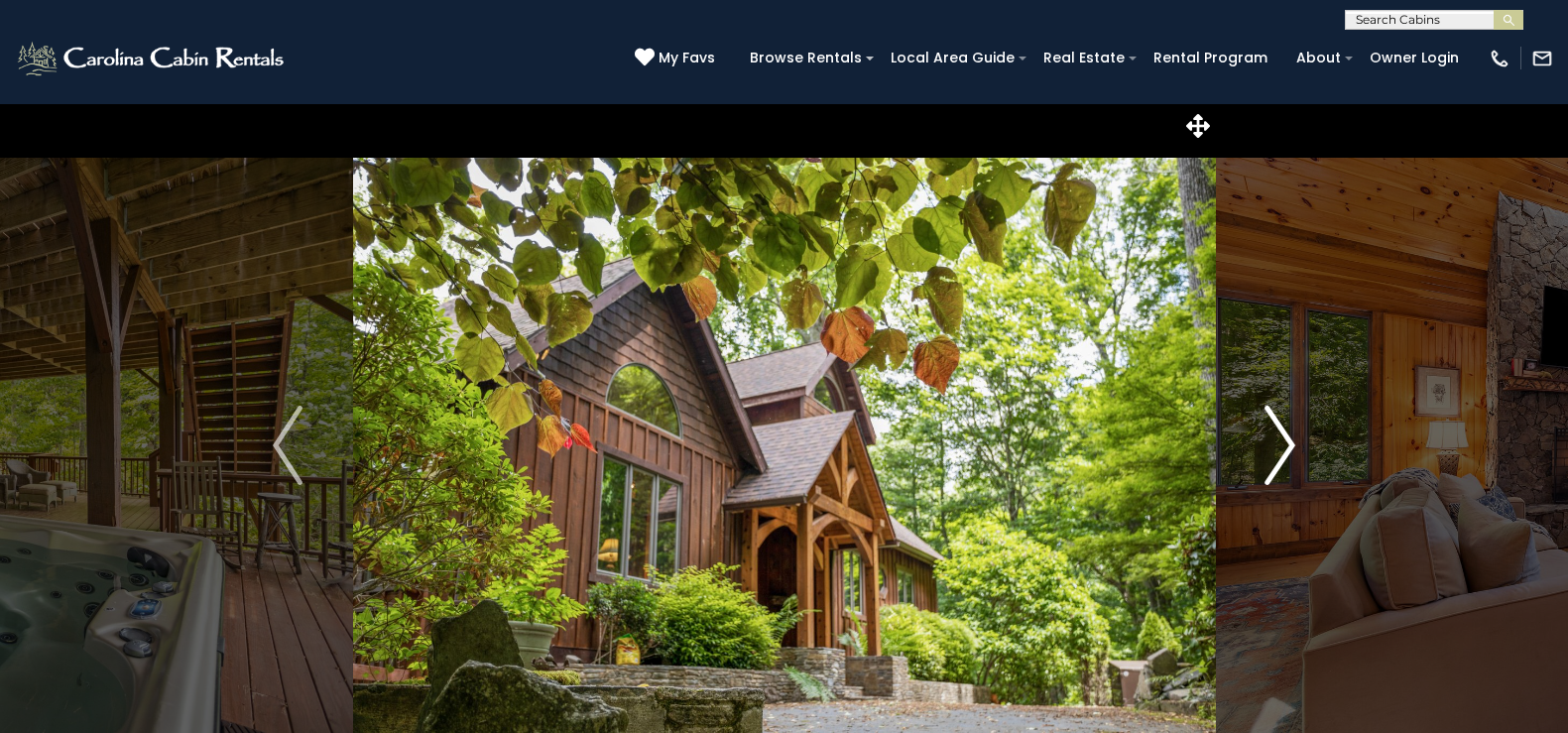
click at [1285, 438] on img "Next" at bounding box center [1281, 445] width 30 height 79
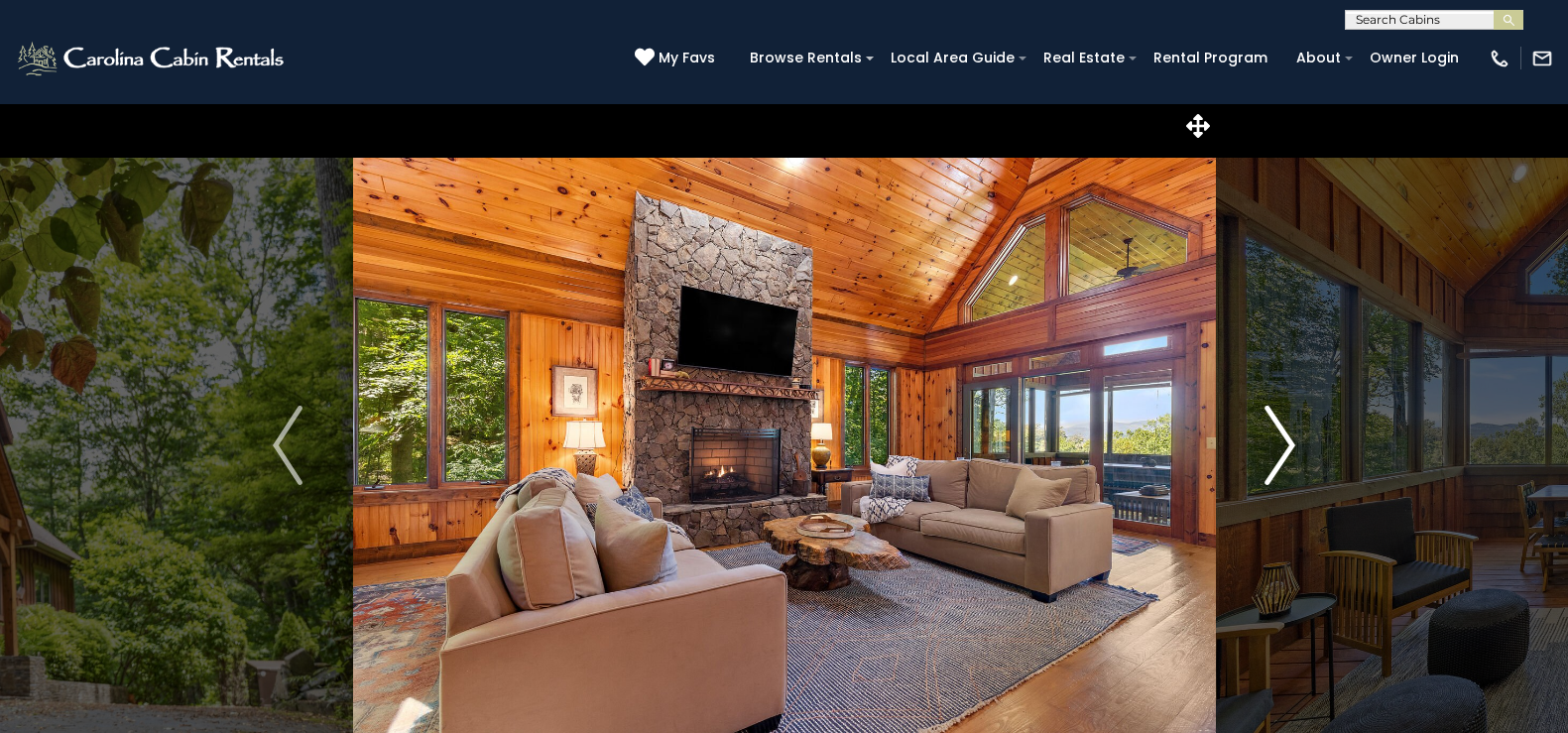
click at [1285, 438] on img "Next" at bounding box center [1281, 445] width 30 height 79
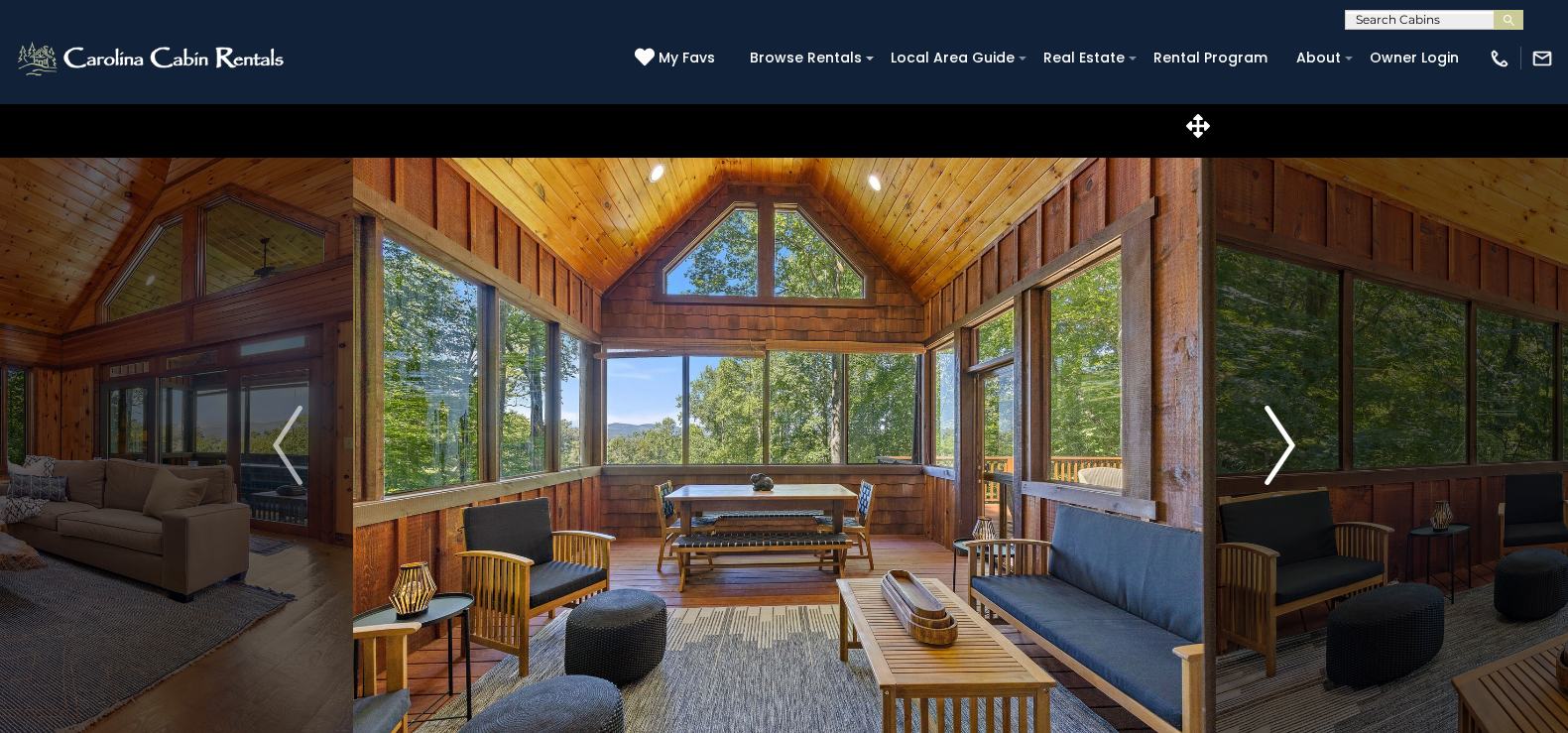
click at [1285, 438] on img "Next" at bounding box center [1281, 445] width 30 height 79
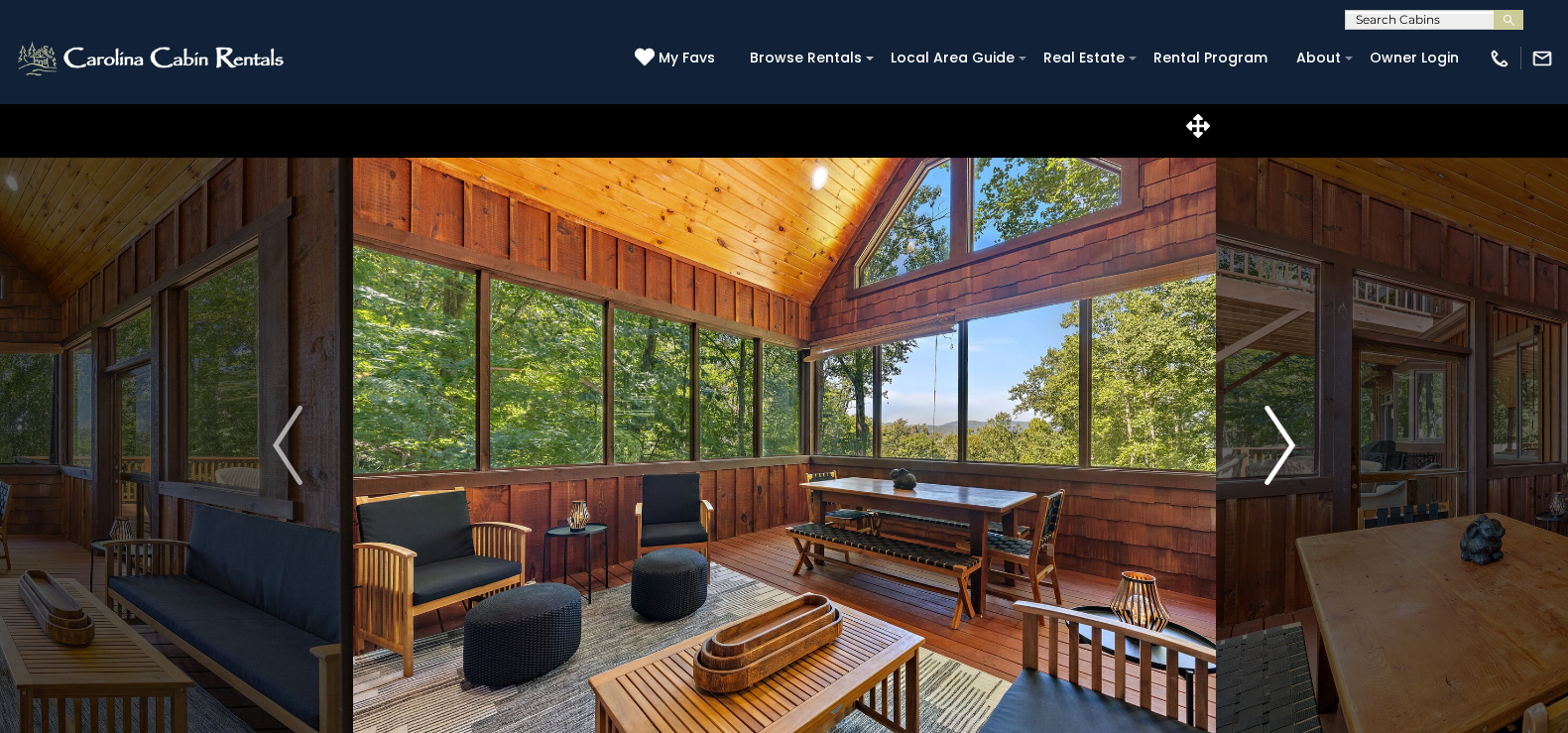
click at [1285, 438] on img "Next" at bounding box center [1281, 445] width 30 height 79
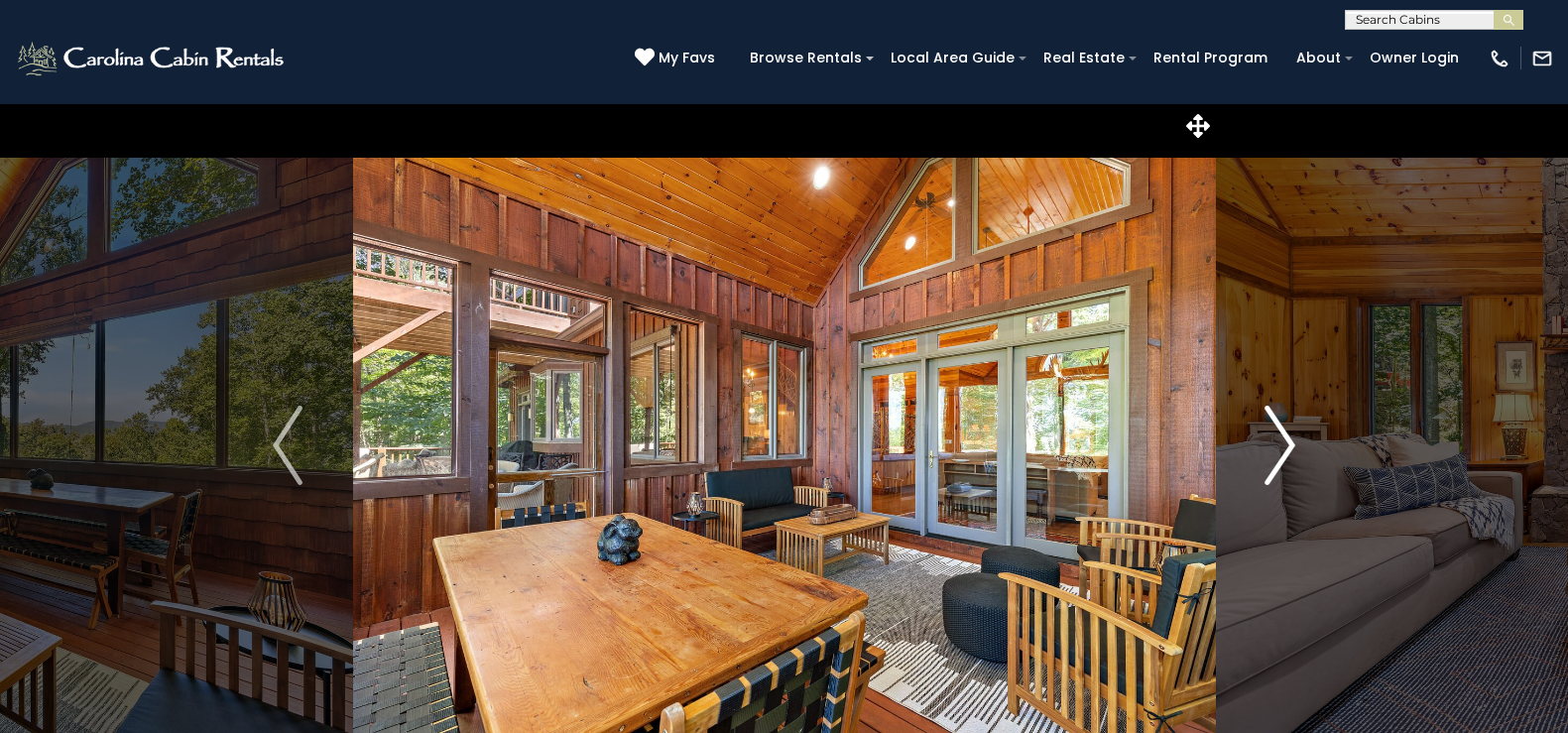
click at [1285, 438] on img "Next" at bounding box center [1281, 445] width 30 height 79
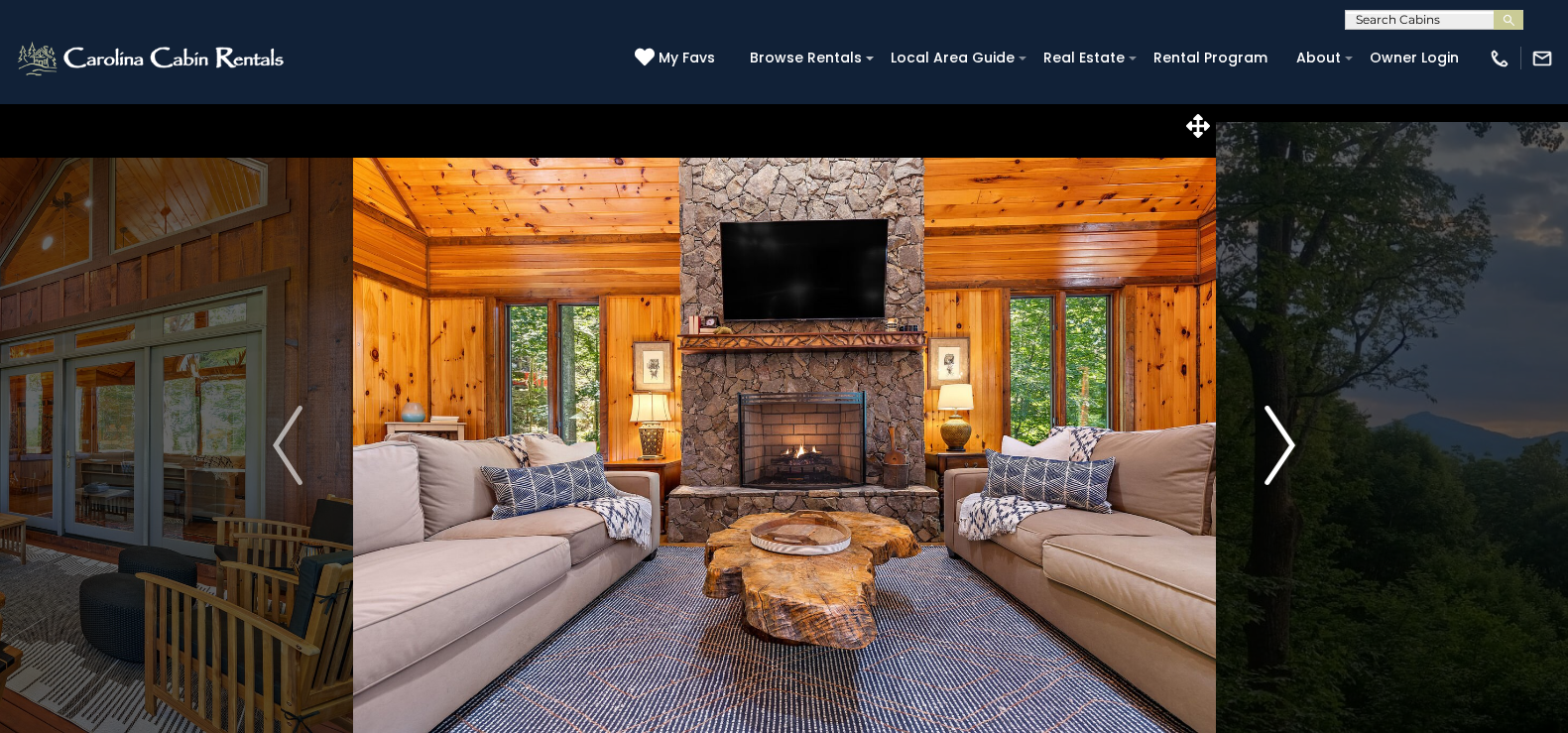
click at [1285, 438] on img "Next" at bounding box center [1281, 445] width 30 height 79
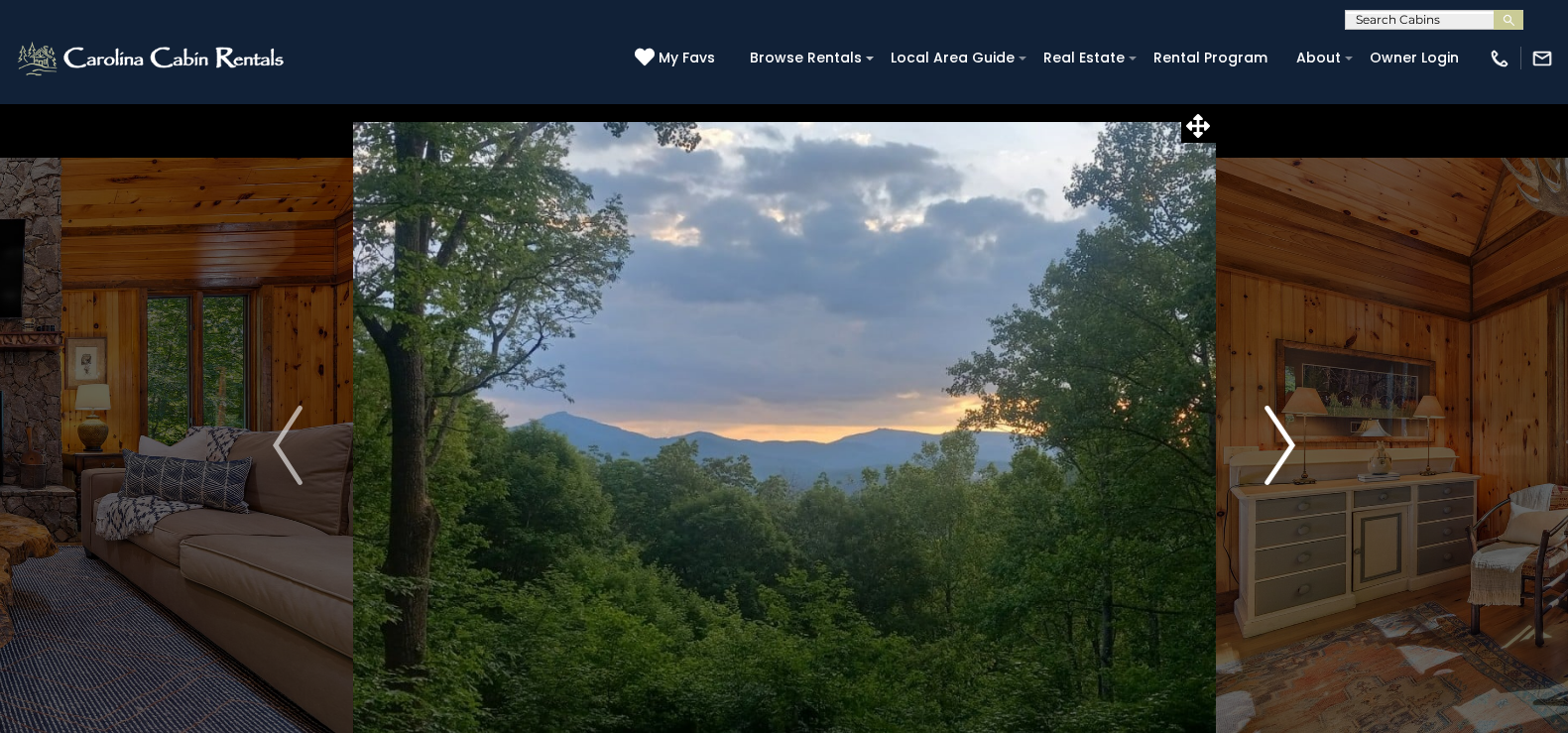
click at [1285, 438] on img "Next" at bounding box center [1281, 445] width 30 height 79
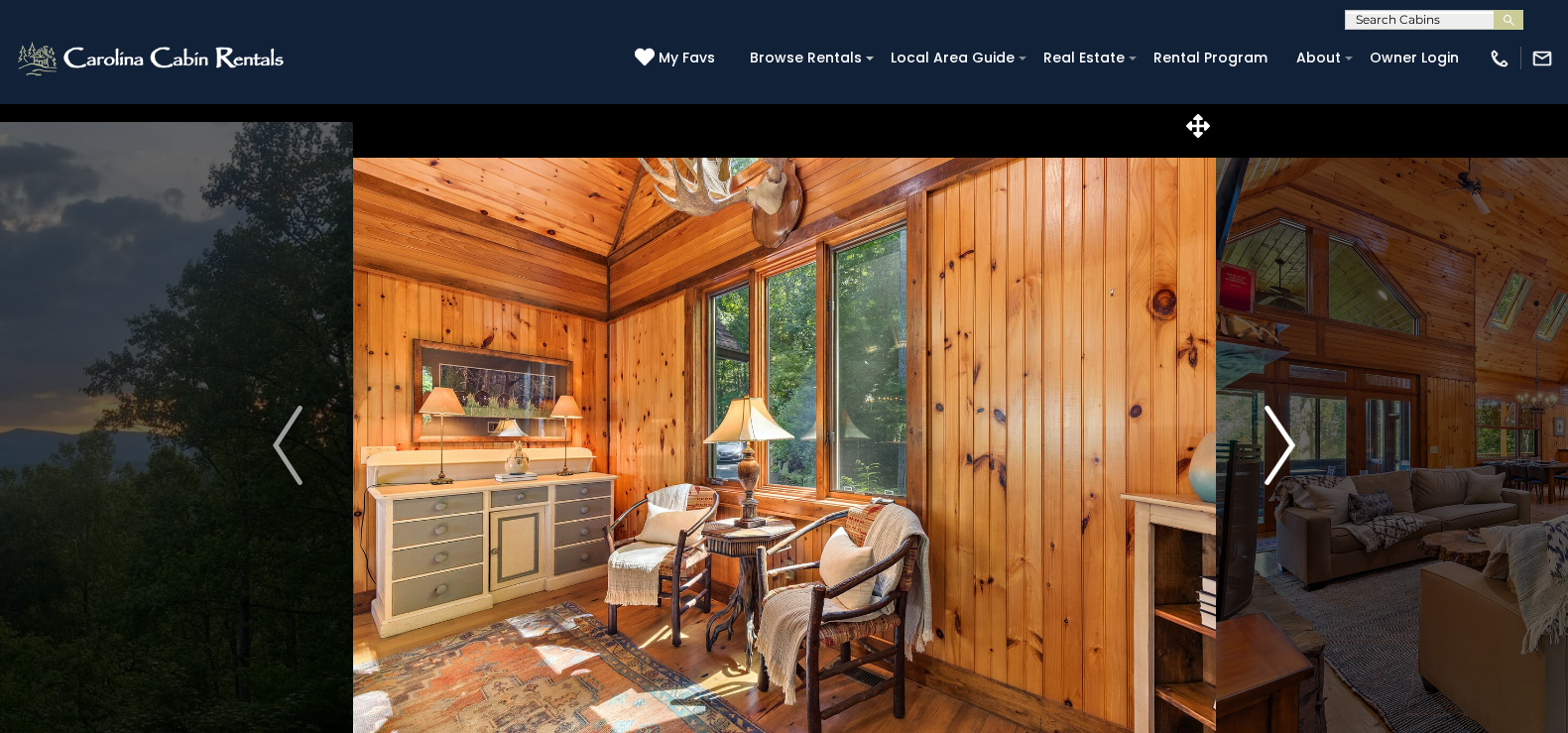
click at [1285, 438] on img "Next" at bounding box center [1281, 445] width 30 height 79
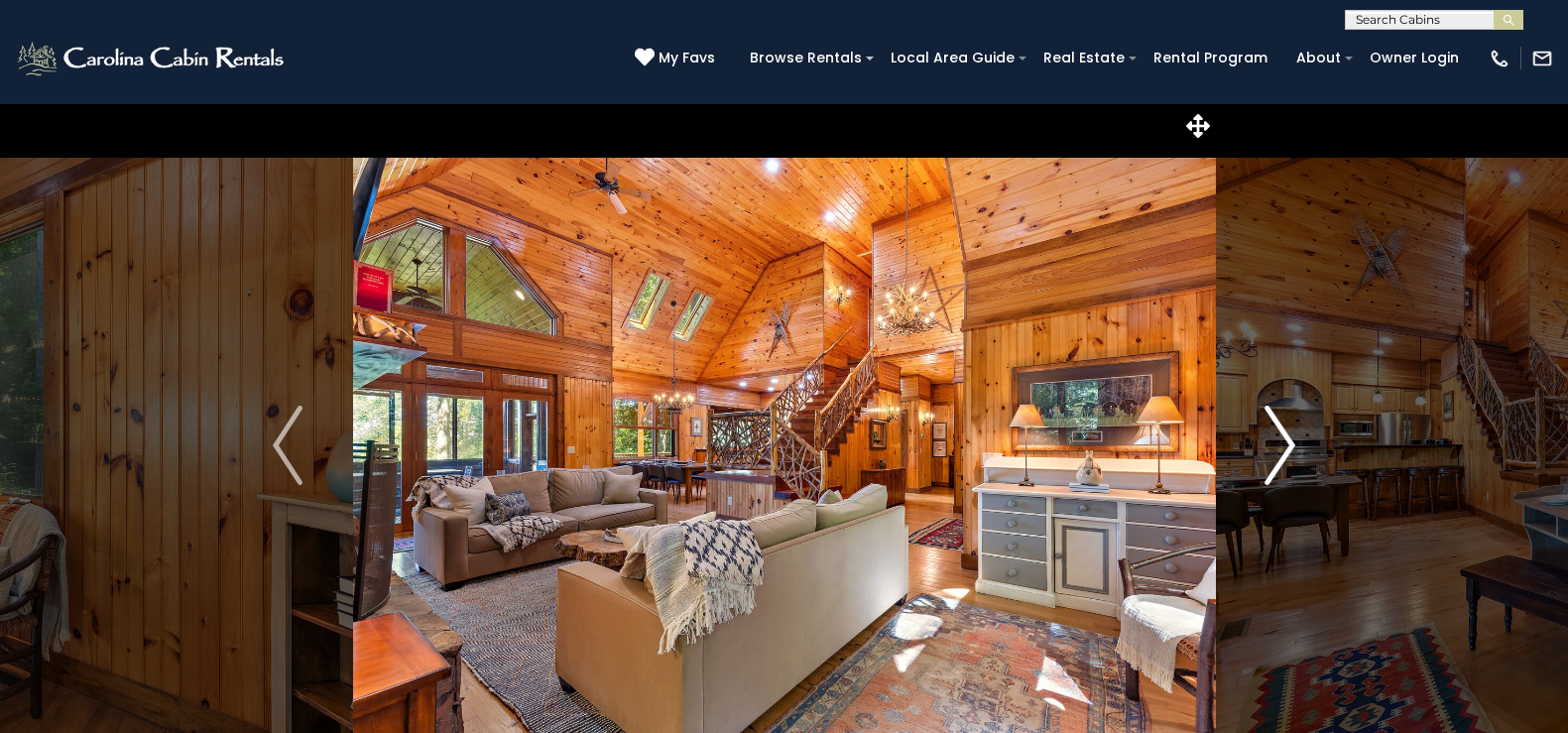
click at [1285, 438] on img "Next" at bounding box center [1281, 445] width 30 height 79
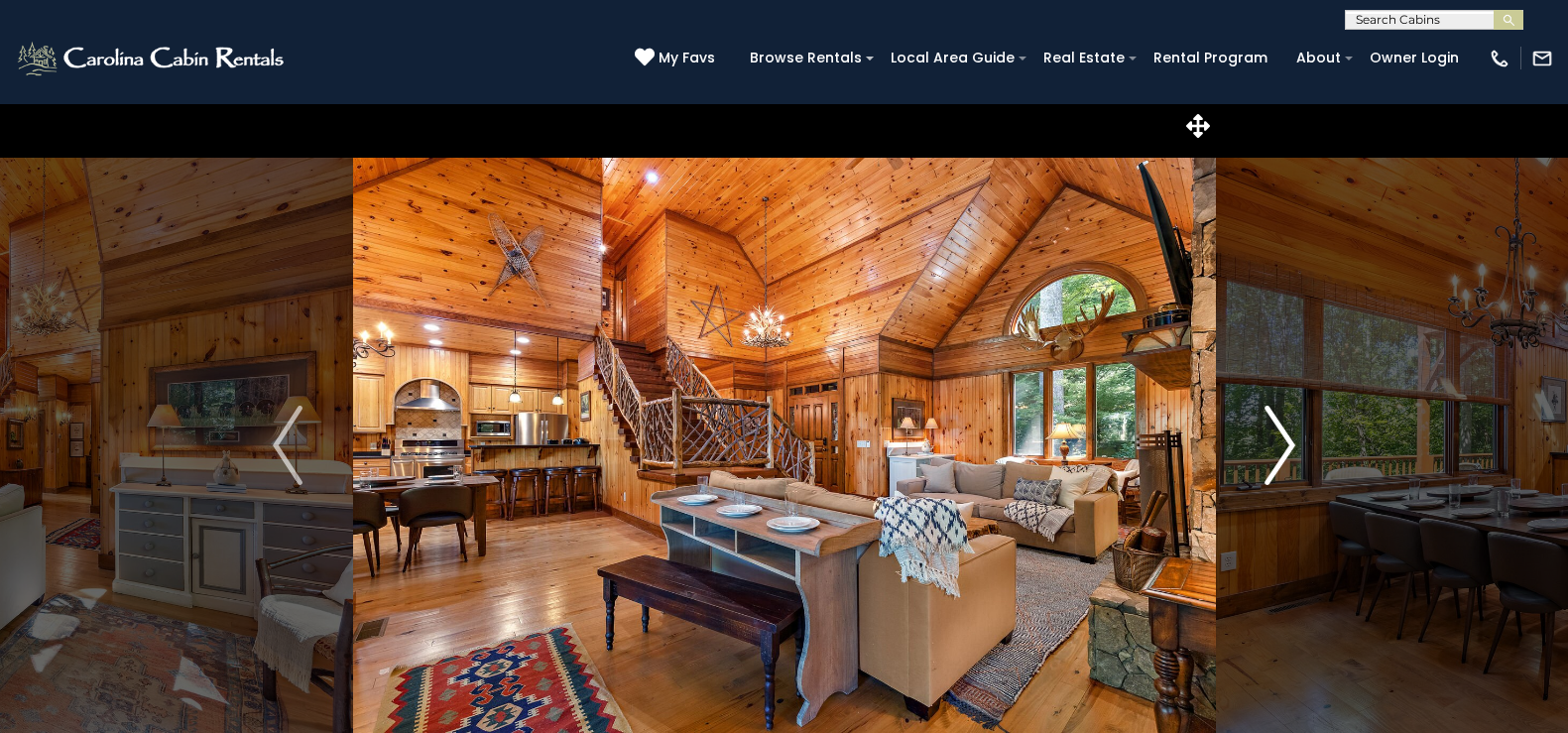
click at [1285, 438] on img "Next" at bounding box center [1281, 445] width 30 height 79
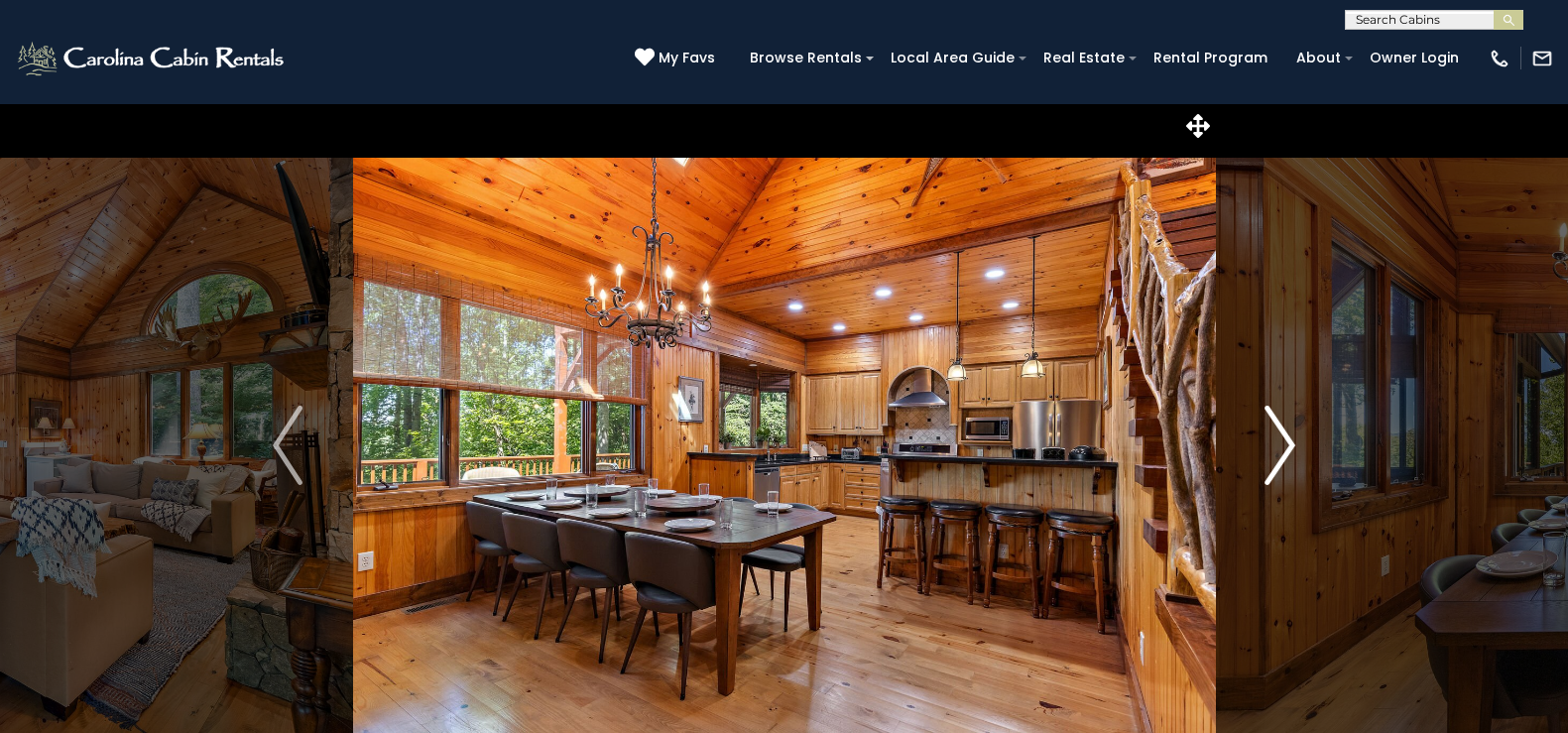
click at [1285, 438] on img "Next" at bounding box center [1281, 445] width 30 height 79
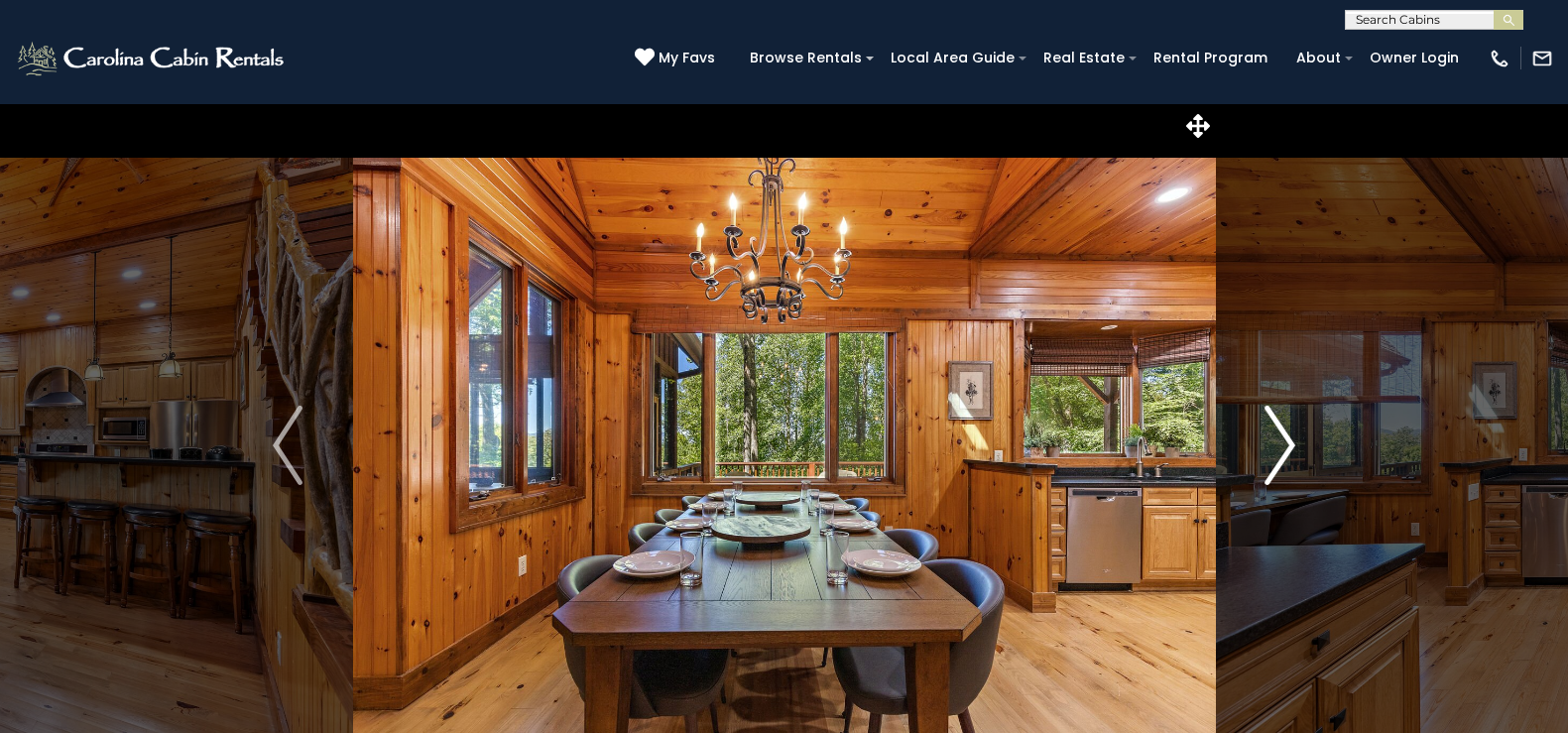
click at [1285, 438] on img "Next" at bounding box center [1281, 445] width 30 height 79
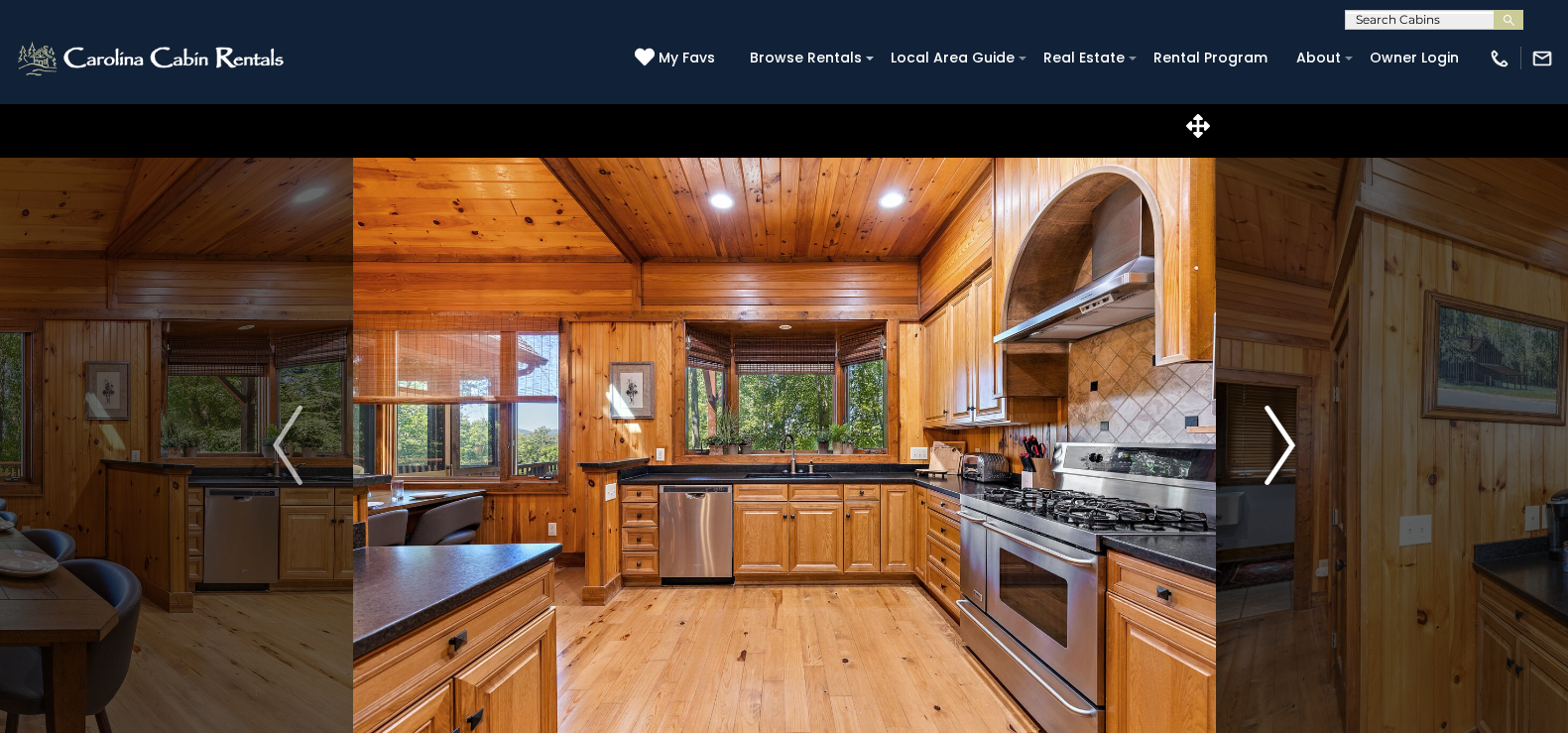
click at [1285, 438] on img "Next" at bounding box center [1281, 445] width 30 height 79
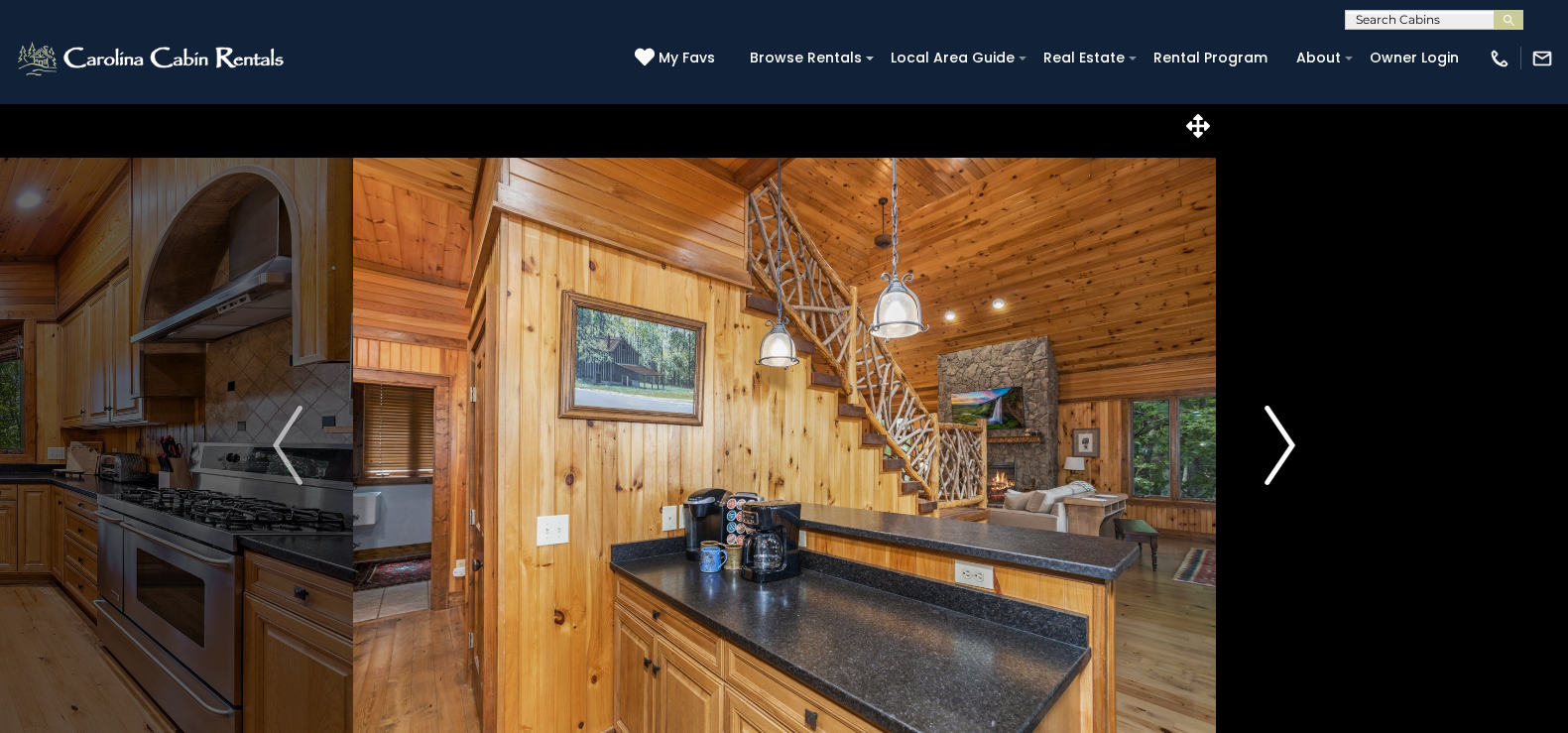
click at [1285, 438] on img "Next" at bounding box center [1281, 445] width 30 height 79
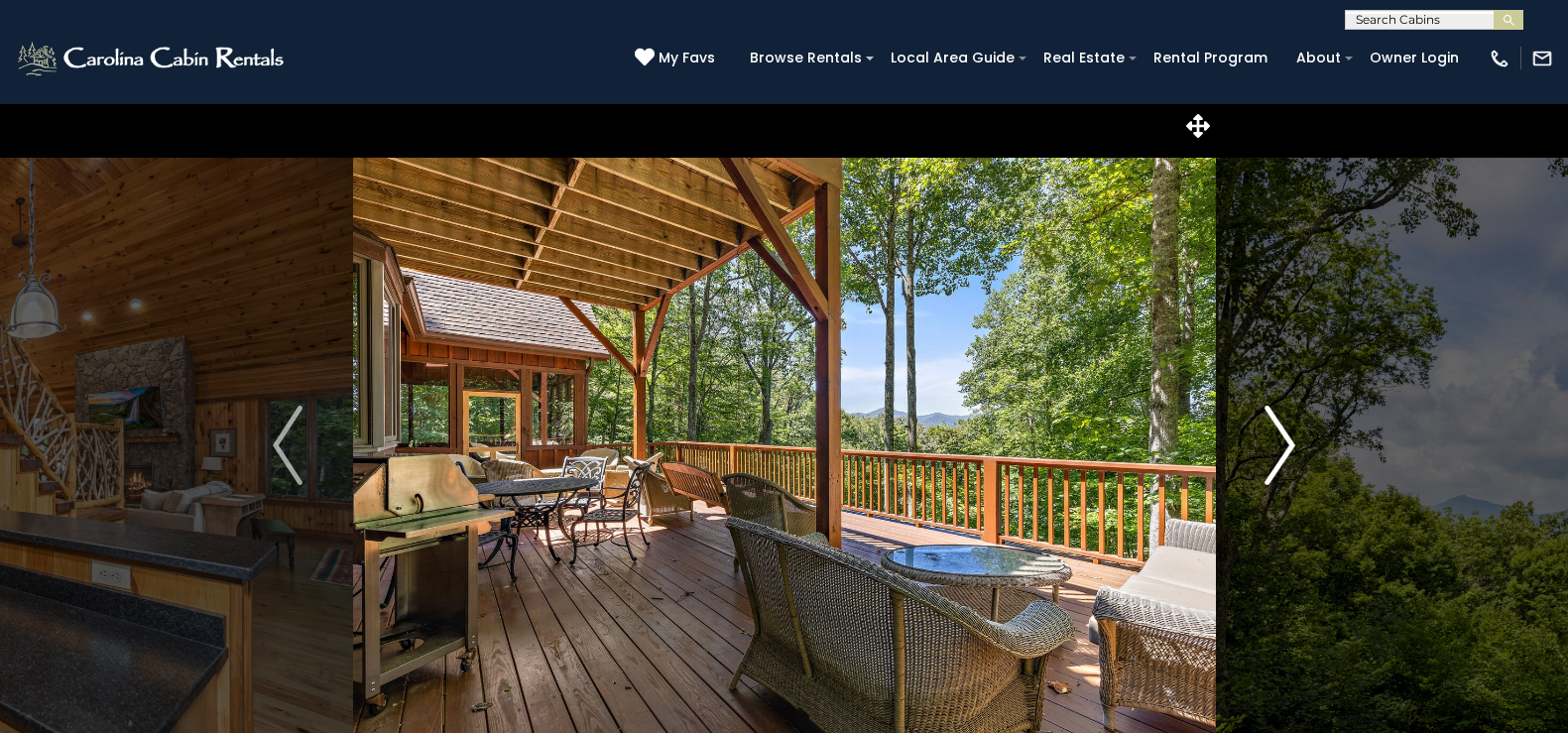
click at [1285, 438] on img "Next" at bounding box center [1281, 445] width 30 height 79
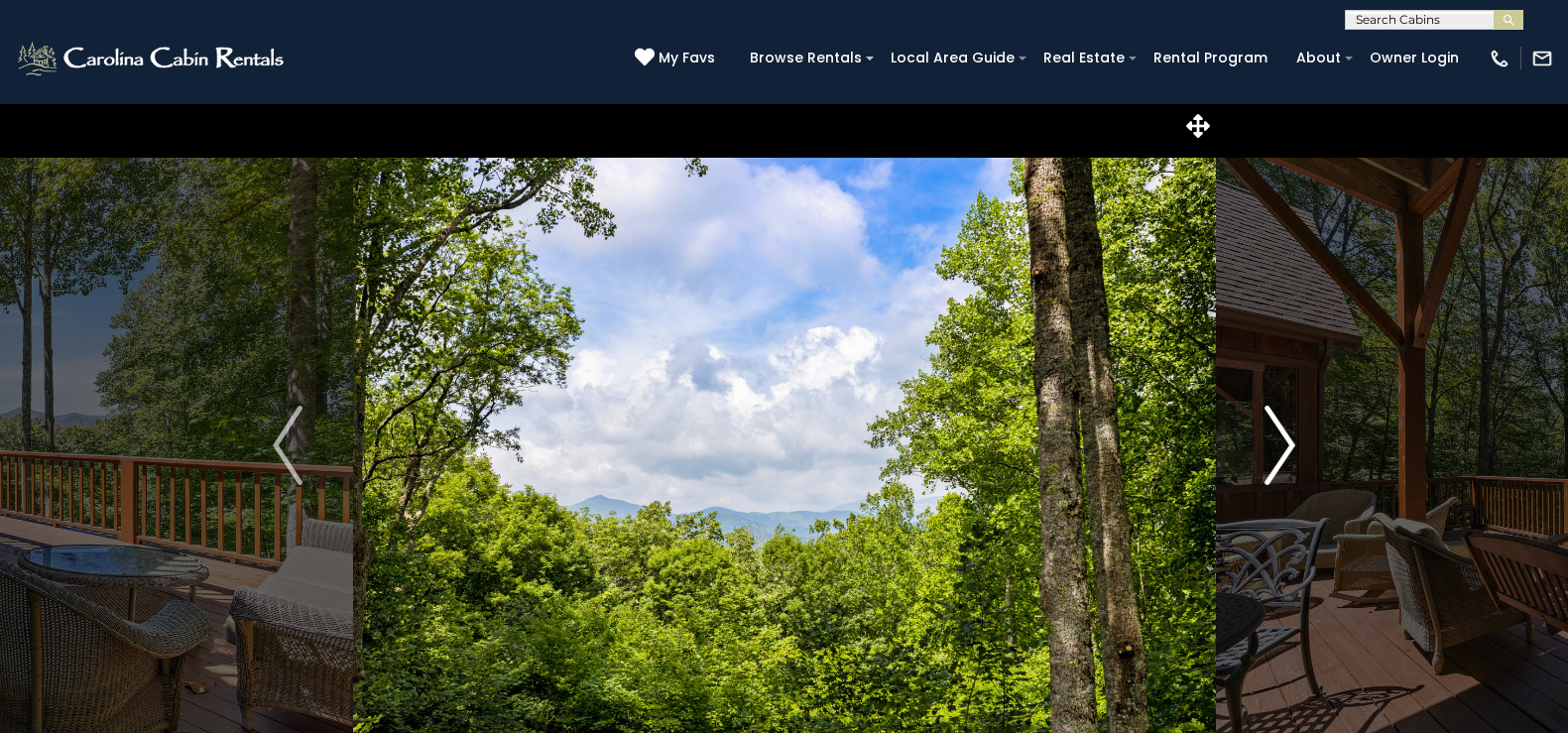
click at [1285, 438] on img "Next" at bounding box center [1281, 445] width 30 height 79
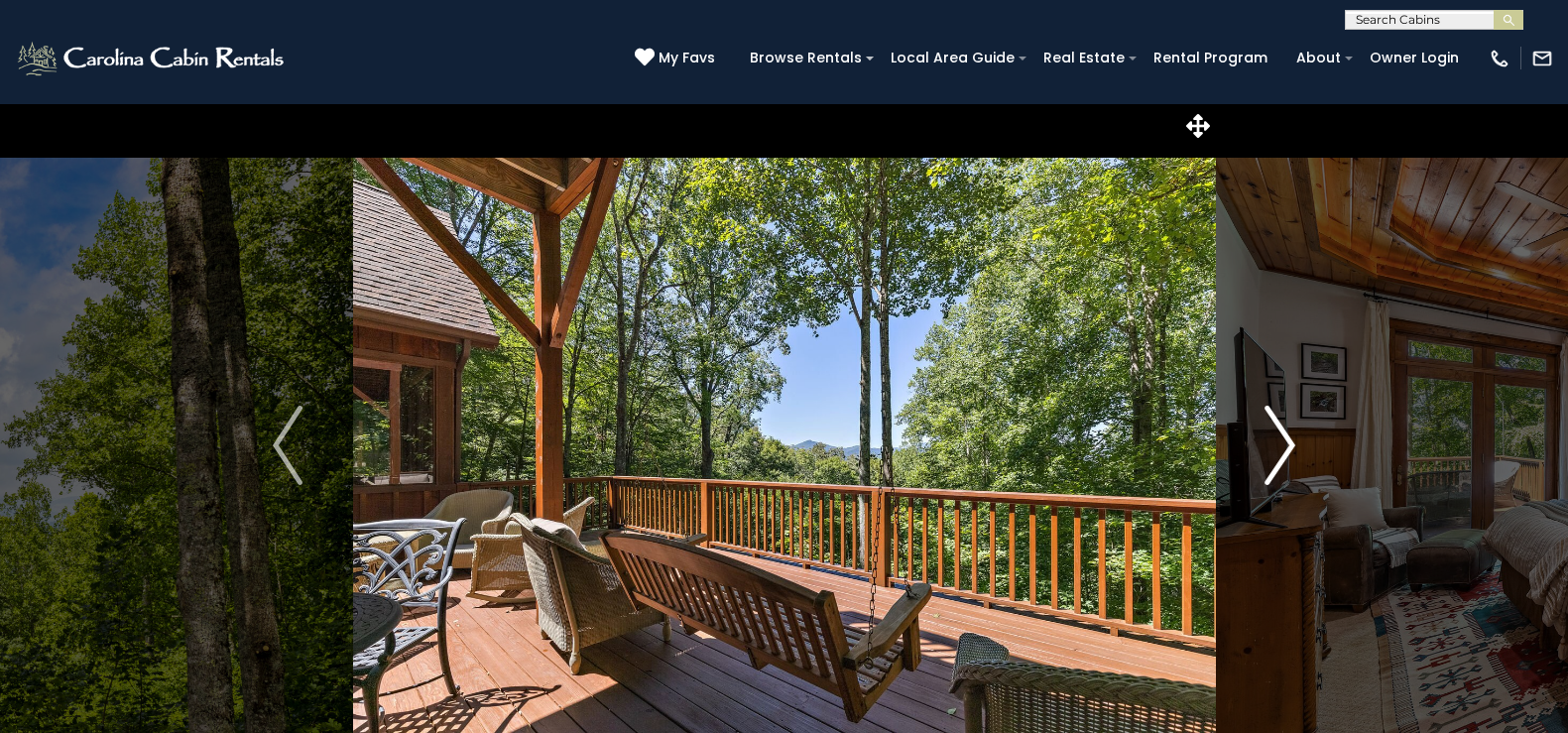
click at [1285, 438] on img "Next" at bounding box center [1281, 445] width 30 height 79
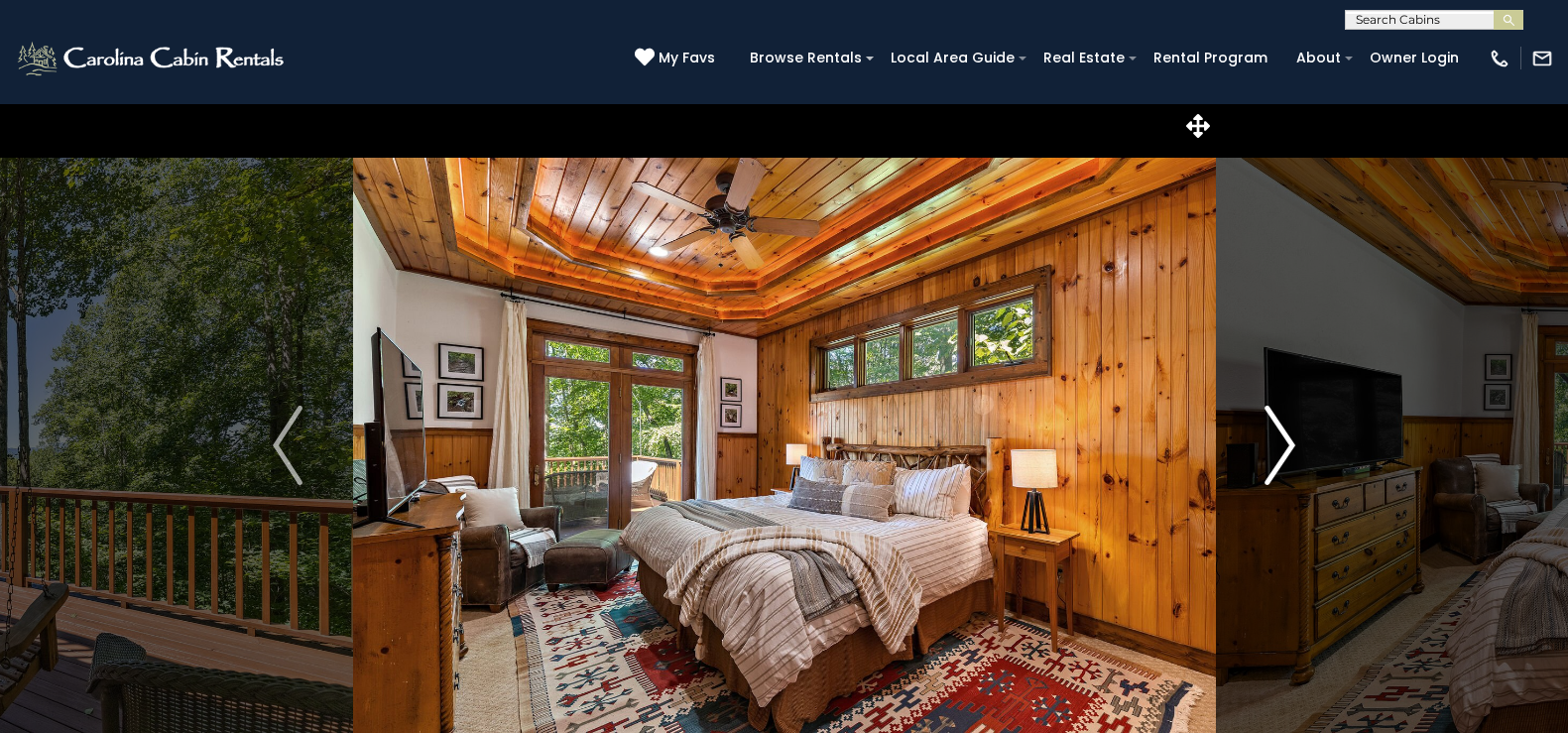
click at [1285, 438] on img "Next" at bounding box center [1281, 445] width 30 height 79
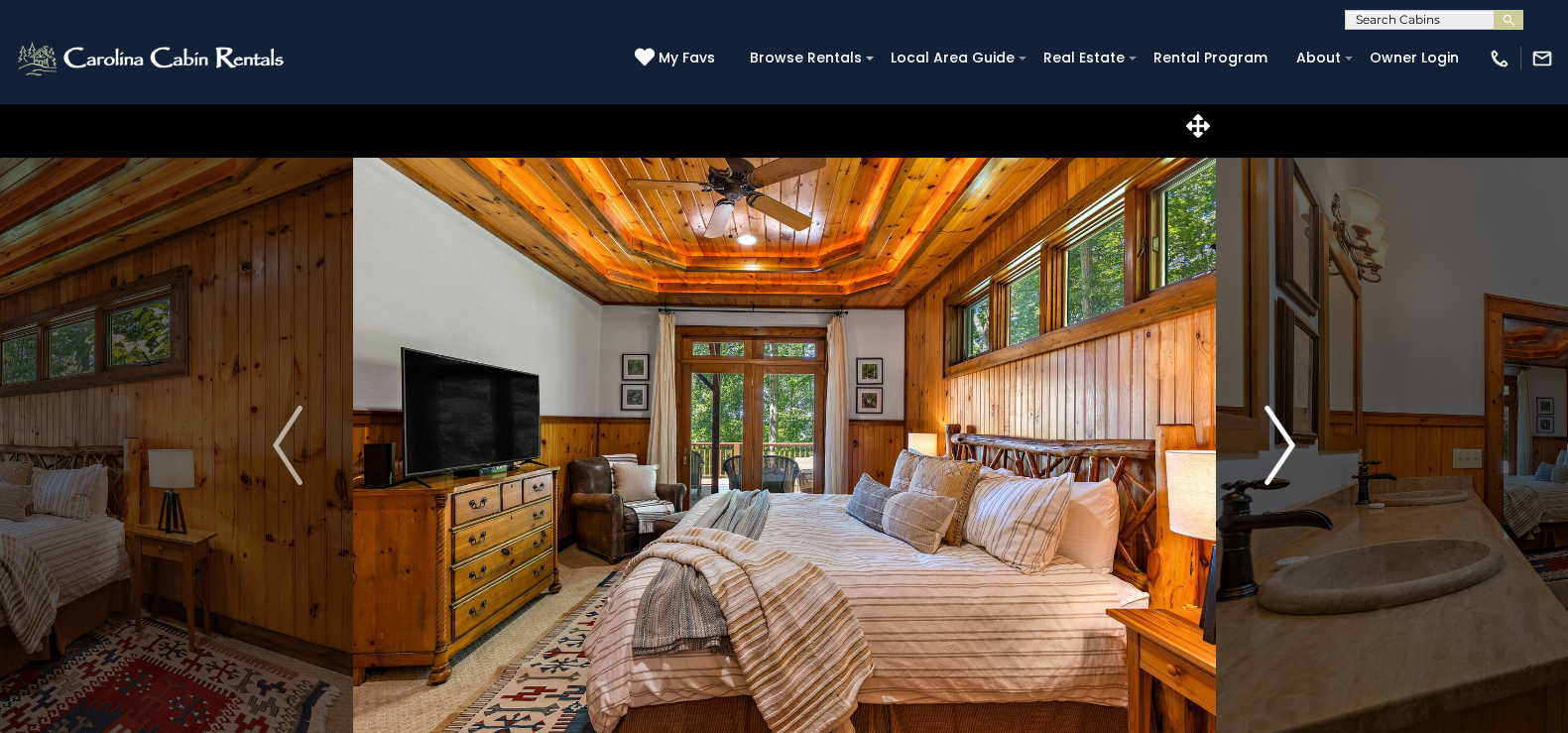
click at [1285, 438] on img "Next" at bounding box center [1281, 445] width 30 height 79
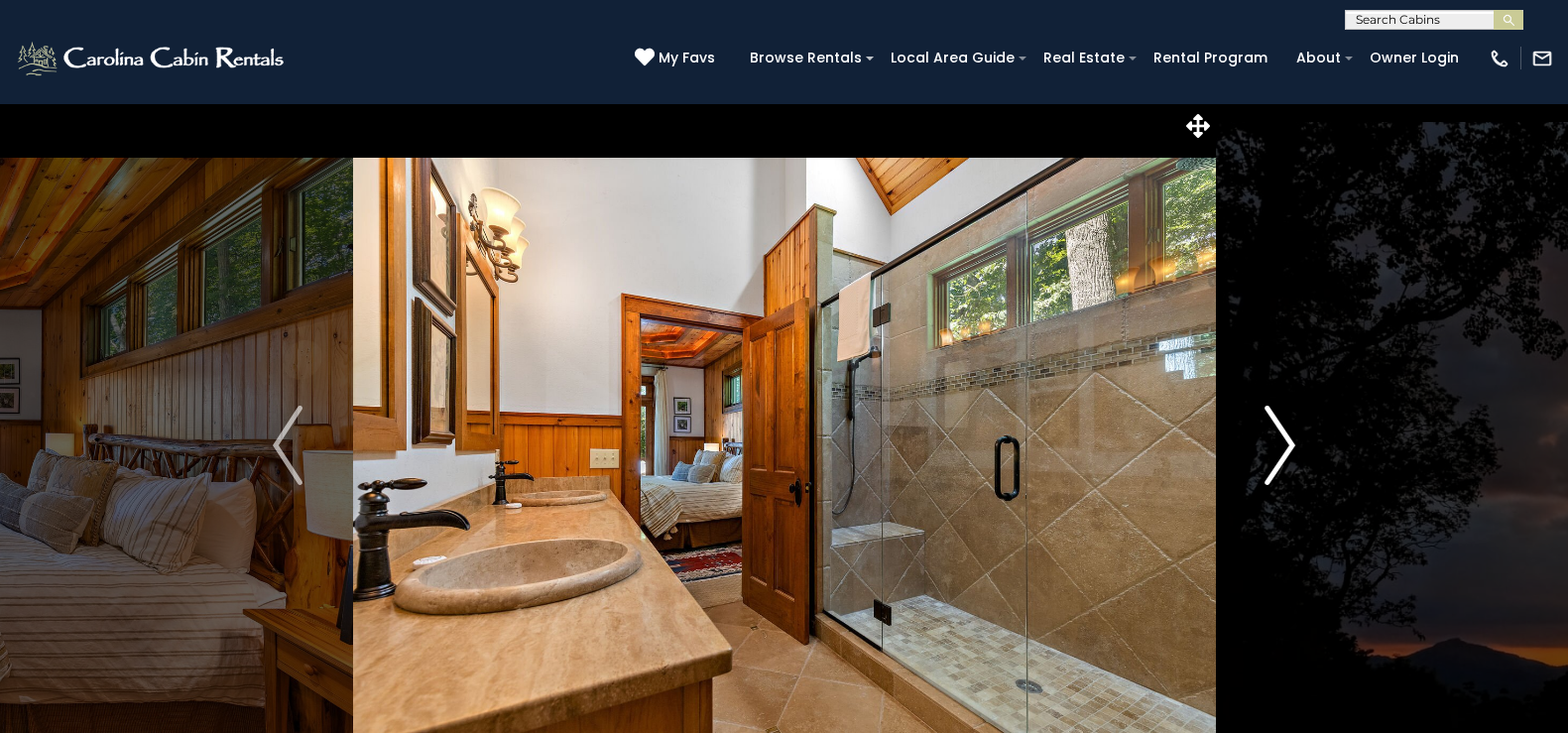
click at [1285, 438] on img "Next" at bounding box center [1281, 445] width 30 height 79
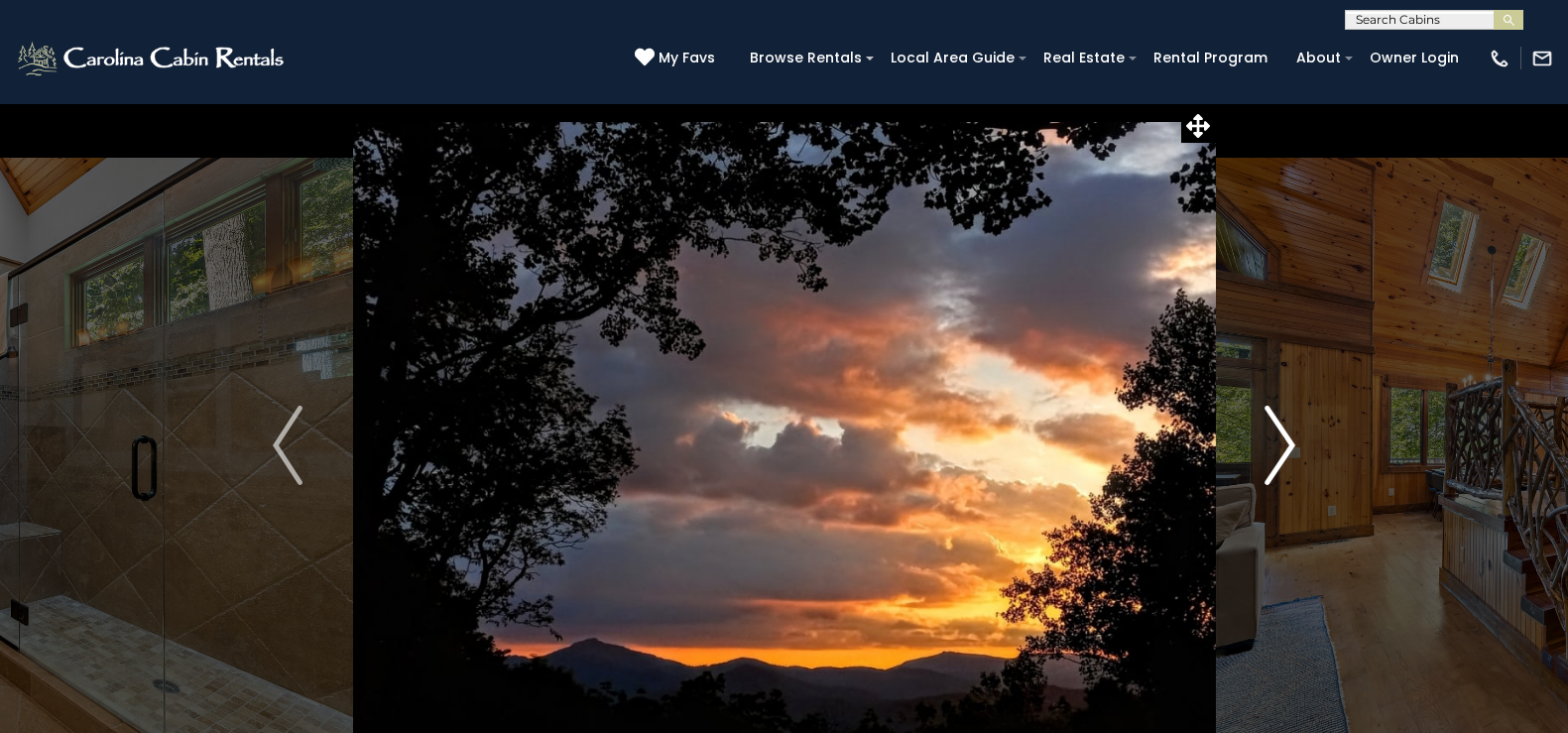
click at [1285, 438] on img "Next" at bounding box center [1281, 445] width 30 height 79
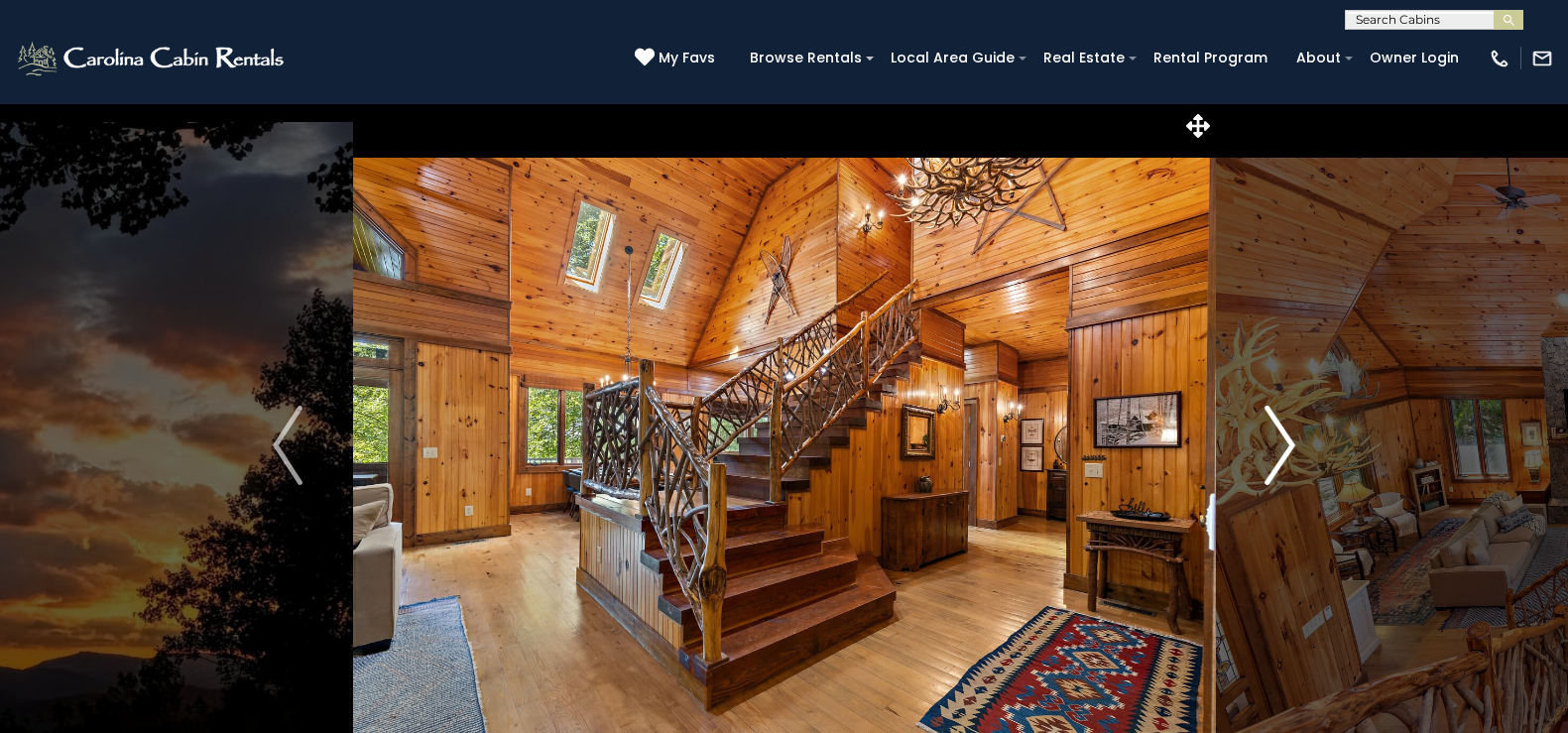
click at [1285, 438] on img "Next" at bounding box center [1281, 445] width 30 height 79
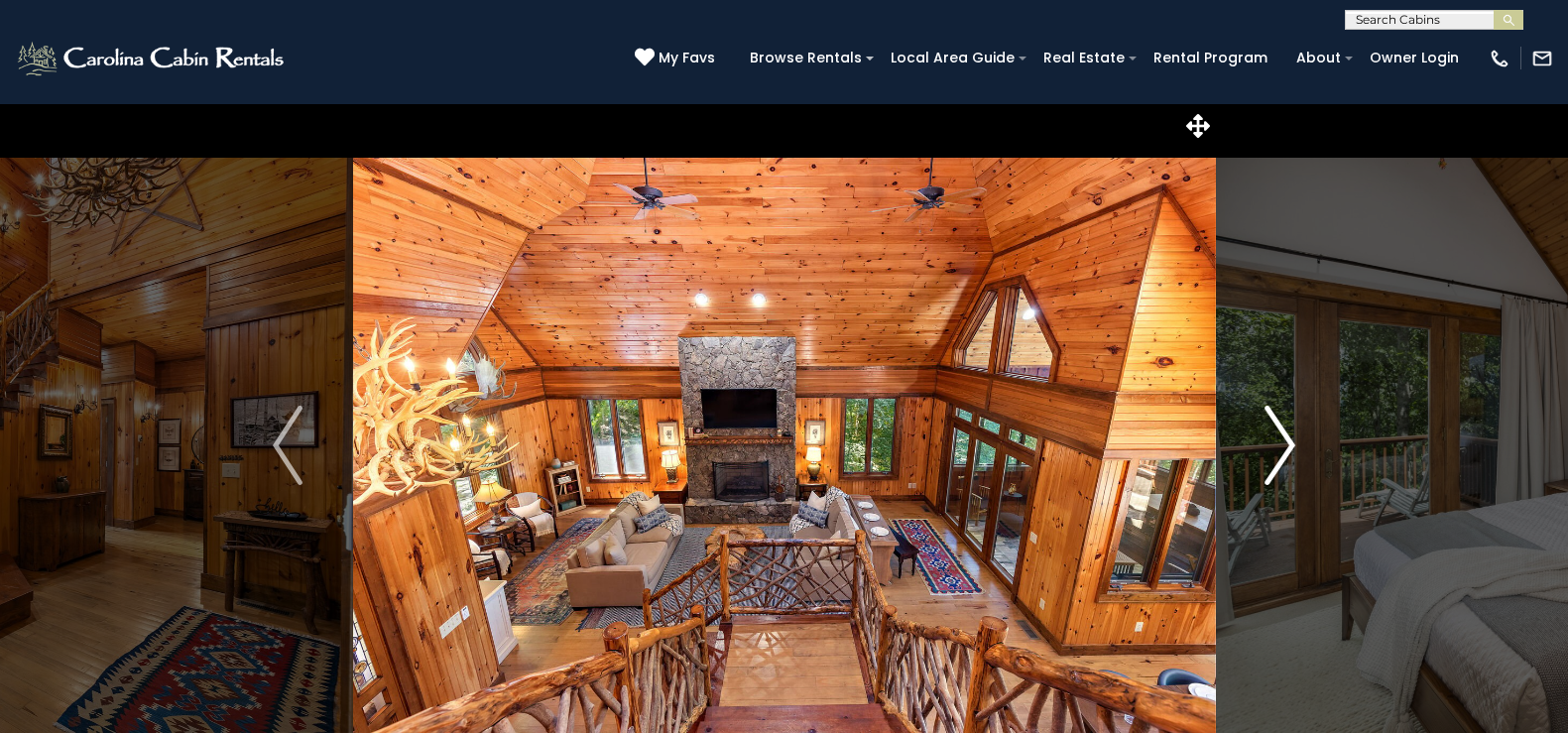
click at [1285, 438] on img "Next" at bounding box center [1281, 445] width 30 height 79
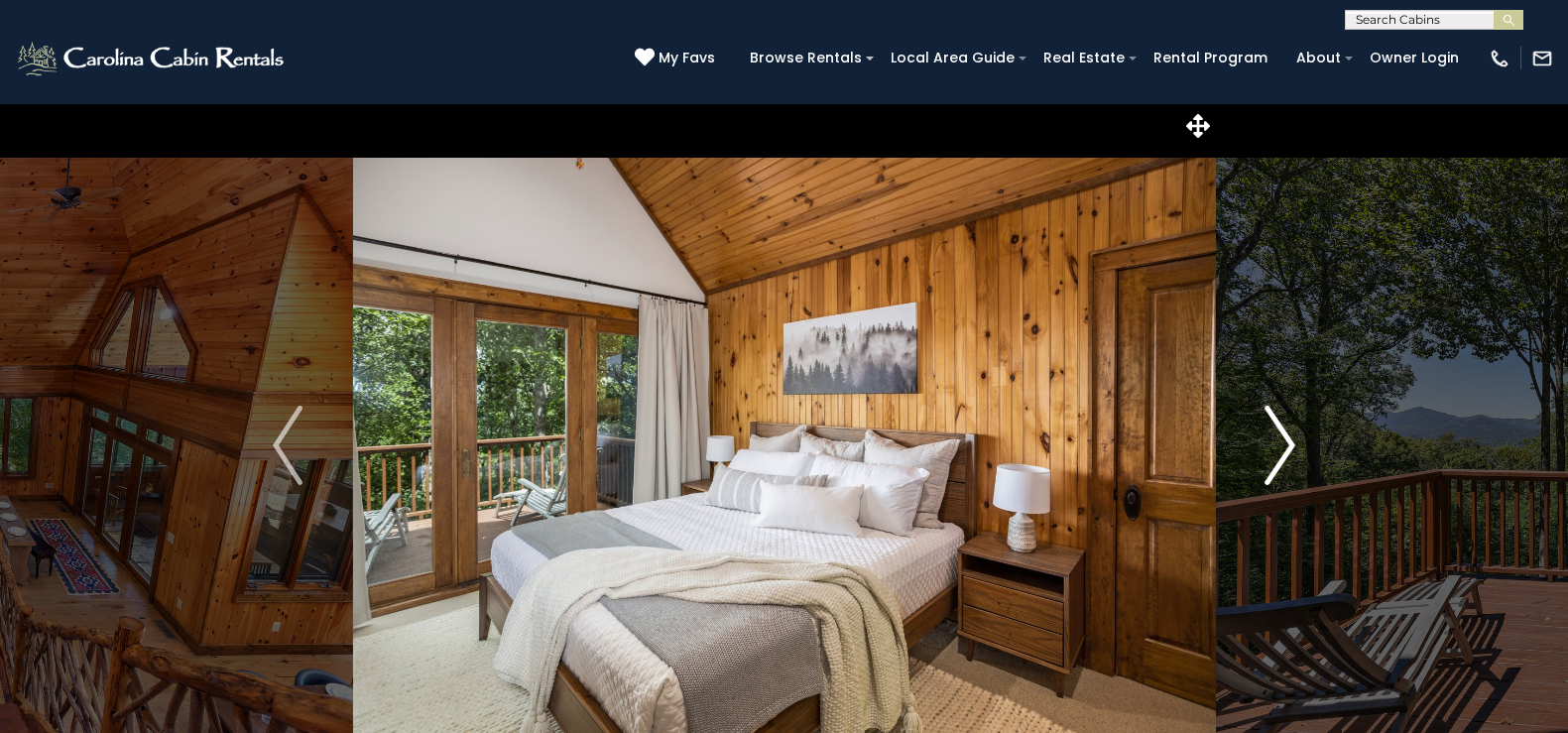
click at [1285, 438] on img "Next" at bounding box center [1281, 445] width 30 height 79
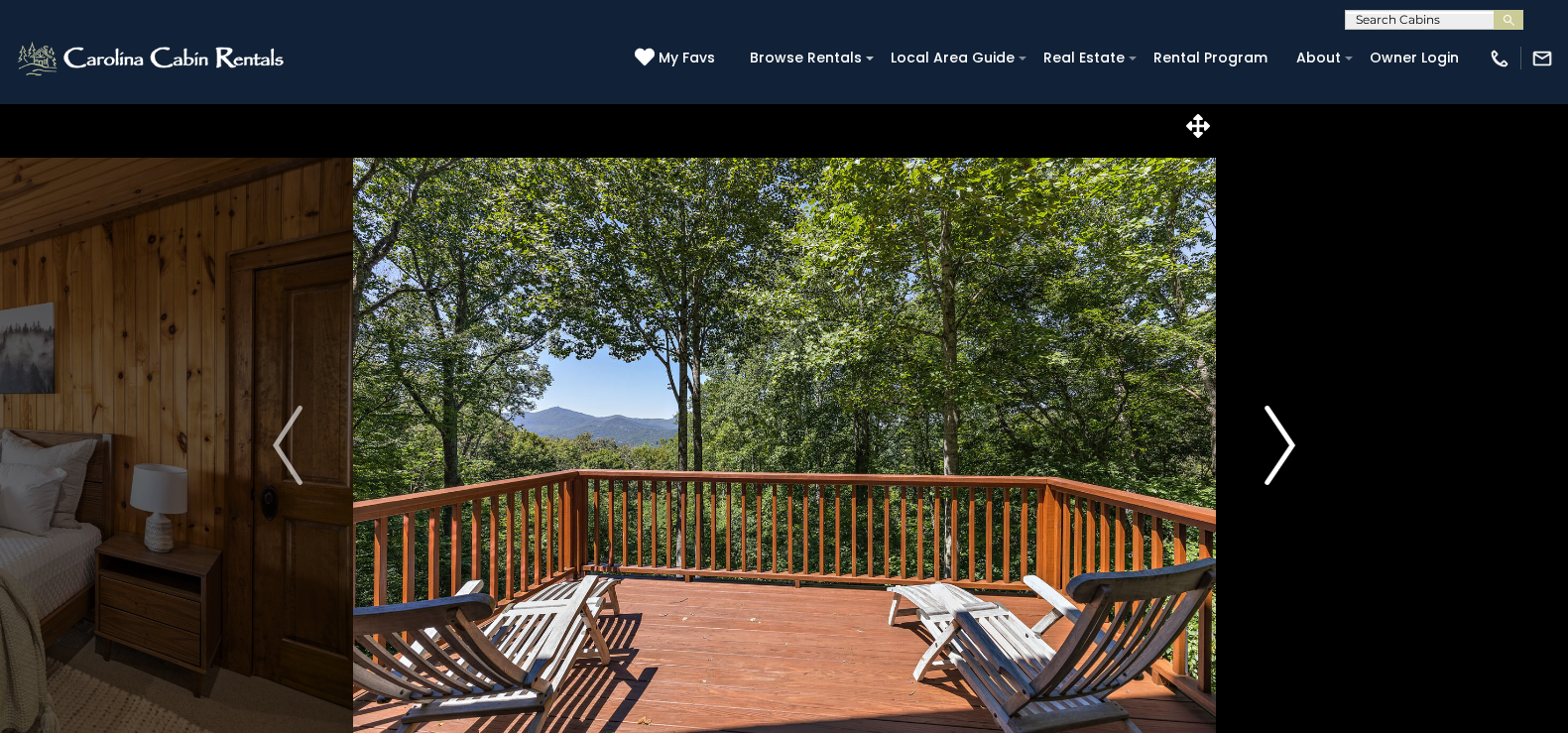
click at [1285, 438] on img "Next" at bounding box center [1281, 445] width 30 height 79
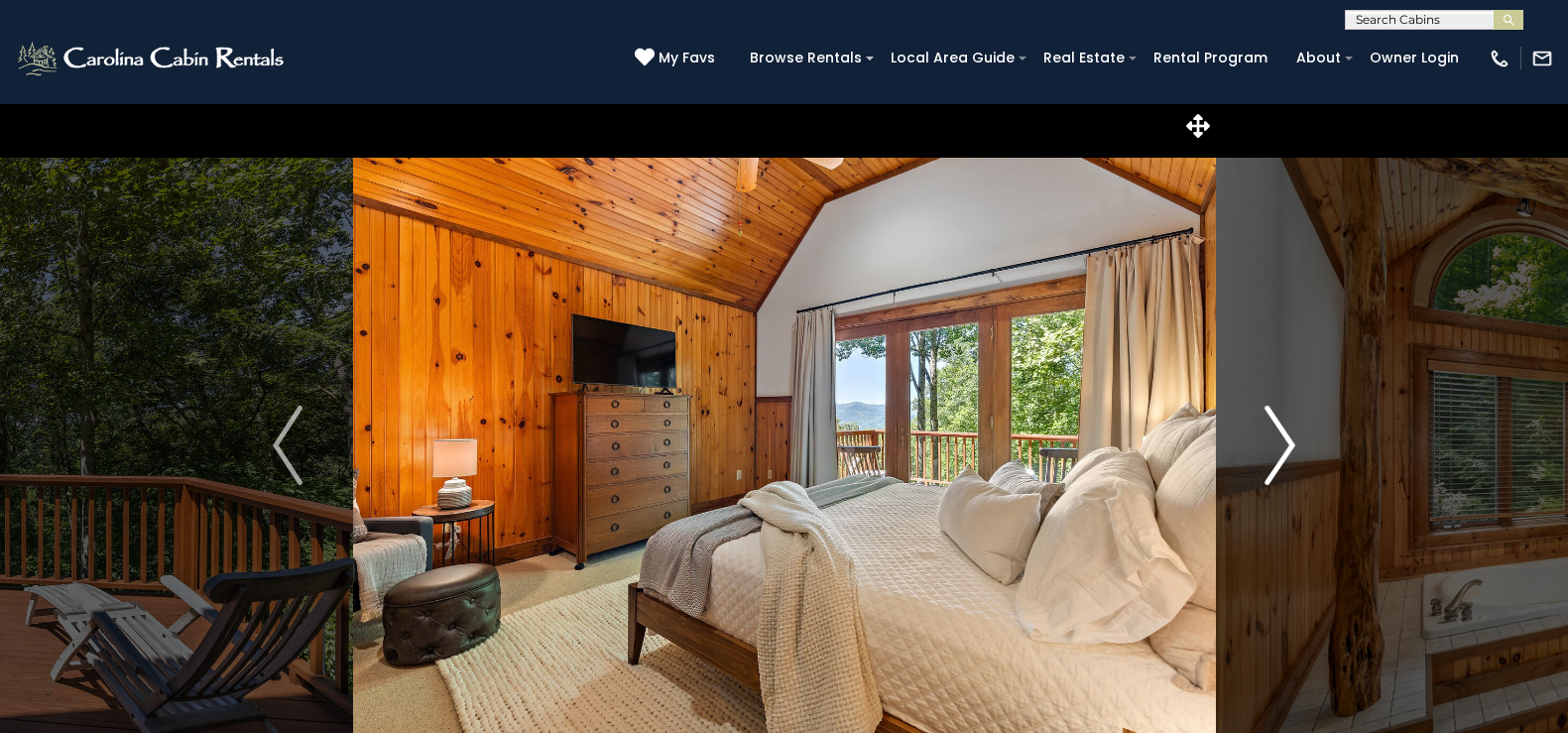
click at [1285, 438] on img "Next" at bounding box center [1281, 445] width 30 height 79
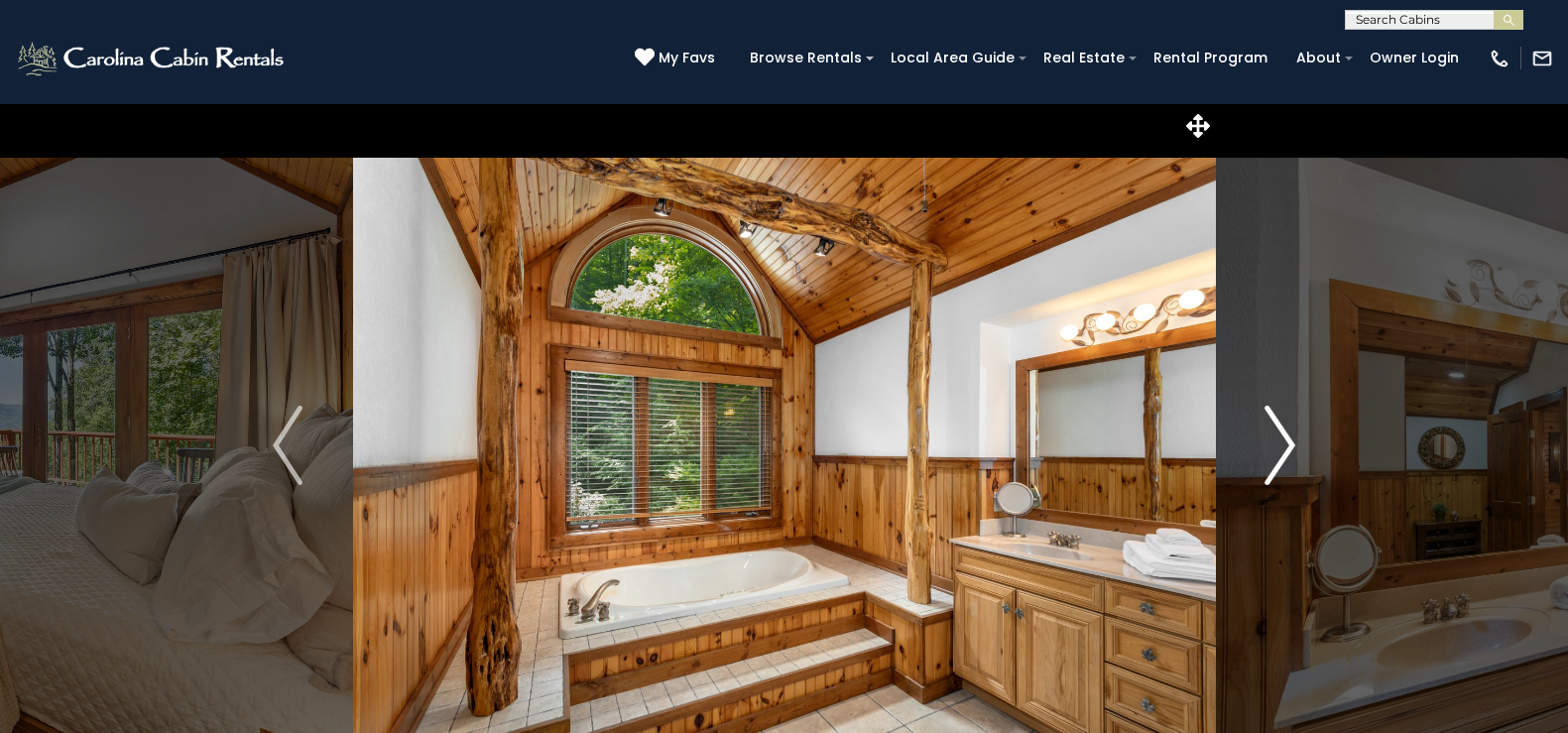
click at [1285, 438] on img "Next" at bounding box center [1281, 445] width 30 height 79
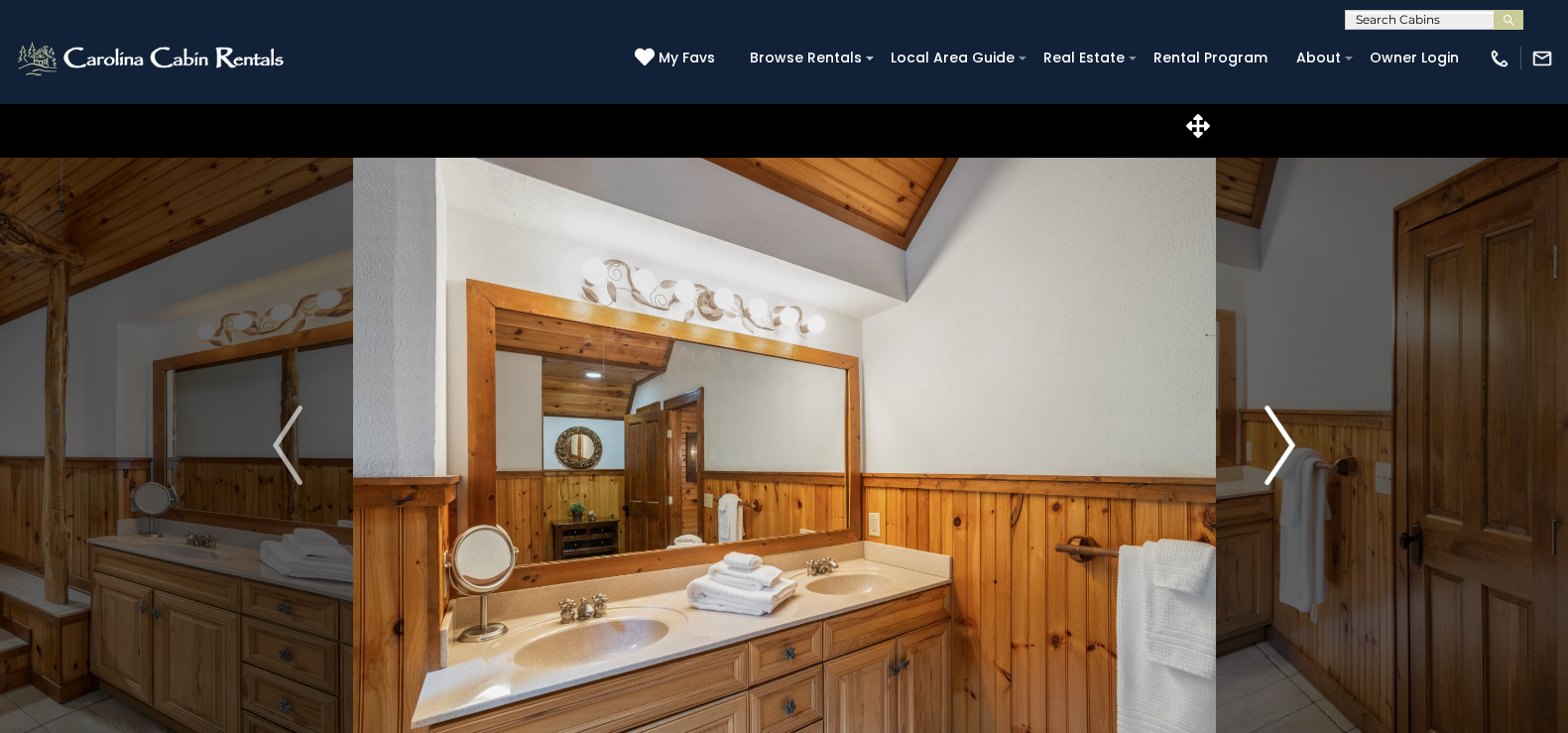
click at [1285, 438] on img "Next" at bounding box center [1281, 445] width 30 height 79
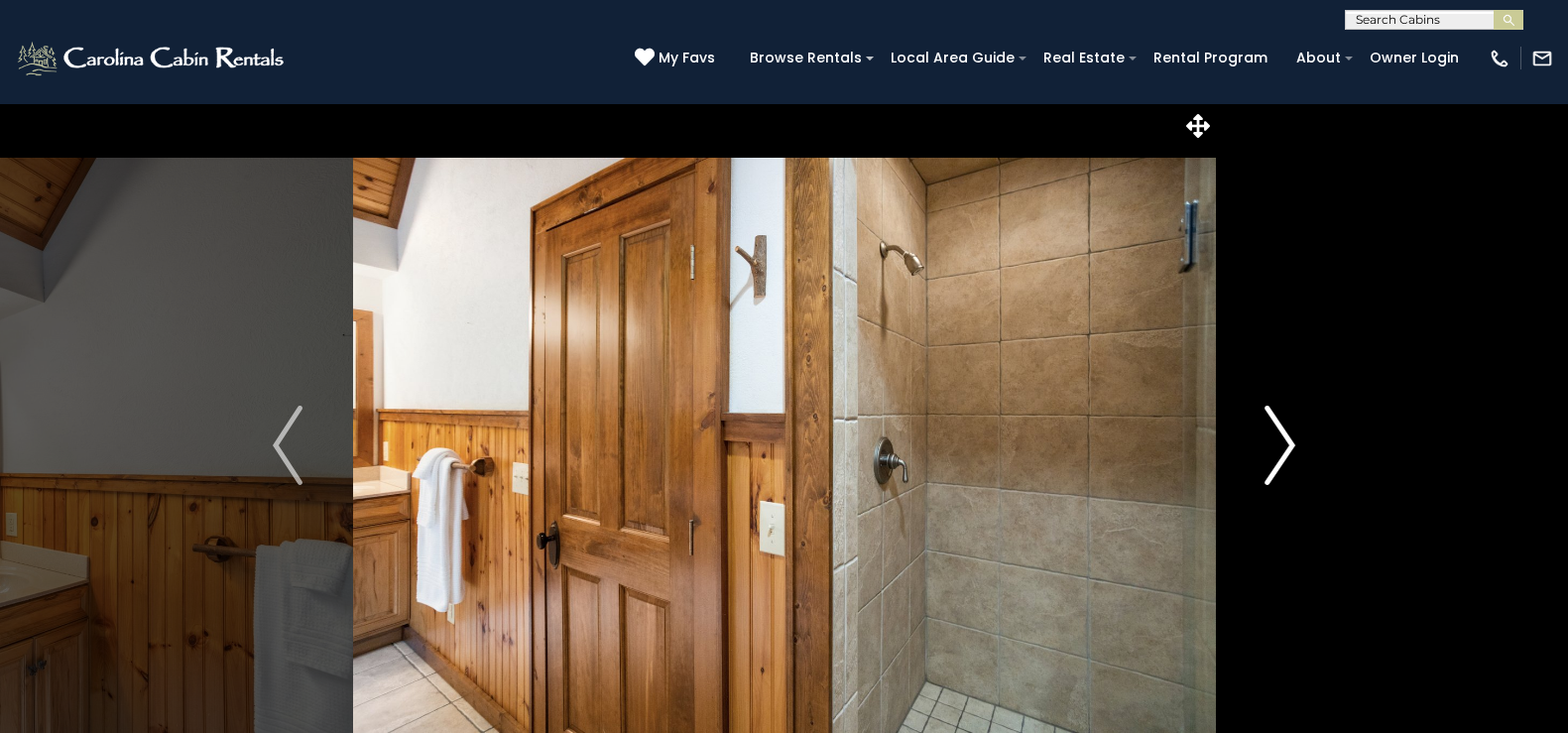
click at [1285, 438] on img "Next" at bounding box center [1281, 445] width 30 height 79
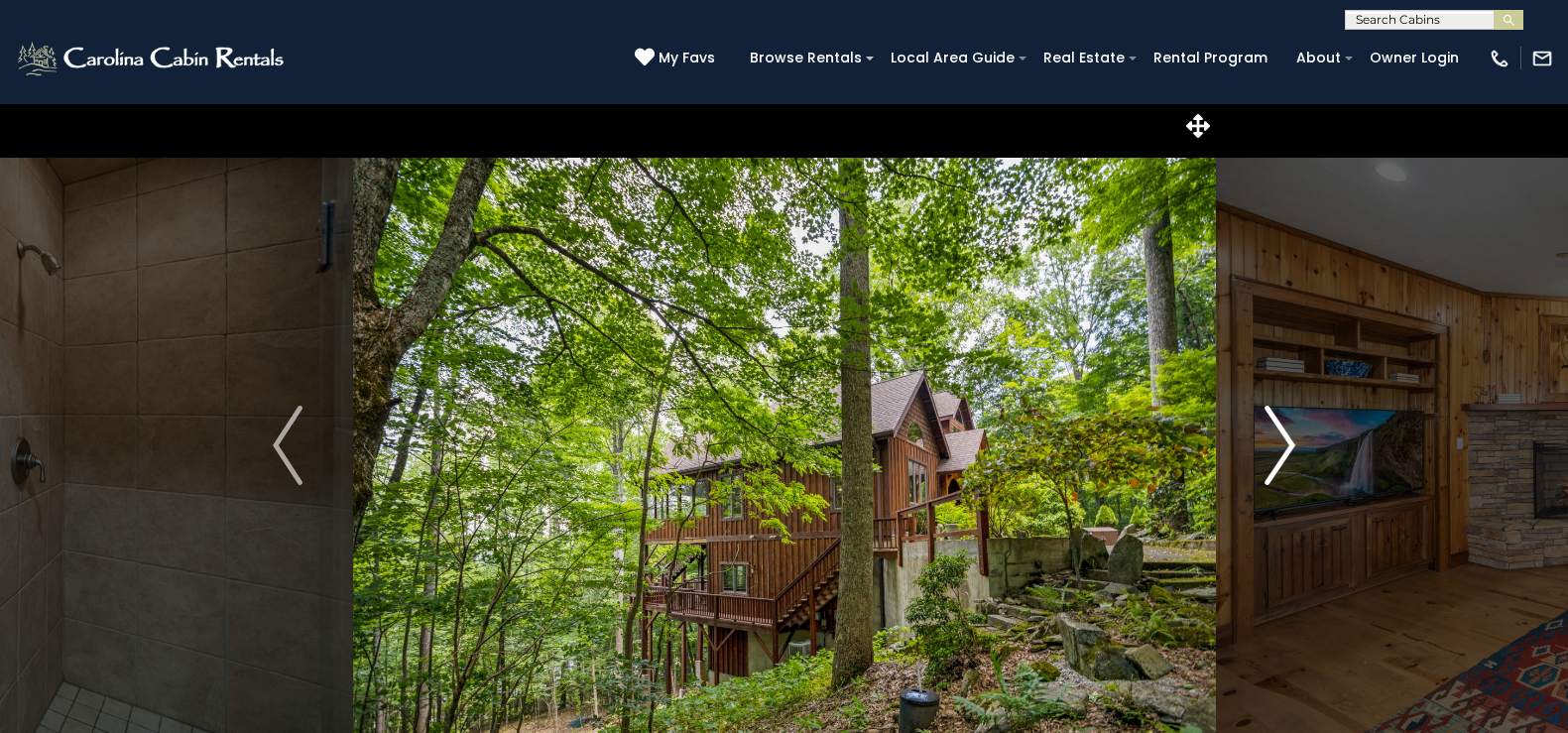
click at [1285, 438] on img "Next" at bounding box center [1281, 445] width 30 height 79
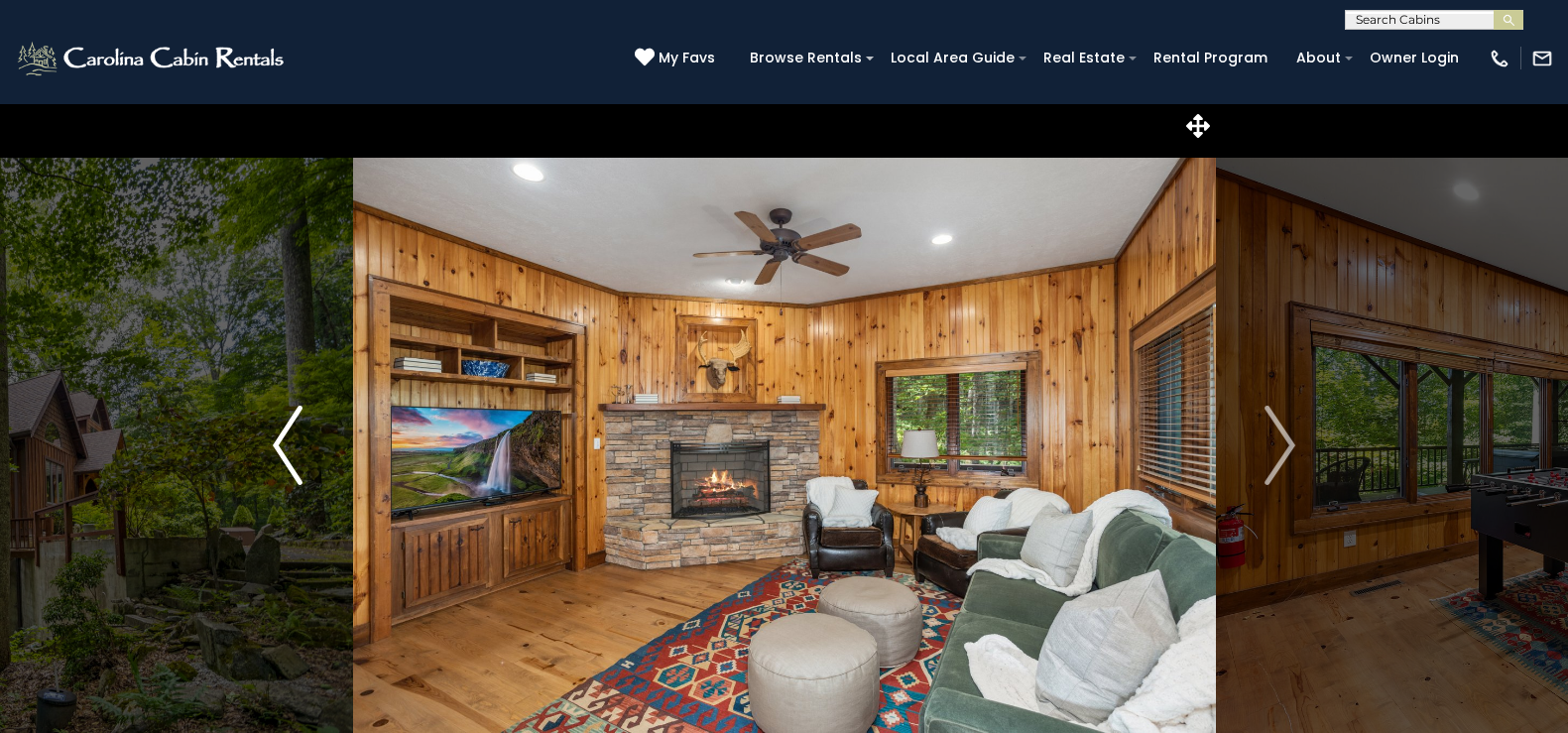
click at [282, 458] on img "Previous" at bounding box center [287, 445] width 30 height 79
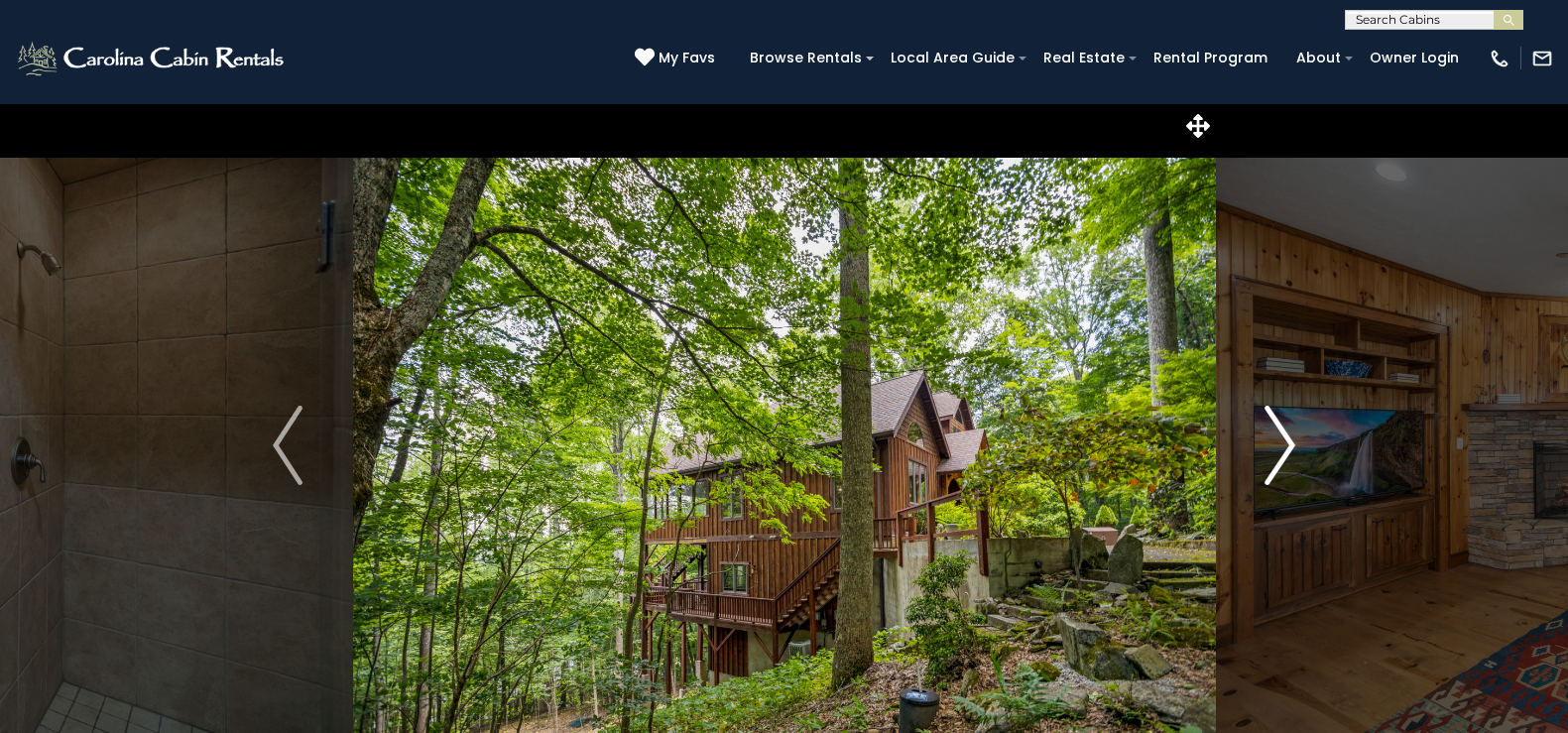
click at [1276, 423] on img "Next" at bounding box center [1281, 445] width 30 height 79
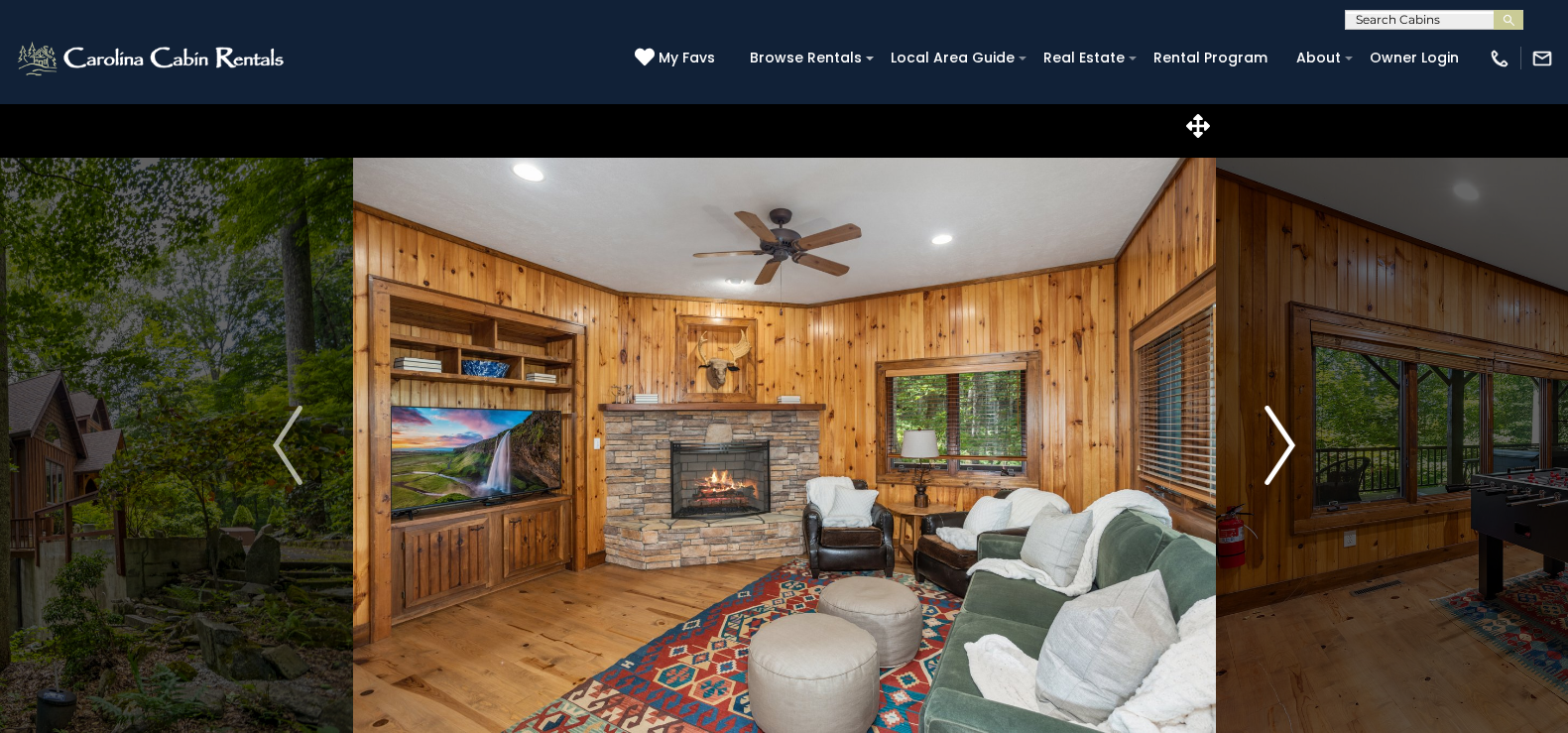
click at [1276, 423] on img "Next" at bounding box center [1281, 445] width 30 height 79
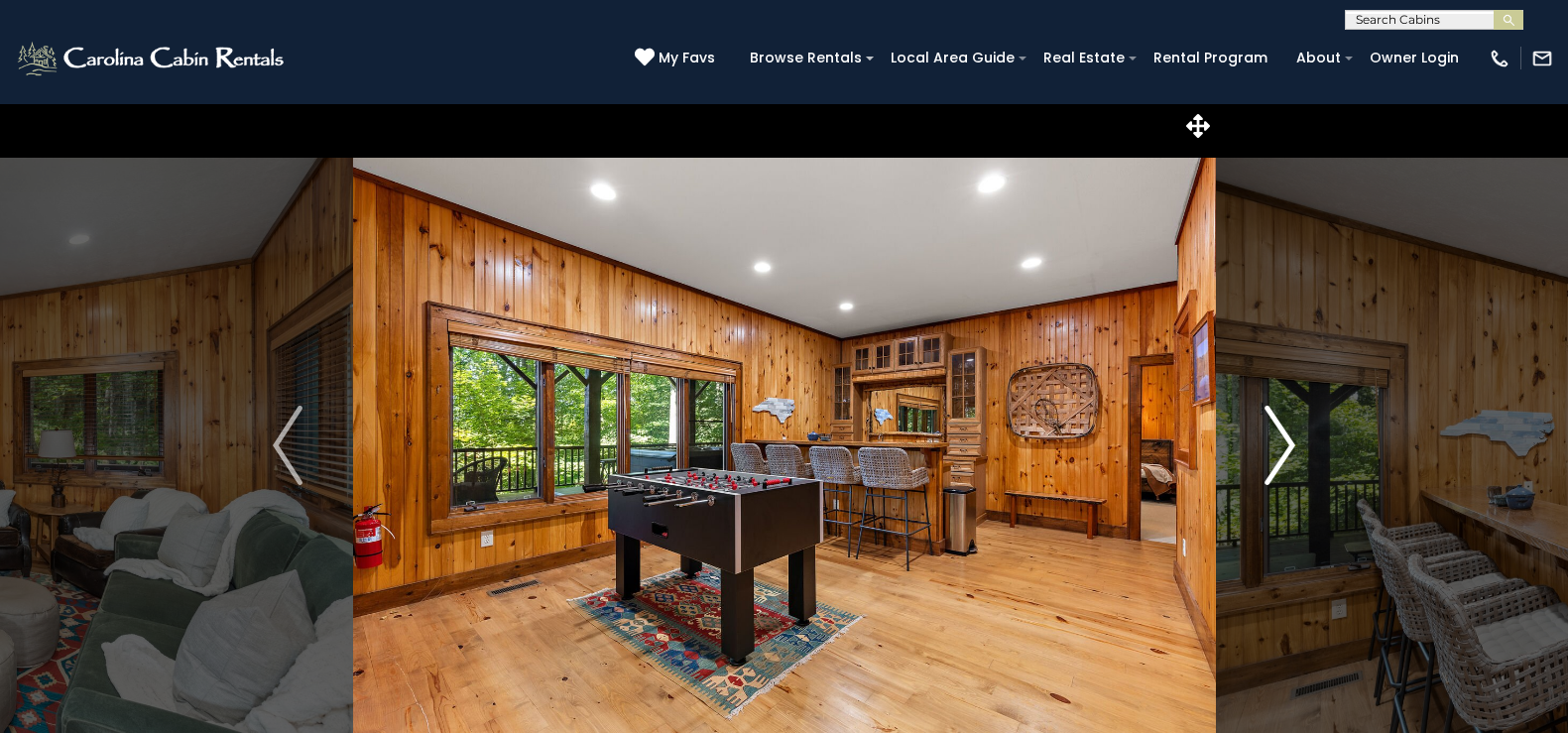
click at [1276, 423] on img "Next" at bounding box center [1281, 445] width 30 height 79
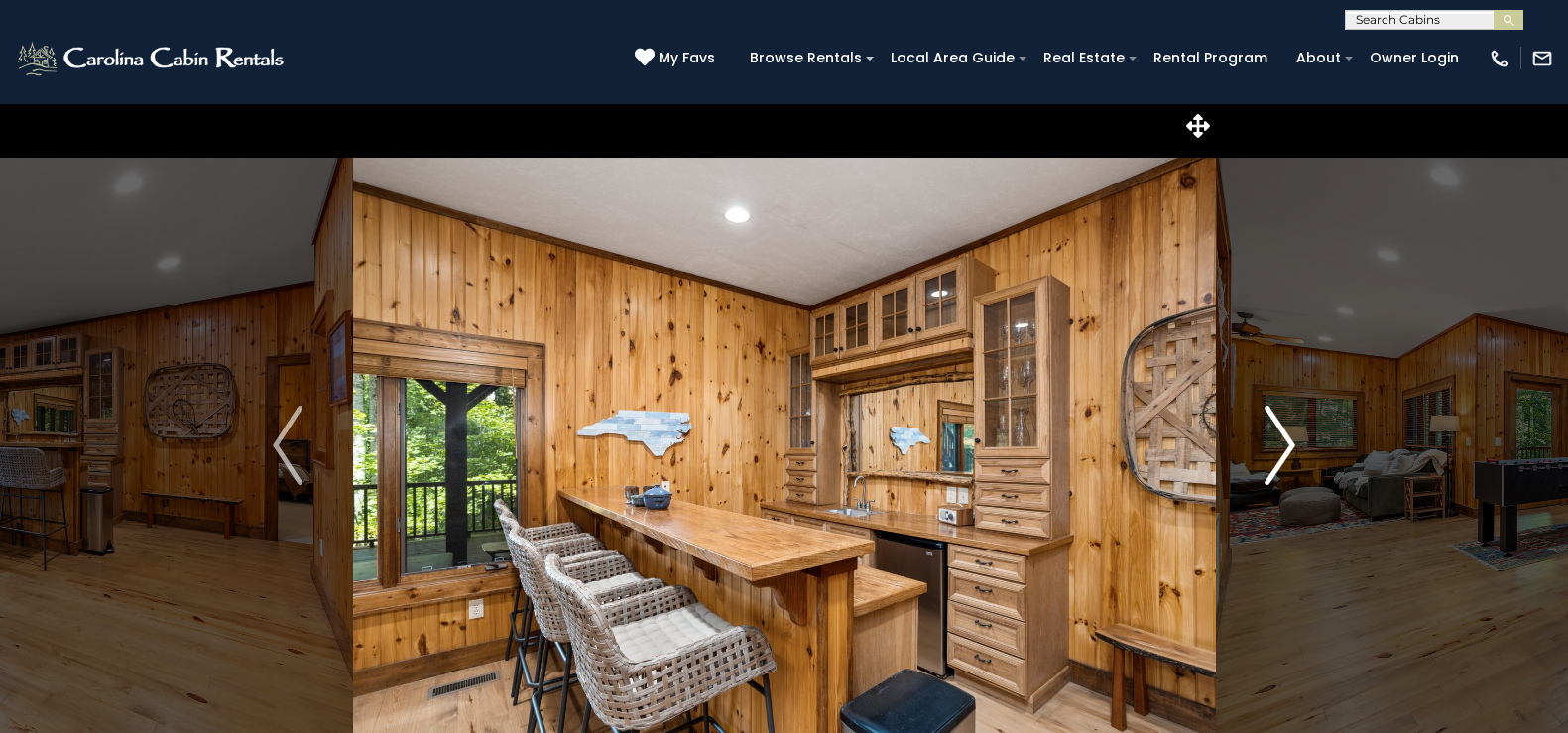
click at [1276, 423] on img "Next" at bounding box center [1281, 445] width 30 height 79
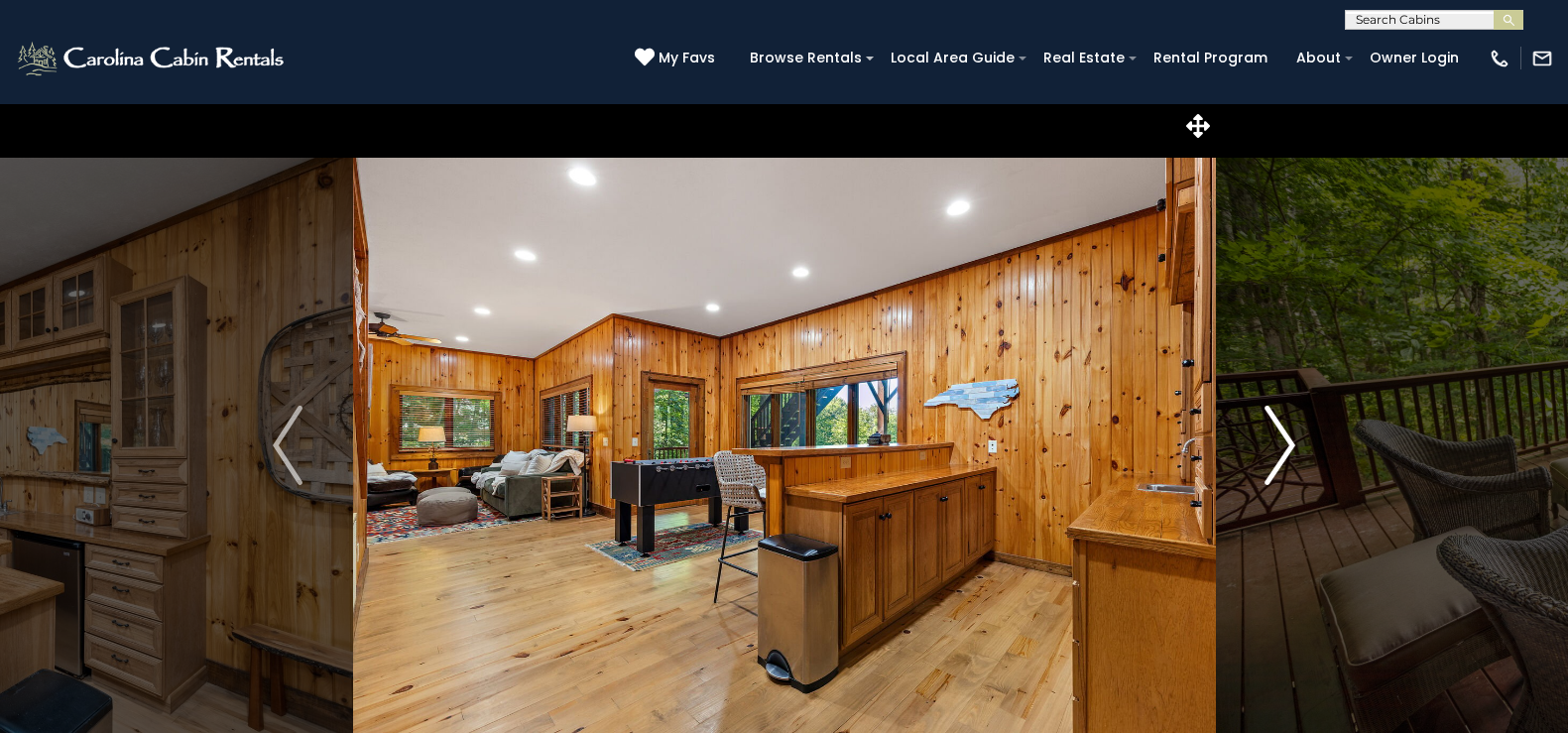
click at [1276, 423] on img "Next" at bounding box center [1281, 445] width 30 height 79
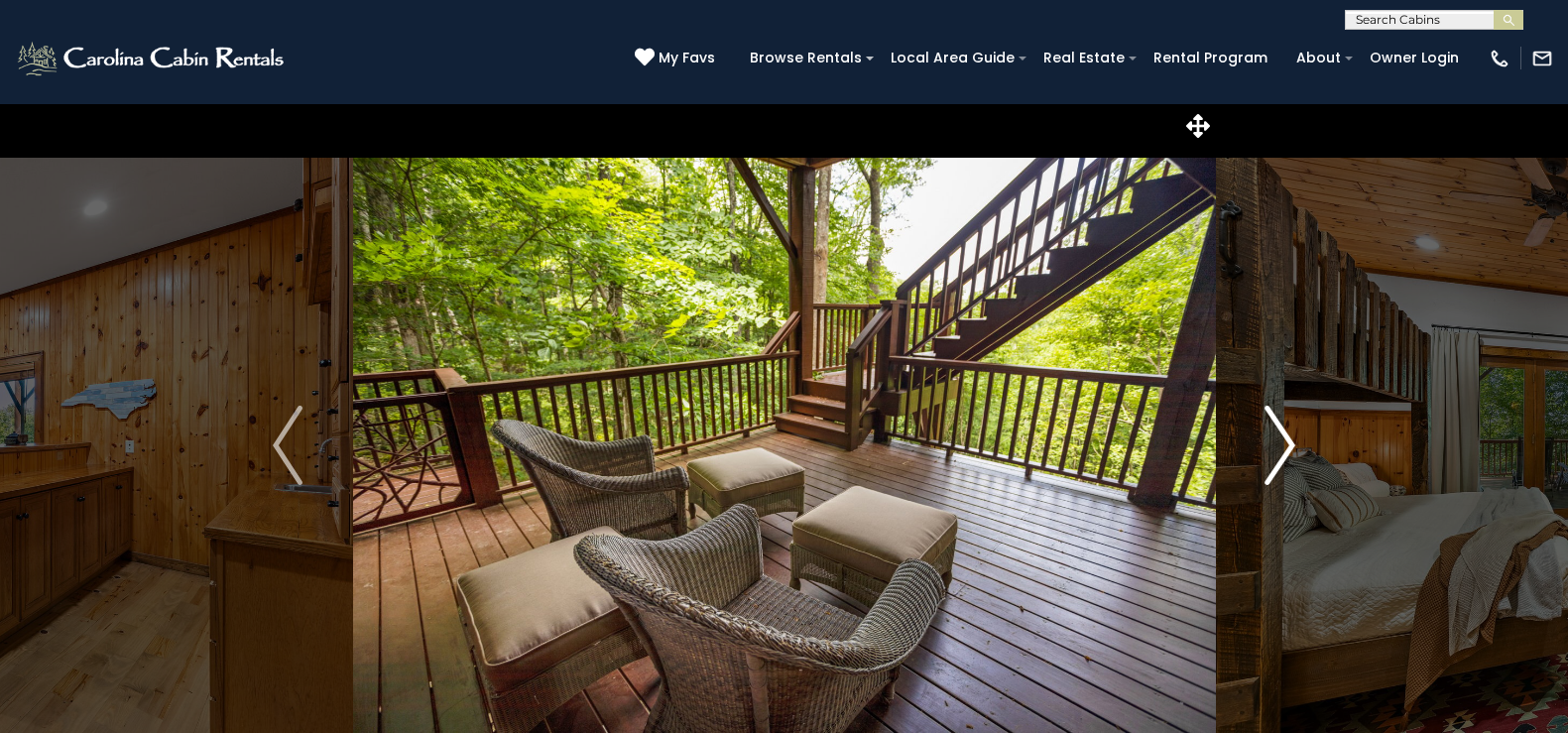
click at [1276, 423] on img "Next" at bounding box center [1281, 445] width 30 height 79
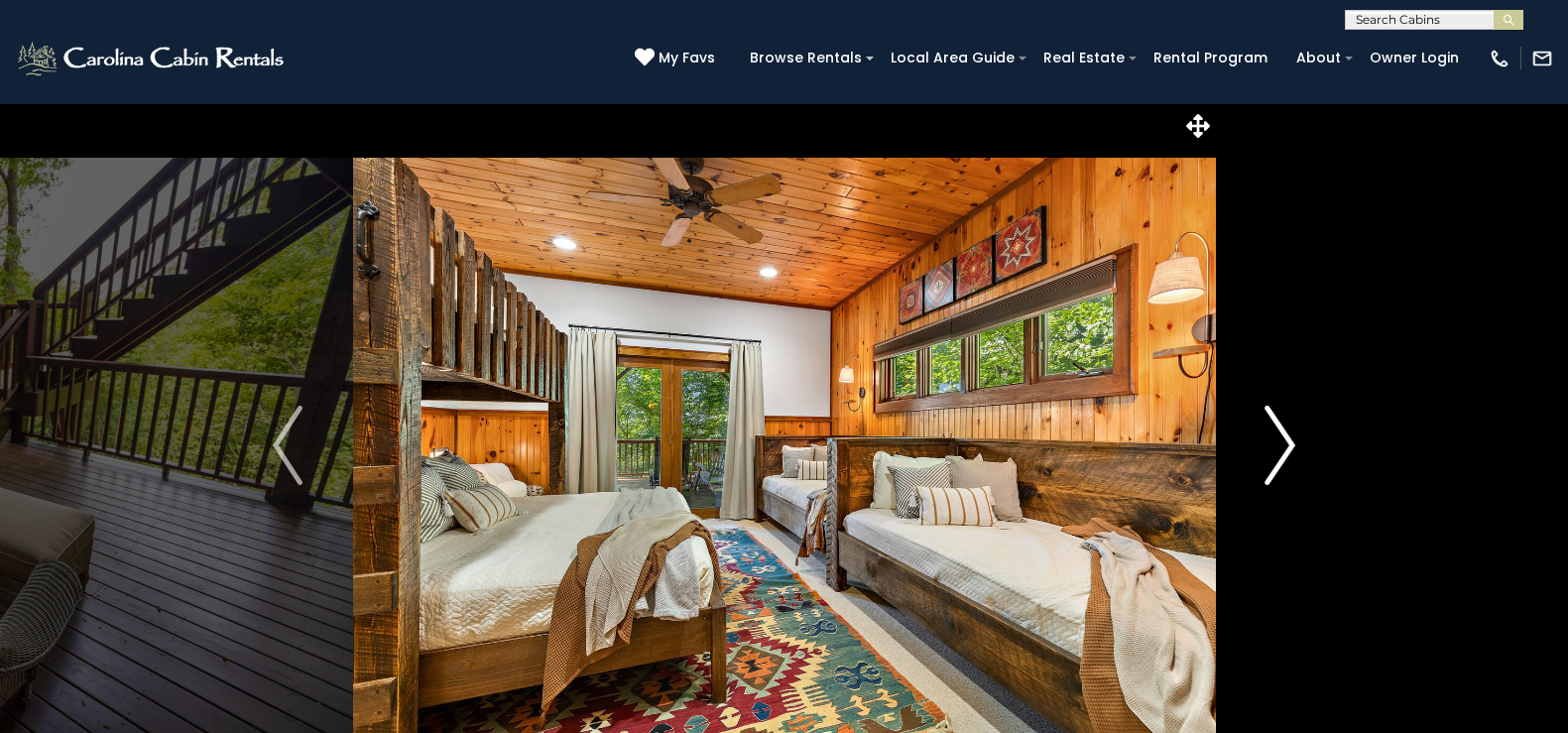
click at [1276, 423] on img "Next" at bounding box center [1281, 445] width 30 height 79
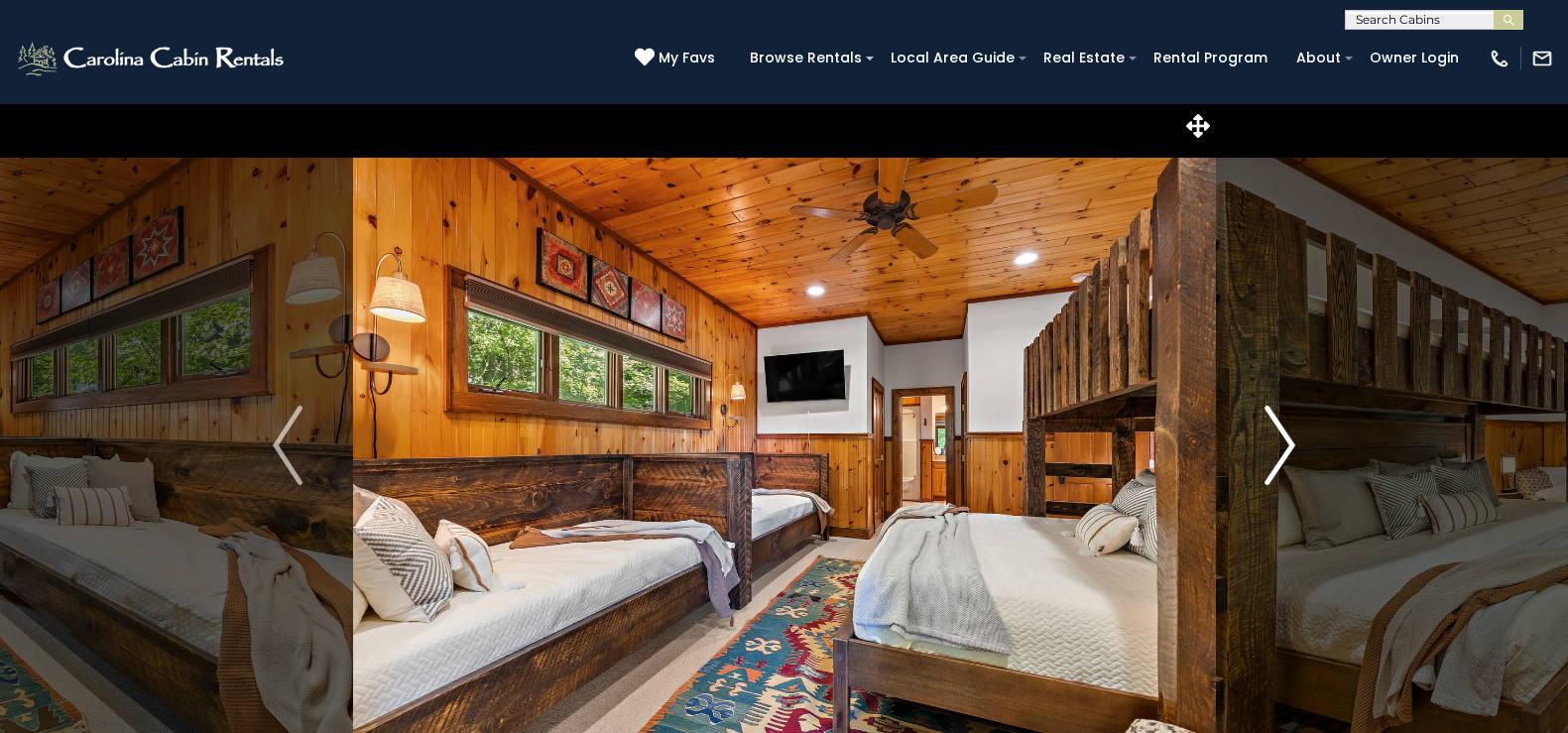
click at [1276, 423] on img "Next" at bounding box center [1281, 445] width 30 height 79
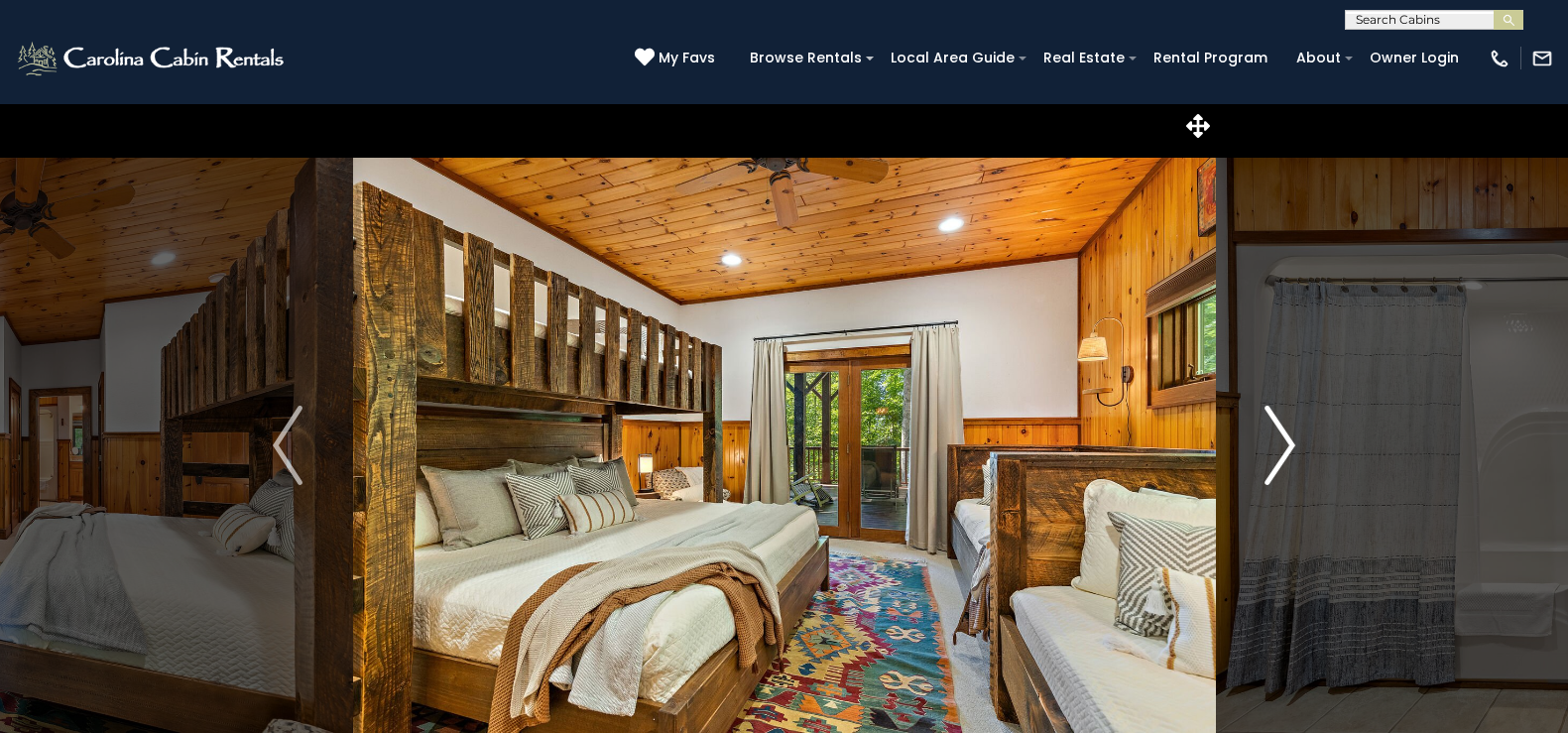
click at [1276, 423] on img "Next" at bounding box center [1281, 445] width 30 height 79
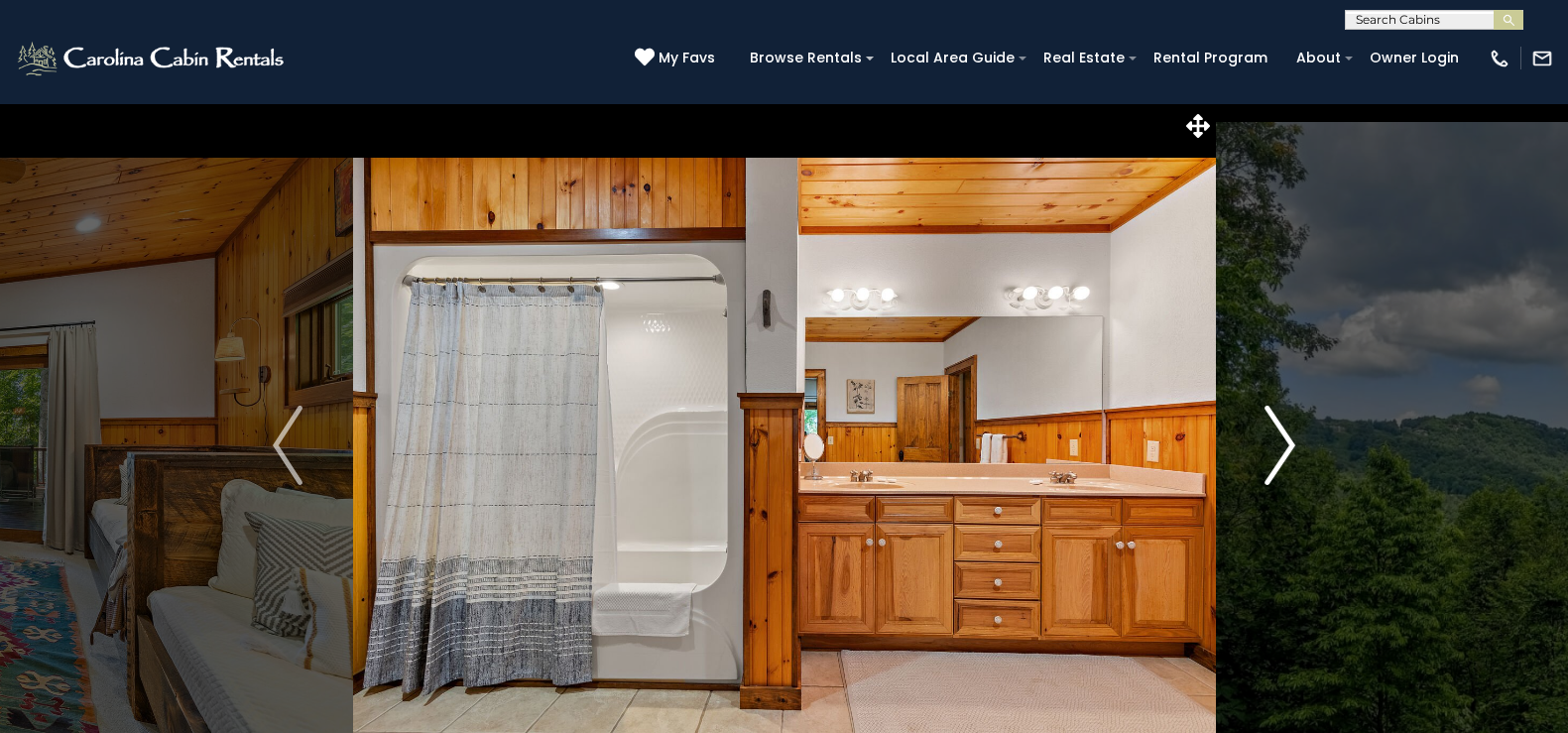
click at [1276, 423] on img "Next" at bounding box center [1281, 445] width 30 height 79
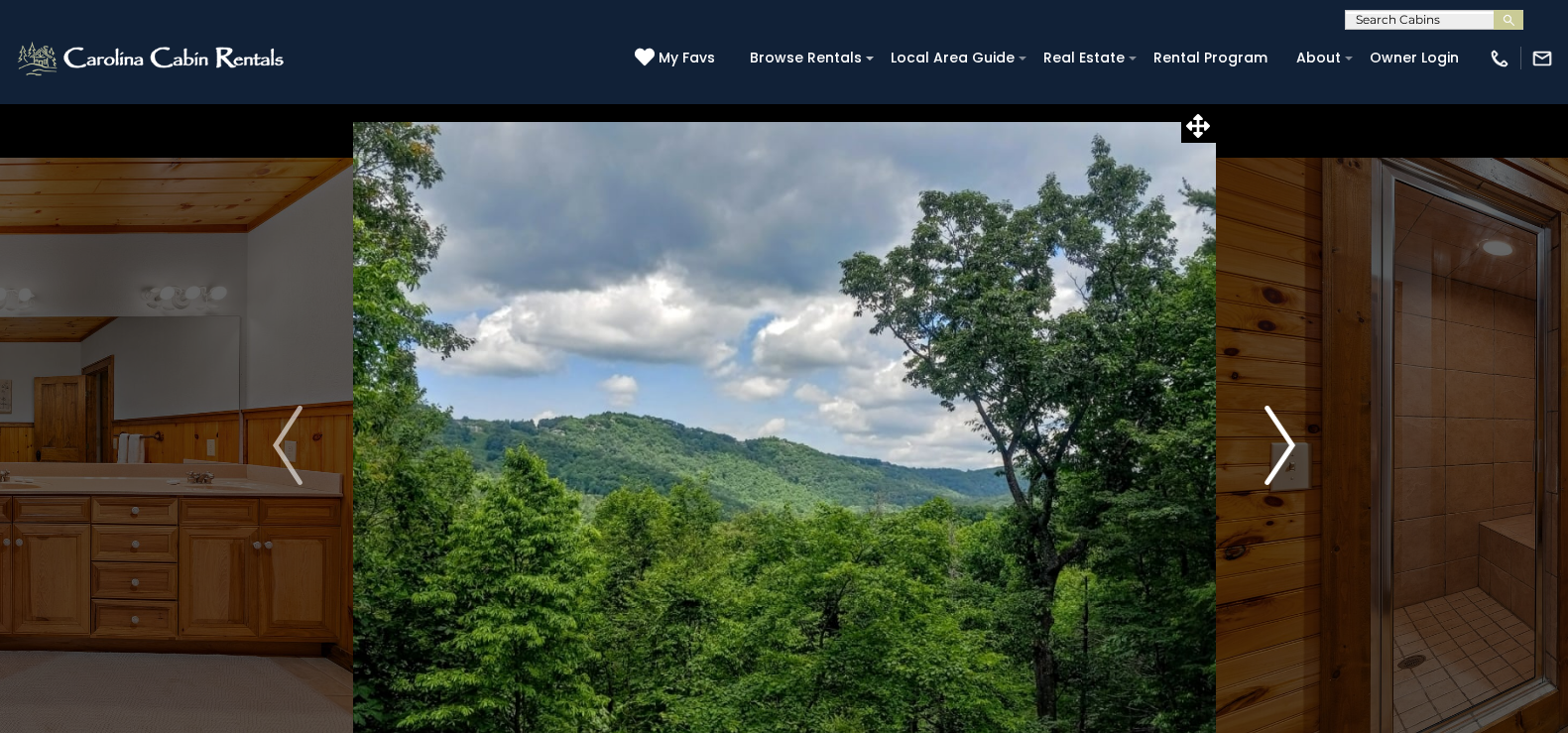
click at [1276, 423] on img "Next" at bounding box center [1281, 445] width 30 height 79
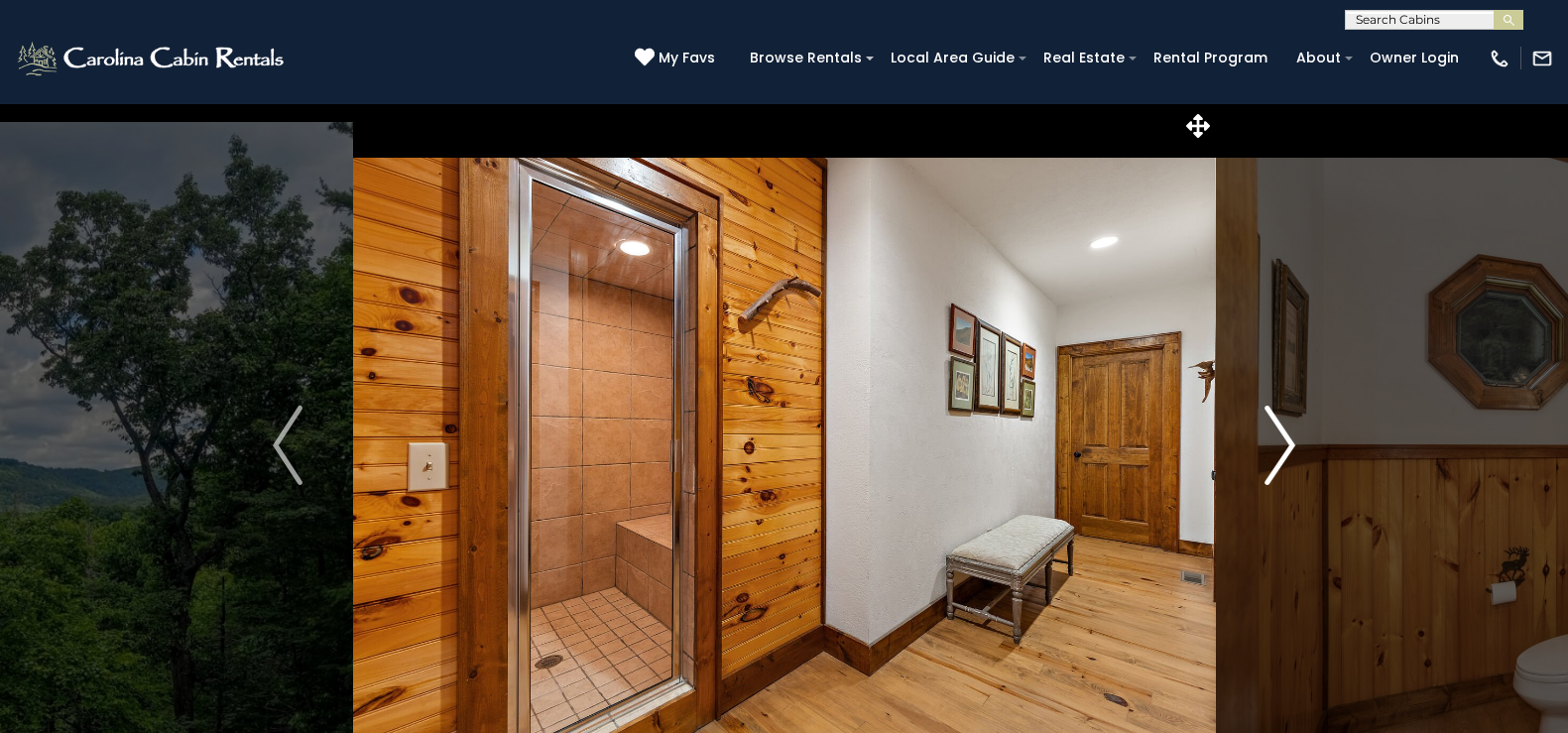
click at [1276, 423] on img "Next" at bounding box center [1281, 445] width 30 height 79
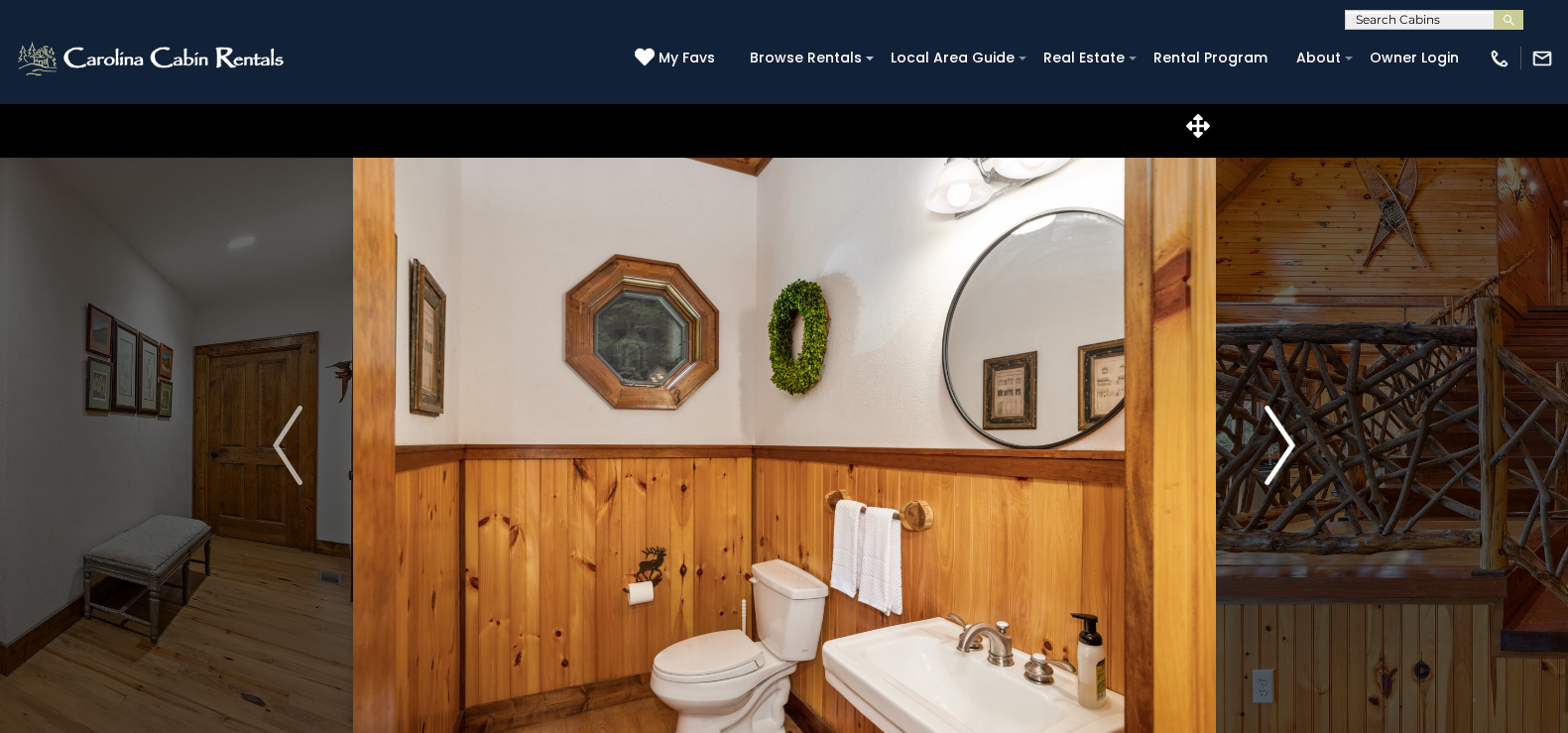
click at [1276, 423] on img "Next" at bounding box center [1281, 445] width 30 height 79
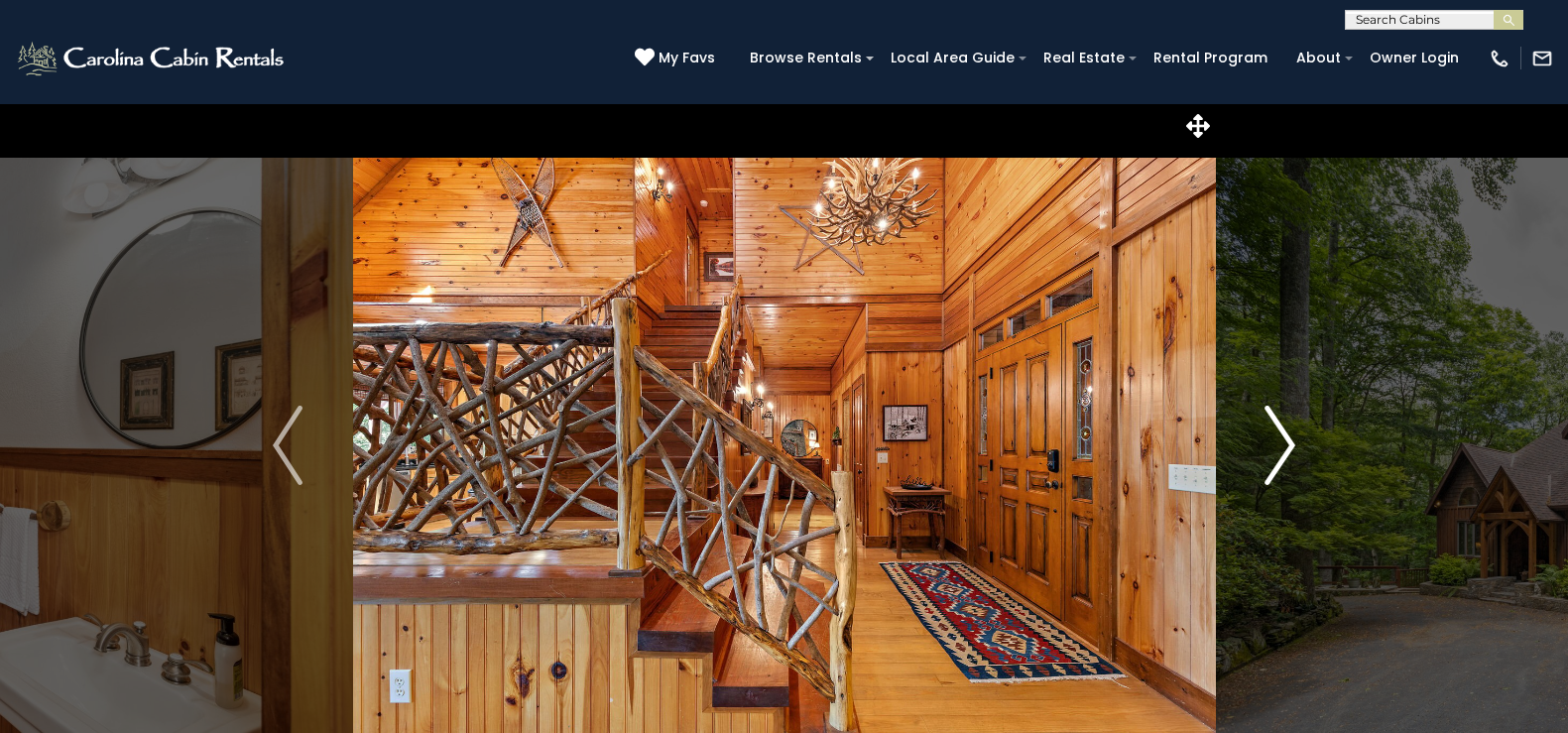
click at [1276, 423] on img "Next" at bounding box center [1281, 445] width 30 height 79
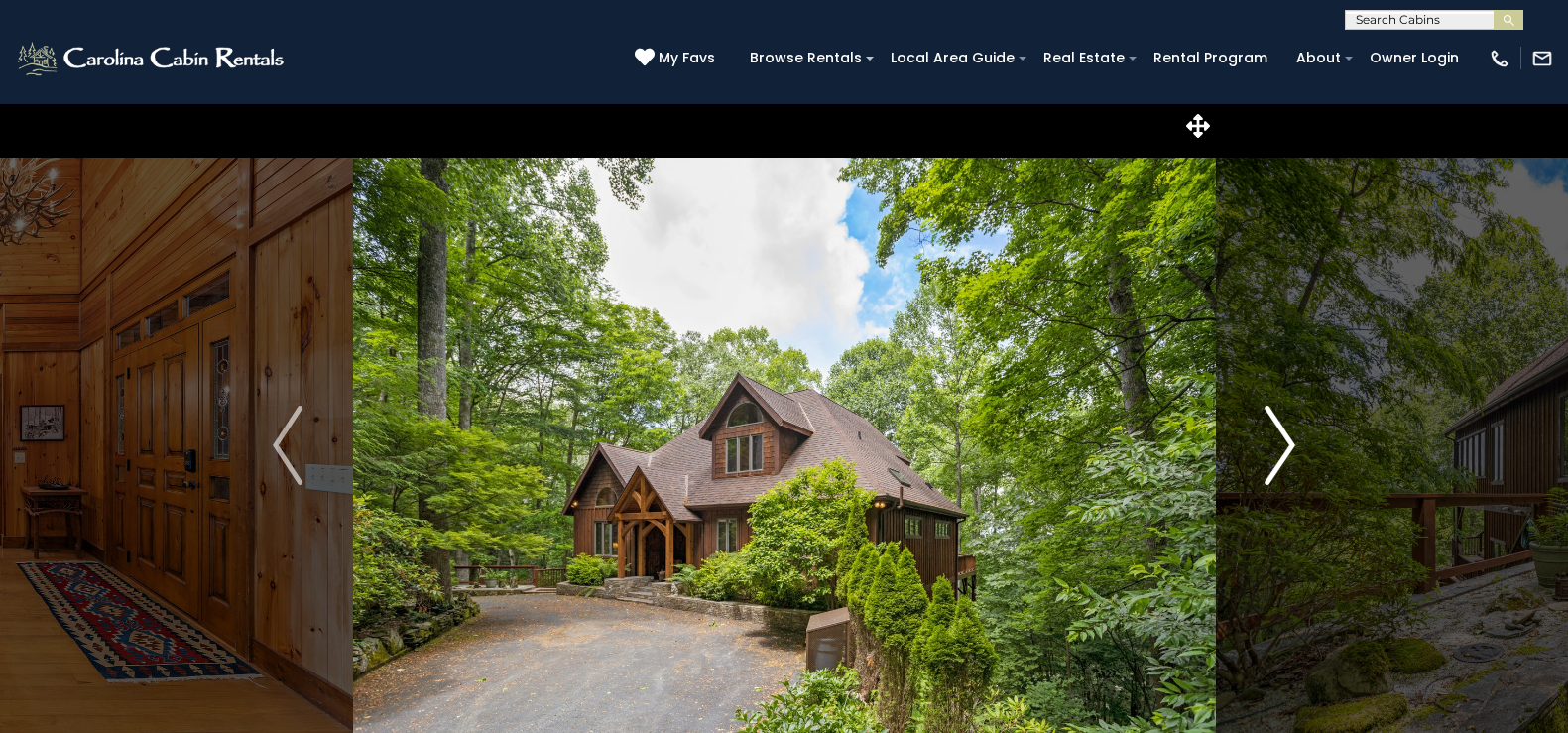
click at [1276, 423] on img "Next" at bounding box center [1281, 445] width 30 height 79
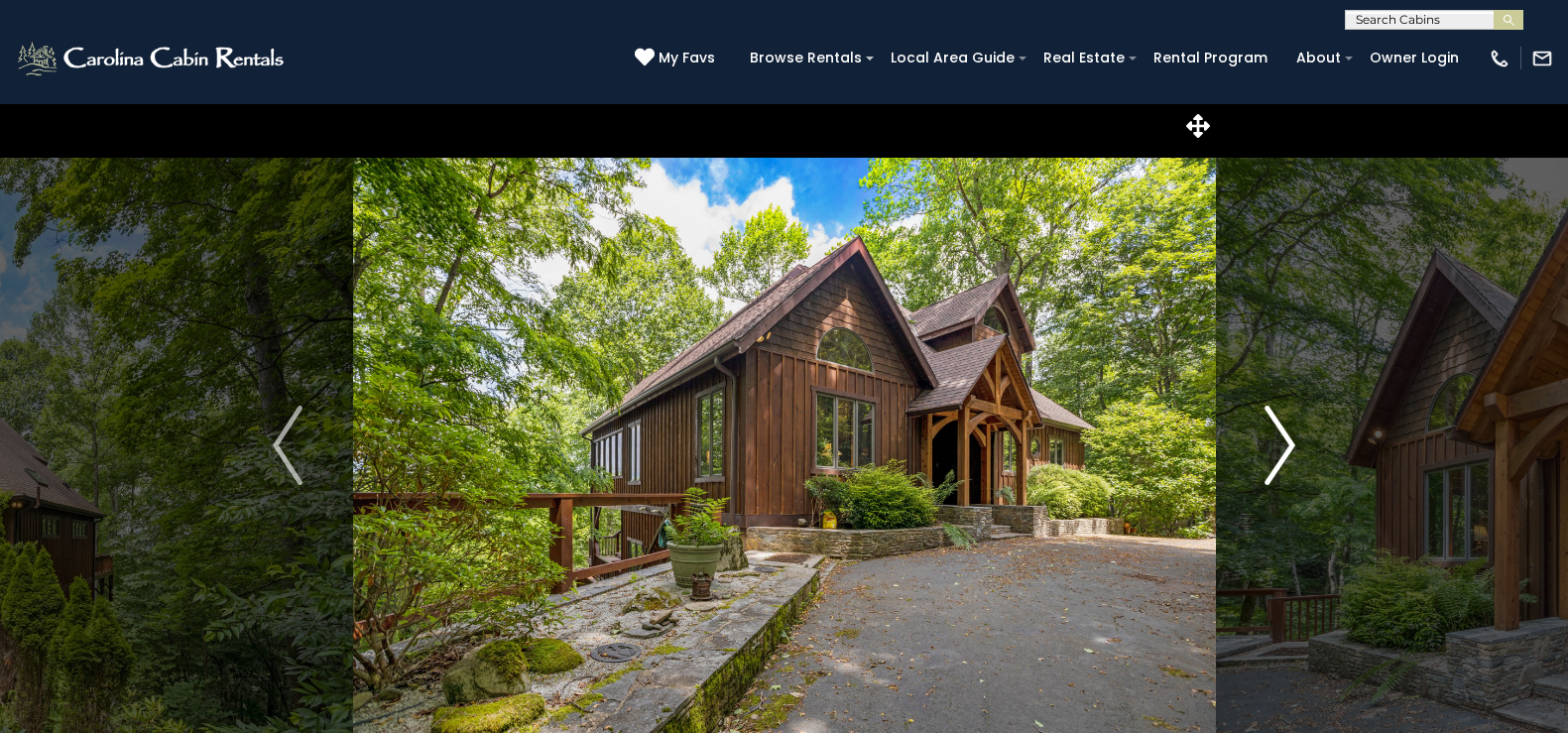
click at [1276, 423] on img "Next" at bounding box center [1281, 445] width 30 height 79
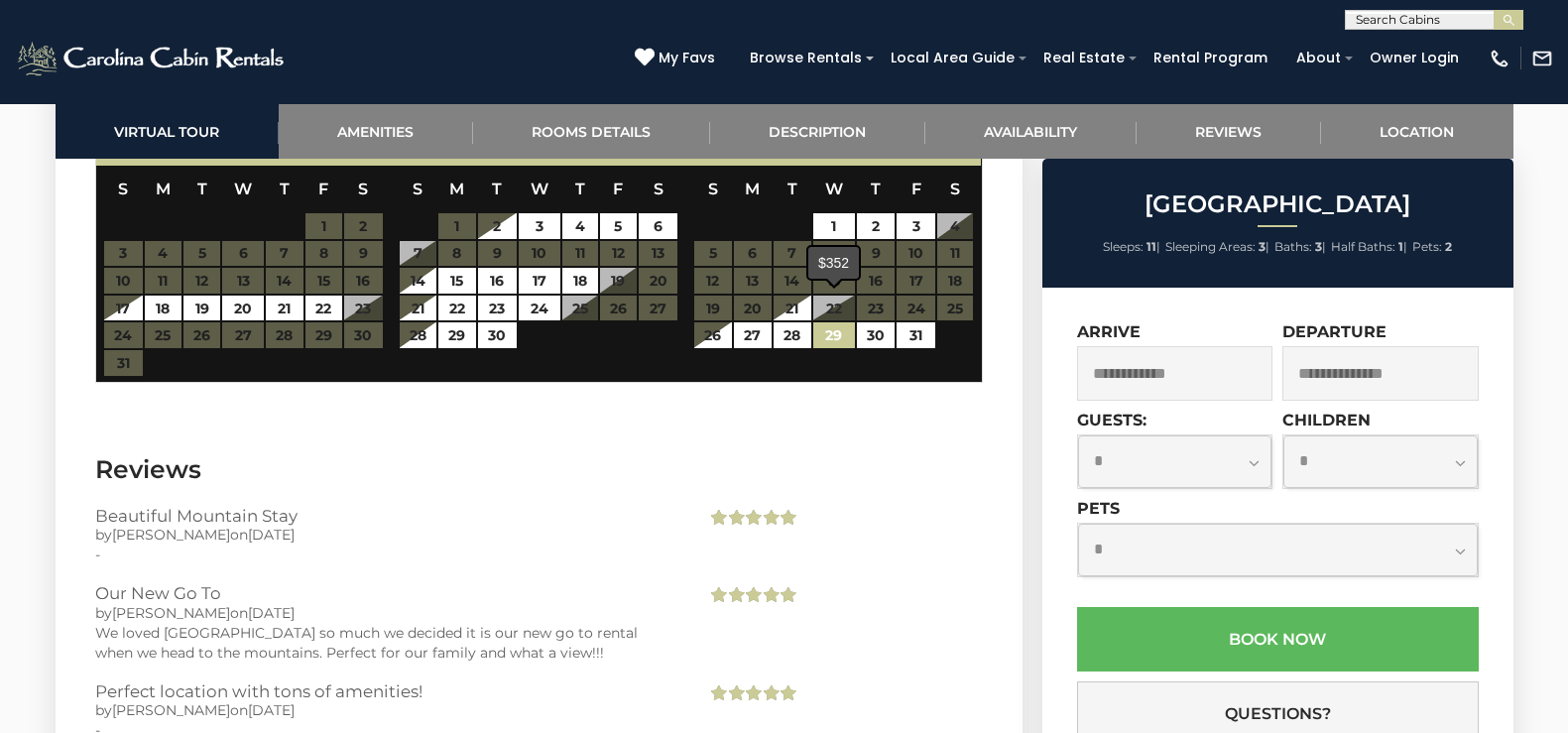
scroll to position [4164, 0]
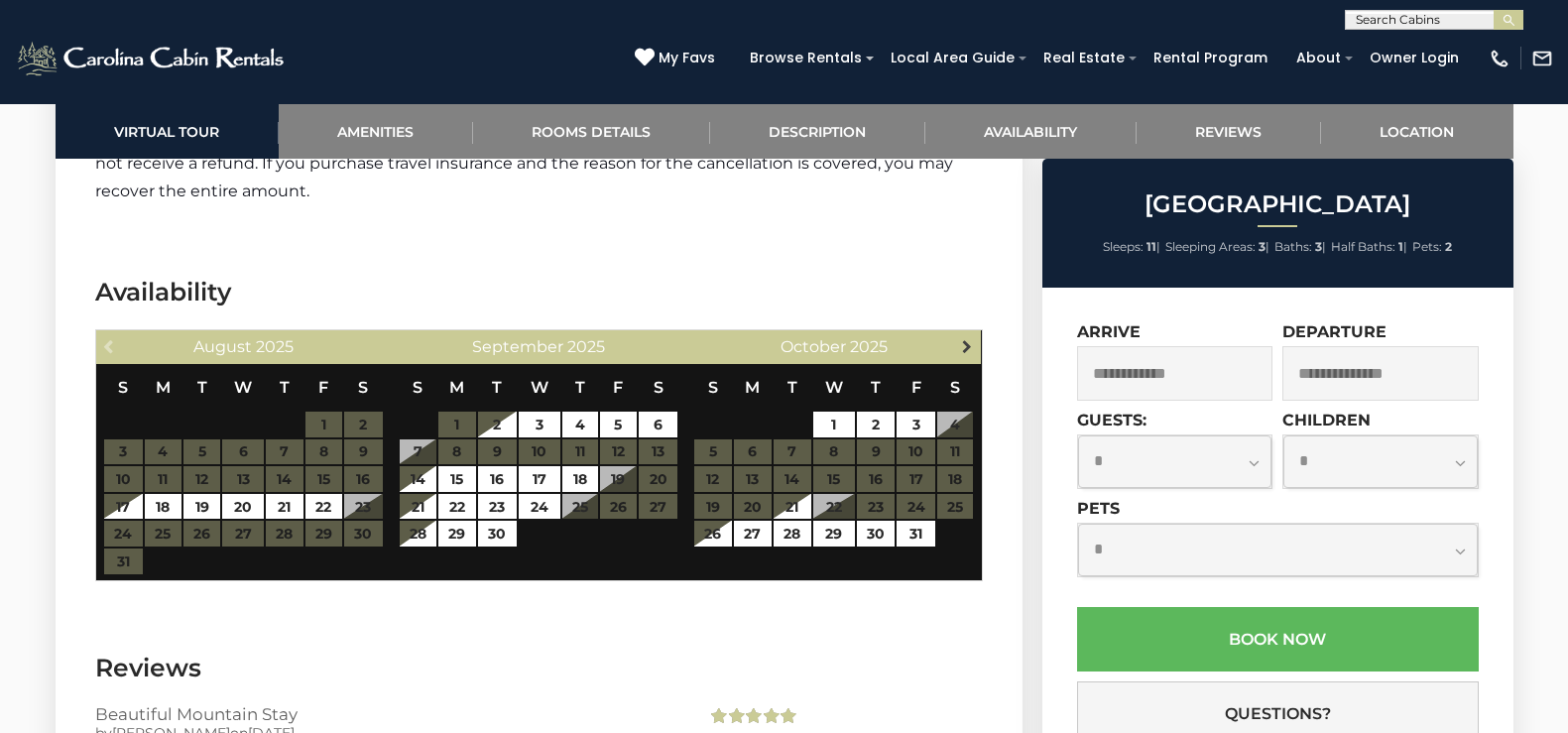
click at [973, 338] on span "Next" at bounding box center [967, 346] width 16 height 16
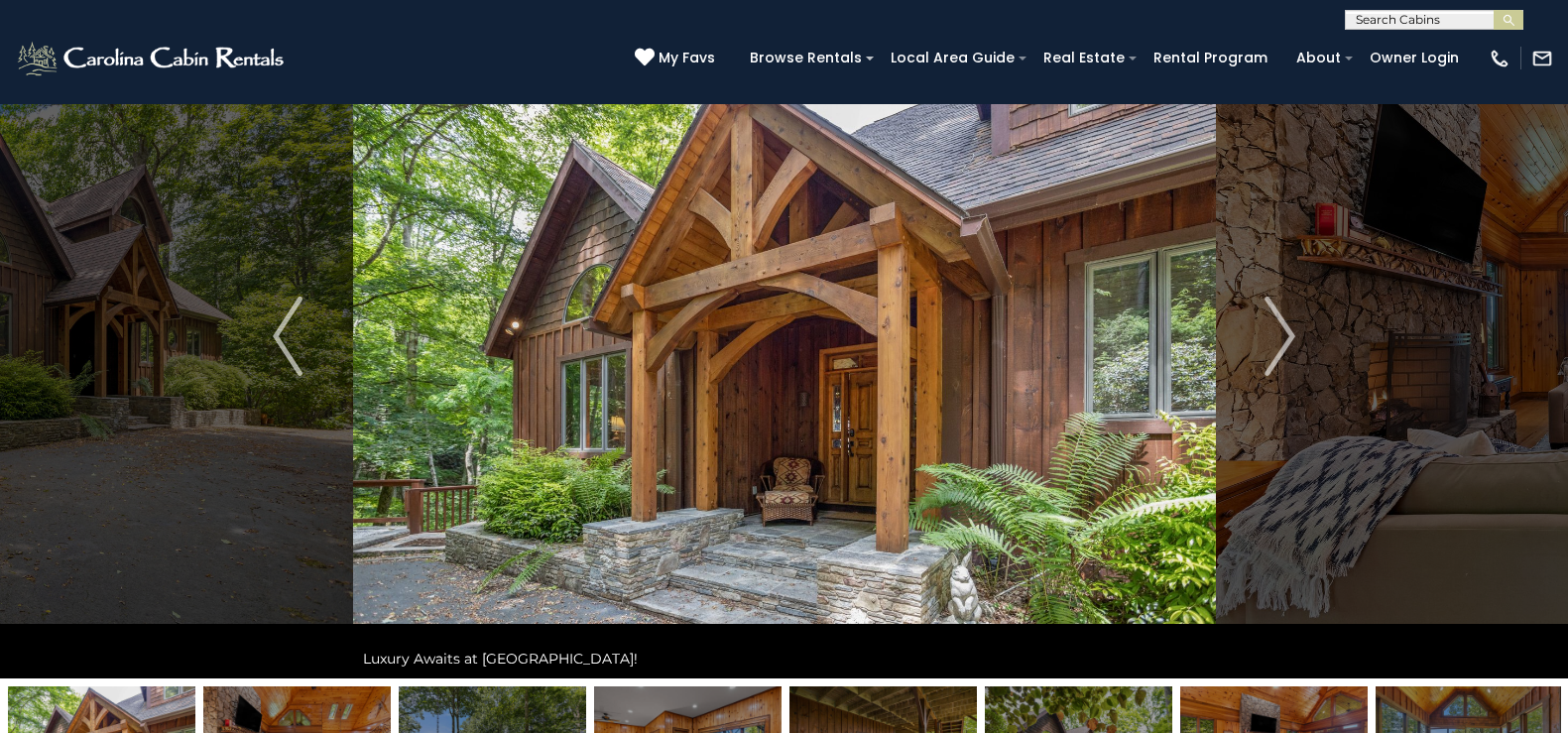
scroll to position [0, 0]
